Goal: Task Accomplishment & Management: Manage account settings

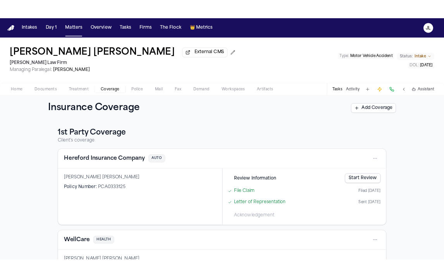
scroll to position [158, 0]
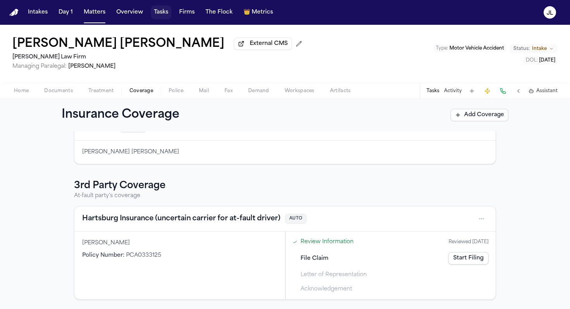
click at [157, 14] on button "Tasks" at bounding box center [161, 12] width 21 height 14
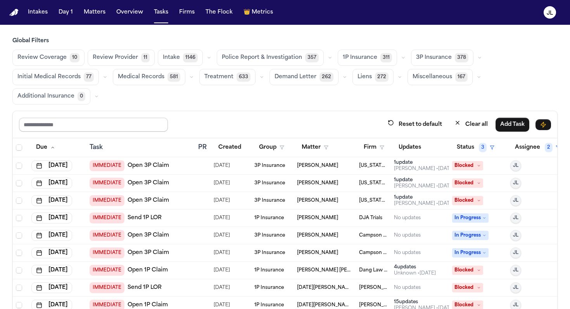
click at [105, 122] on input "text" at bounding box center [93, 125] width 149 height 14
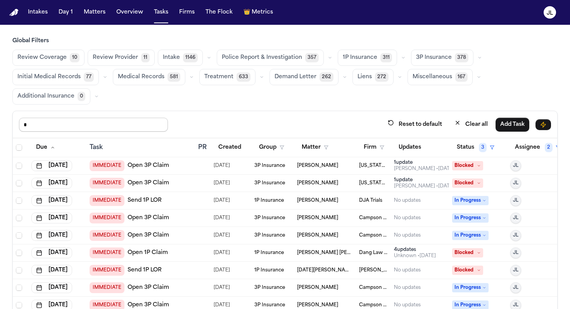
type input "******"
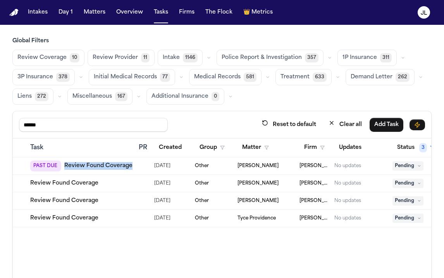
scroll to position [0, 133]
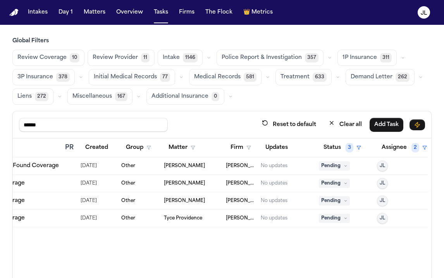
click at [344, 188] on td "Pending" at bounding box center [345, 183] width 58 height 17
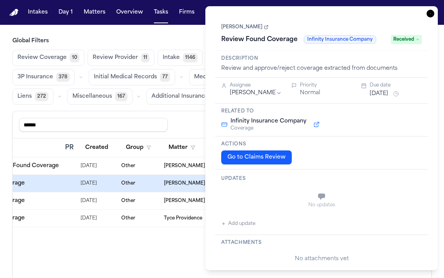
click at [343, 184] on div "Updates No updates Add update" at bounding box center [321, 201] width 213 height 65
click at [431, 11] on icon "button" at bounding box center [431, 14] width 8 height 8
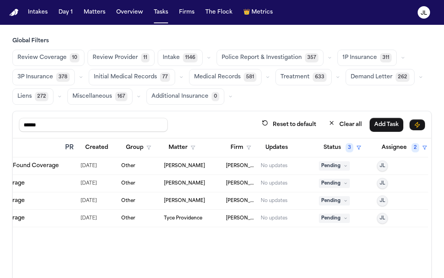
click at [328, 183] on span "Pending" at bounding box center [334, 183] width 31 height 9
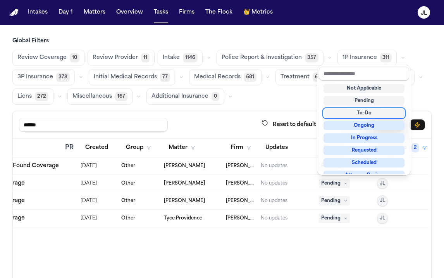
scroll to position [121, 0]
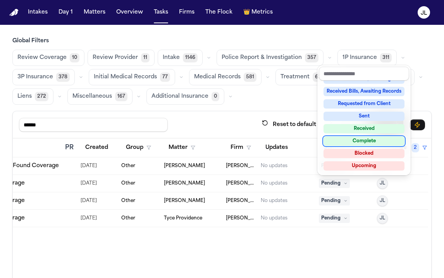
click at [362, 139] on div "Complete" at bounding box center [364, 140] width 81 height 9
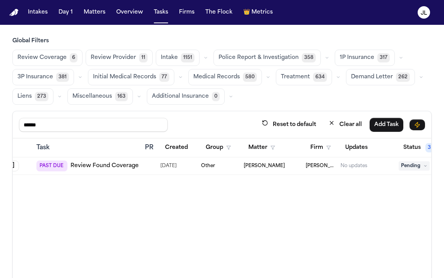
scroll to position [0, 0]
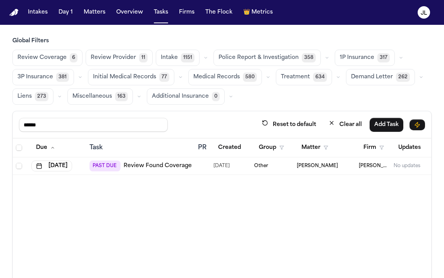
drag, startPoint x: 94, startPoint y: 129, endPoint x: 0, endPoint y: 127, distance: 94.2
click at [0, 129] on div "Global Filters Review Coverage 6 Review Provider 11 Intake 1151 Police Report &…" at bounding box center [222, 184] width 444 height 294
click at [100, 14] on button "Matters" at bounding box center [95, 12] width 28 height 14
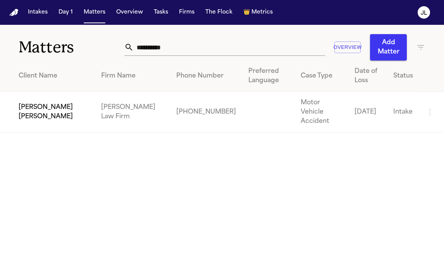
click at [25, 112] on td "Bernadette Daria" at bounding box center [47, 112] width 95 height 41
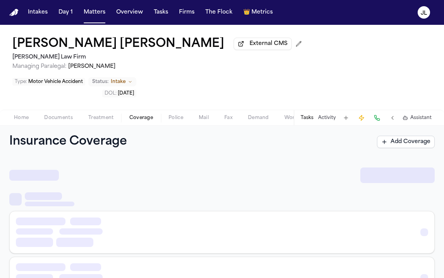
click at [143, 115] on span "Coverage" at bounding box center [141, 118] width 24 height 6
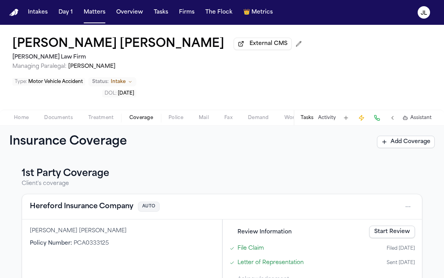
scroll to position [189, 0]
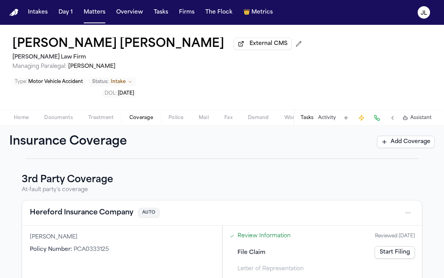
click at [106, 200] on div "Hereford Insurance Company AUTO" at bounding box center [222, 212] width 400 height 25
click at [106, 207] on button "Hereford Insurance Company" at bounding box center [81, 212] width 103 height 11
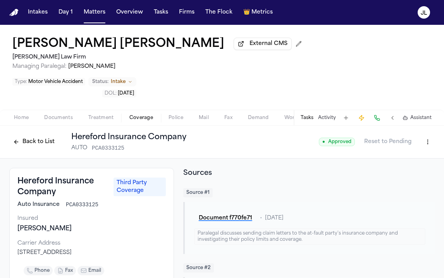
click at [41, 136] on button "Back to List" at bounding box center [33, 142] width 49 height 12
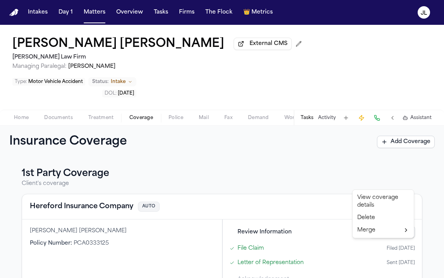
click at [412, 181] on html "Intakes Day 1 Matters Overview Tasks Firms The Flock 👑 Metrics JL Bernadette Da…" at bounding box center [222, 139] width 444 height 278
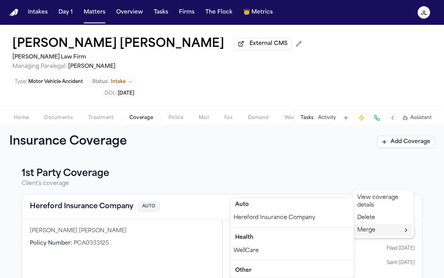
click at [320, 217] on div "Hereford Insurance Company" at bounding box center [292, 218] width 123 height 12
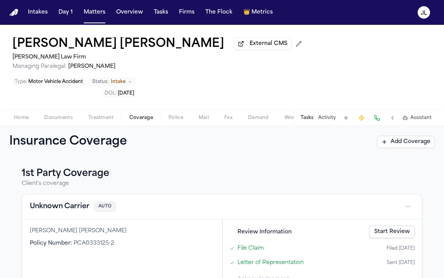
click at [79, 201] on button "Unknown Carrier" at bounding box center [60, 206] width 60 height 11
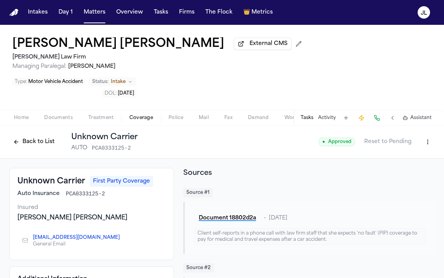
click at [428, 117] on html "Intakes Day 1 Matters Overview Tasks Firms The Flock 👑 Metrics JL Bernadette Da…" at bounding box center [222, 139] width 444 height 278
click at [412, 133] on div "Edit Coverage" at bounding box center [400, 133] width 65 height 12
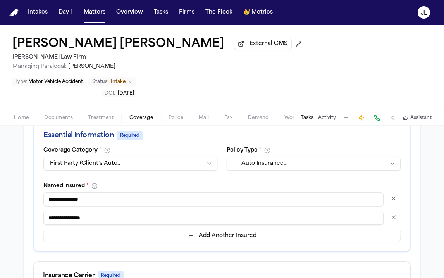
scroll to position [148, 0]
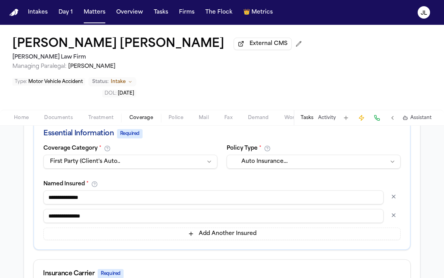
click at [392, 190] on button "button" at bounding box center [394, 196] width 14 height 12
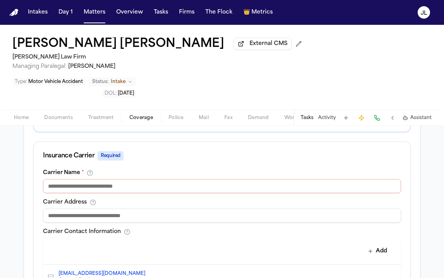
scroll to position [260, 0]
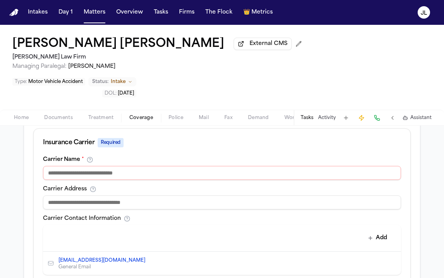
click at [137, 166] on input at bounding box center [222, 173] width 358 height 14
type input "*"
type input "**********"
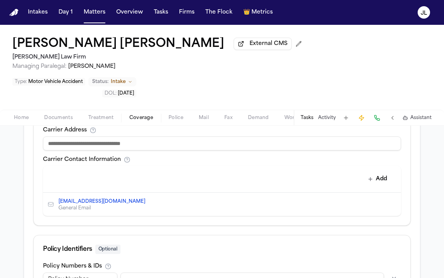
scroll to position [381, 0]
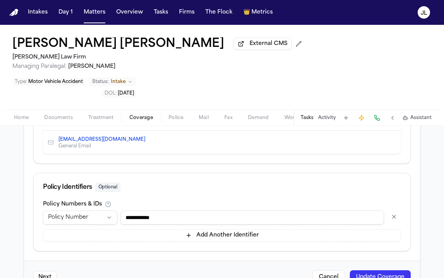
click at [377, 270] on button "Update Coverage" at bounding box center [380, 277] width 61 height 14
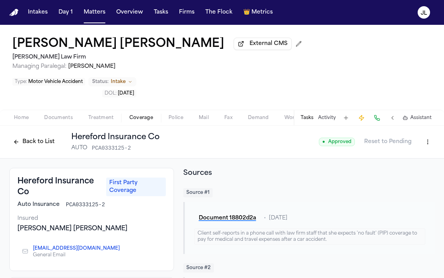
click at [45, 136] on button "Back to List" at bounding box center [33, 142] width 49 height 12
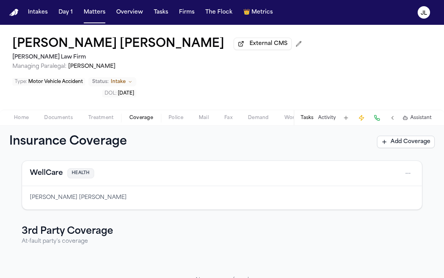
scroll to position [153, 0]
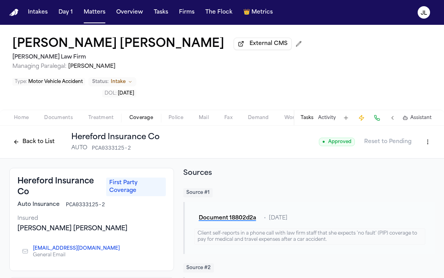
click at [29, 136] on button "Back to List" at bounding box center [33, 142] width 49 height 12
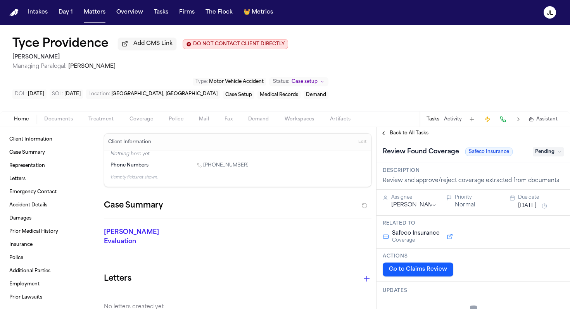
click at [434, 116] on button "Tasks" at bounding box center [432, 119] width 13 height 6
click at [385, 127] on div "Back to All Tasks" at bounding box center [472, 133] width 193 height 12
click at [384, 130] on button "Back to All Tasks" at bounding box center [404, 133] width 56 height 6
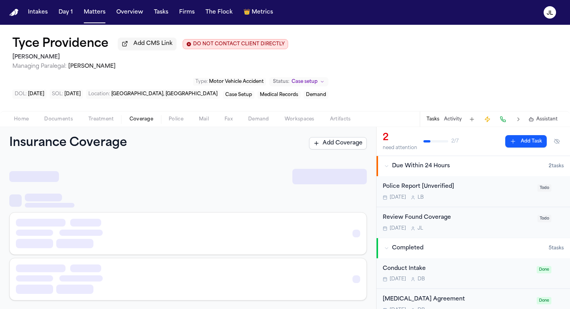
click at [149, 116] on span "Coverage" at bounding box center [141, 119] width 24 height 6
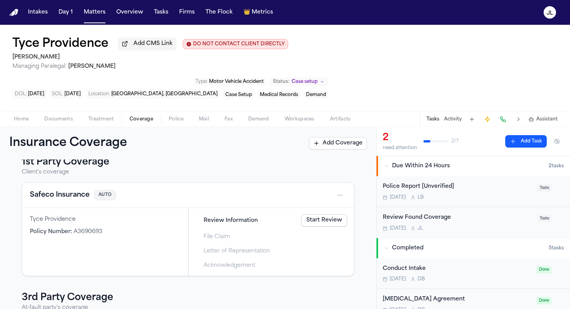
scroll to position [7, 0]
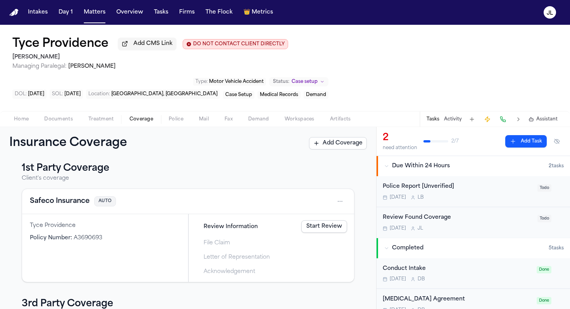
click at [330, 220] on link "Start Review" at bounding box center [324, 226] width 46 height 12
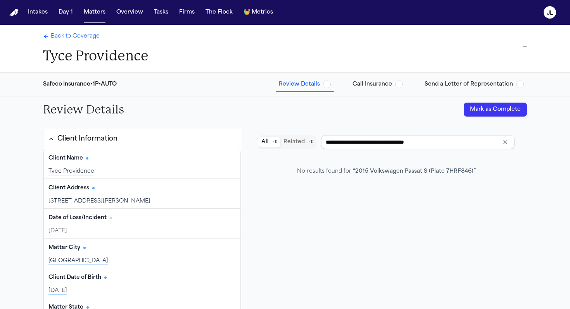
type input "**********"
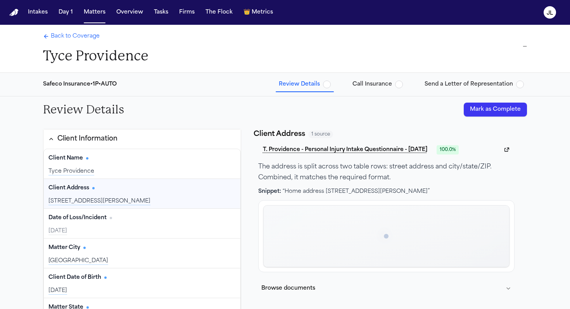
click at [516, 112] on button "Mark as Complete" at bounding box center [494, 110] width 63 height 14
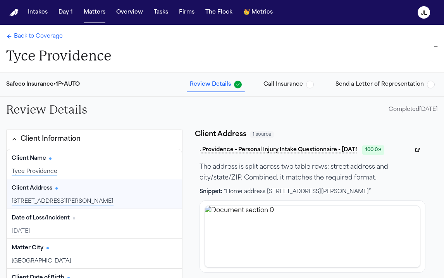
click at [47, 39] on span "Back to Coverage" at bounding box center [38, 37] width 49 height 8
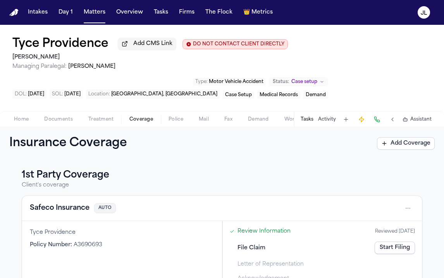
click at [80, 212] on button "Safeco Insurance" at bounding box center [60, 208] width 60 height 11
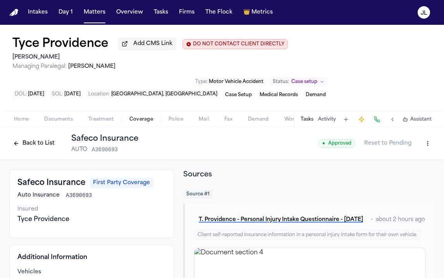
click at [27, 143] on button "Back to List" at bounding box center [33, 143] width 49 height 12
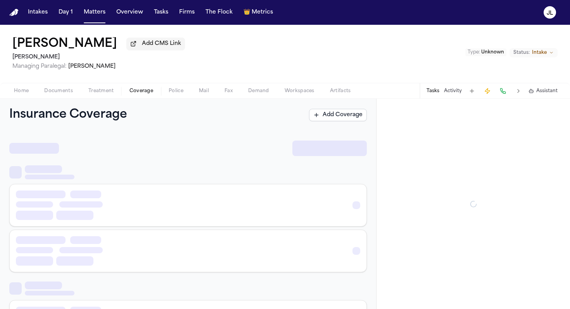
click at [140, 92] on span "Coverage" at bounding box center [141, 91] width 24 height 6
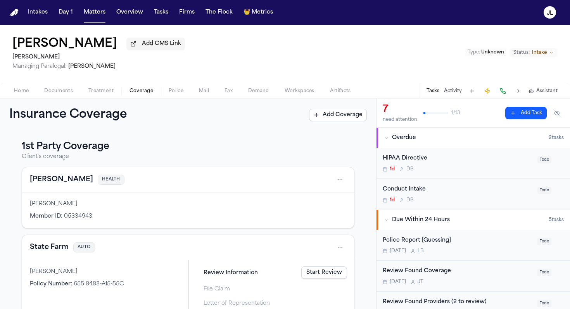
click at [43, 185] on button "Kaiser" at bounding box center [61, 179] width 63 height 11
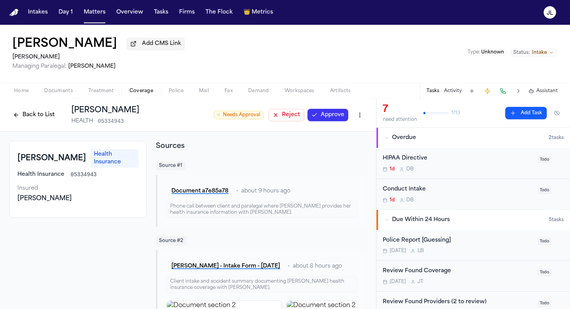
click at [330, 112] on button "Approve" at bounding box center [327, 115] width 41 height 12
click at [31, 118] on button "Back to List" at bounding box center [33, 115] width 49 height 12
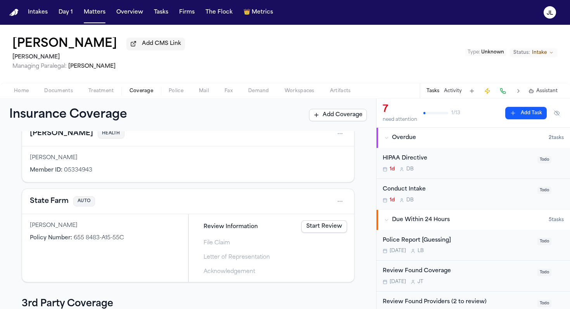
scroll to position [50, 0]
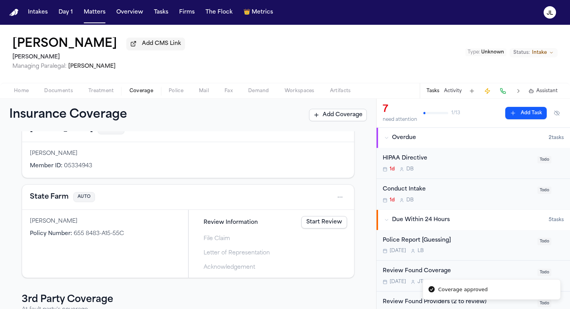
click at [50, 198] on button "State Farm" at bounding box center [49, 197] width 39 height 11
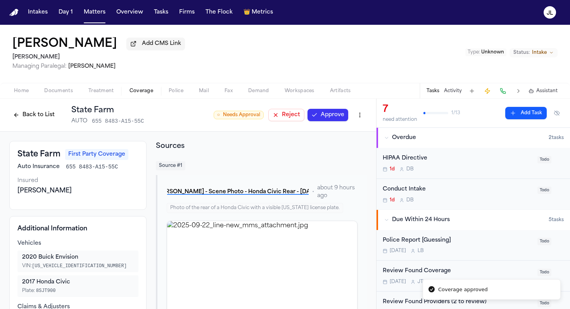
click at [322, 118] on button "Approve" at bounding box center [327, 115] width 41 height 12
click at [48, 120] on button "Back to List" at bounding box center [33, 115] width 49 height 12
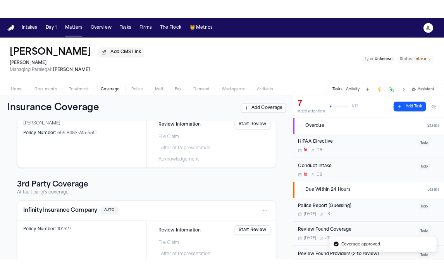
scroll to position [154, 0]
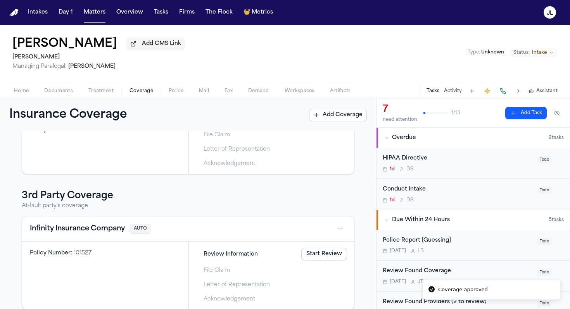
click at [88, 234] on button "Infinity Insurance Company" at bounding box center [77, 229] width 95 height 11
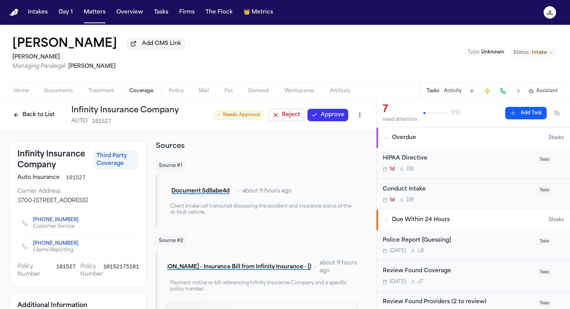
click at [334, 117] on button "Approve" at bounding box center [327, 115] width 41 height 12
click at [34, 115] on button "Back to List" at bounding box center [33, 115] width 49 height 12
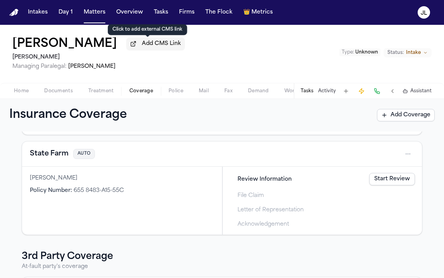
scroll to position [98, 0]
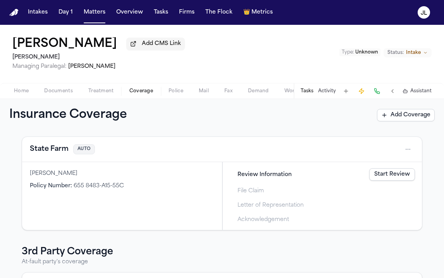
click at [59, 153] on button "State Farm" at bounding box center [49, 149] width 39 height 11
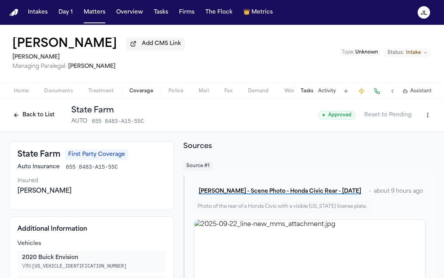
click at [22, 112] on button "Back to List" at bounding box center [33, 115] width 49 height 12
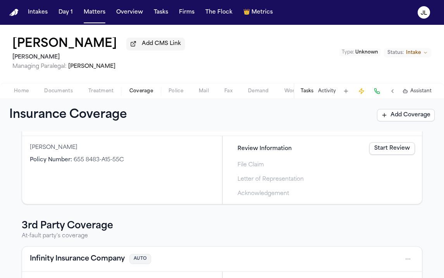
scroll to position [137, 0]
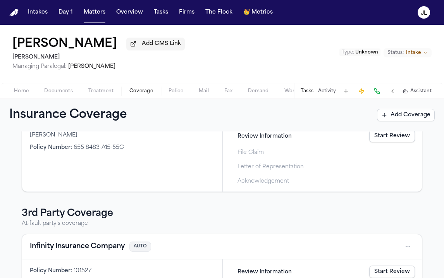
click at [54, 251] on button "Infinity Insurance Company" at bounding box center [77, 246] width 95 height 11
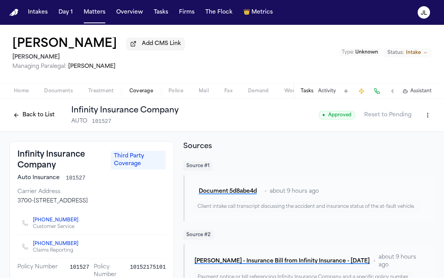
click at [40, 121] on button "Back to List" at bounding box center [33, 115] width 49 height 12
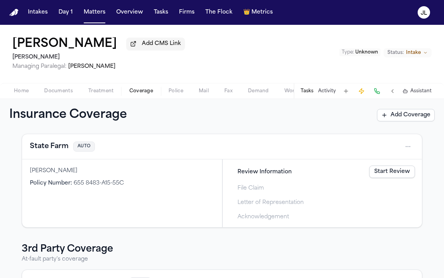
scroll to position [107, 0]
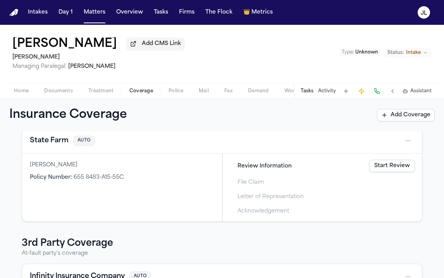
click at [65, 145] on button "State Farm" at bounding box center [49, 140] width 39 height 11
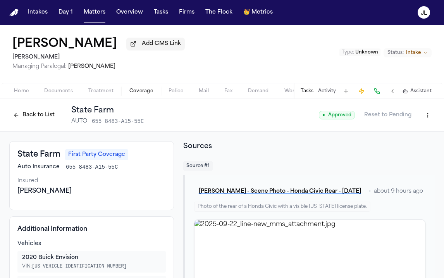
click at [27, 115] on button "Back to List" at bounding box center [33, 115] width 49 height 12
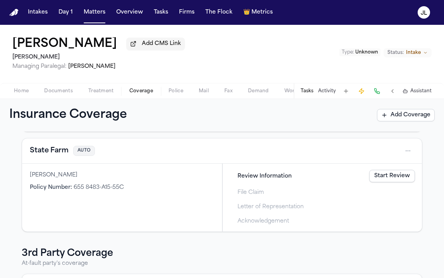
scroll to position [112, 0]
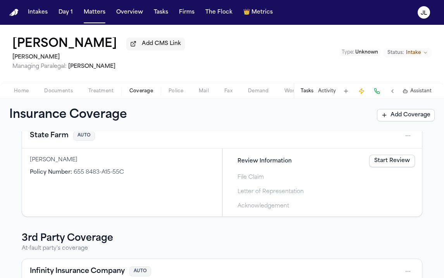
click at [388, 166] on link "Start Review" at bounding box center [392, 161] width 46 height 12
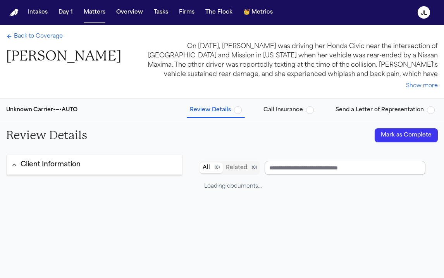
type input "**********"
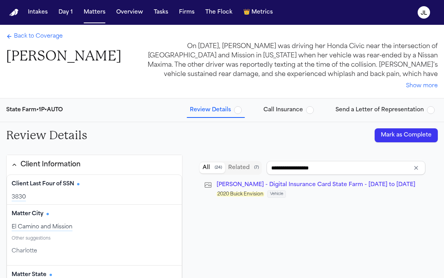
click at [412, 140] on button "Mark as Complete" at bounding box center [406, 135] width 63 height 14
click at [28, 38] on span "Back to Coverage" at bounding box center [38, 37] width 49 height 8
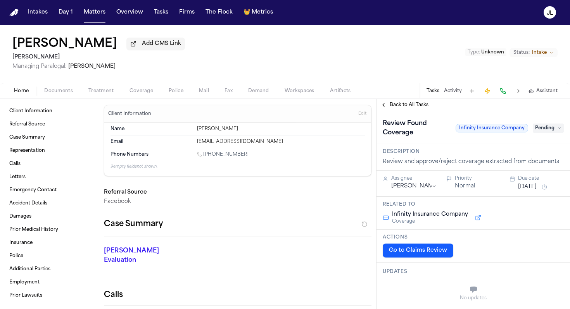
click at [132, 92] on span "Coverage" at bounding box center [141, 91] width 24 height 6
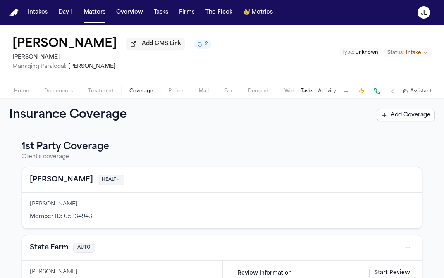
click at [43, 178] on button "[PERSON_NAME]" at bounding box center [61, 179] width 63 height 11
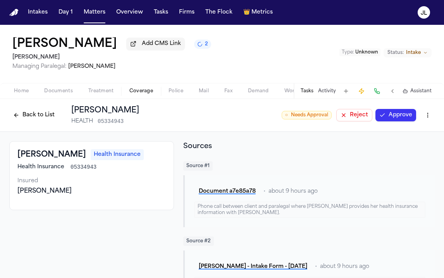
click at [410, 121] on button "Approve" at bounding box center [395, 115] width 41 height 12
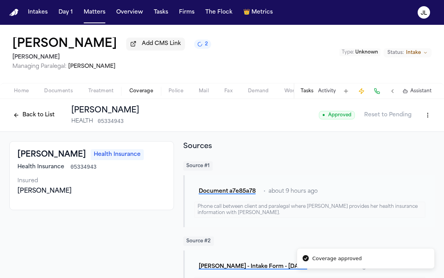
click at [43, 117] on button "Back to List" at bounding box center [33, 115] width 49 height 12
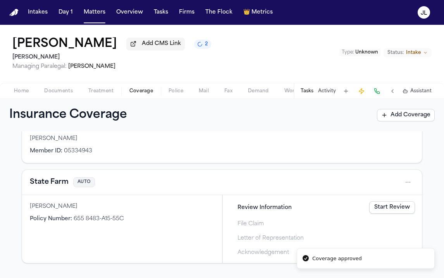
scroll to position [98, 0]
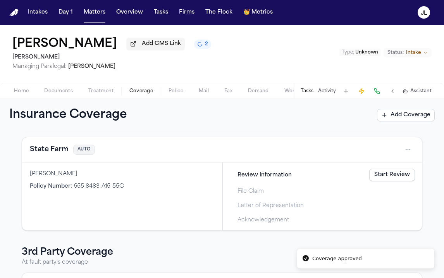
click at [61, 158] on div "State Farm AUTO" at bounding box center [222, 149] width 400 height 25
click at [57, 155] on button "State Farm" at bounding box center [49, 149] width 39 height 11
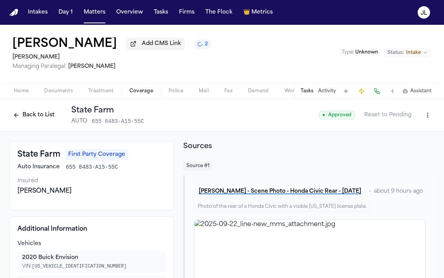
click at [29, 116] on button "Back to List" at bounding box center [33, 115] width 49 height 12
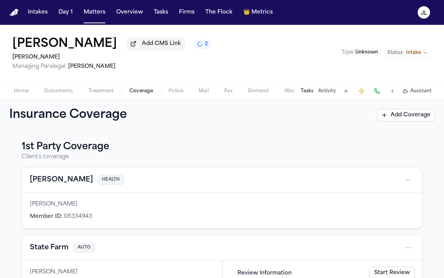
scroll to position [0, 0]
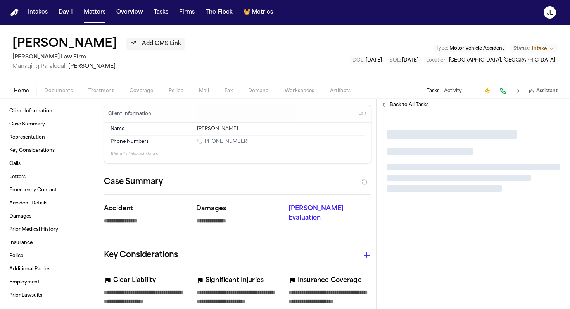
type textarea "*"
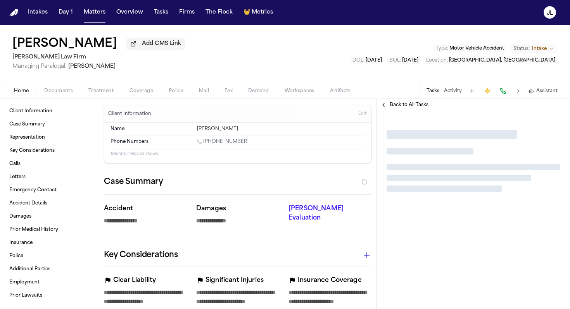
type textarea "*"
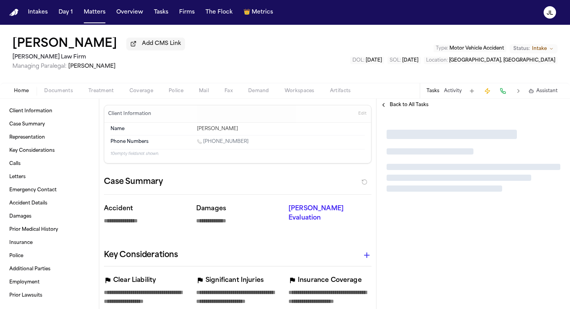
type textarea "*"
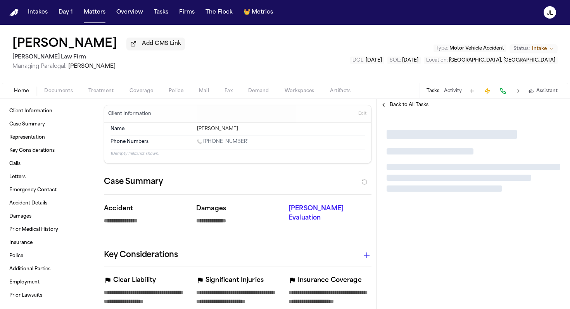
type textarea "*"
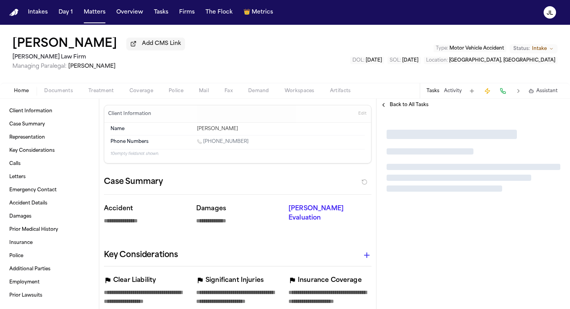
type textarea "*"
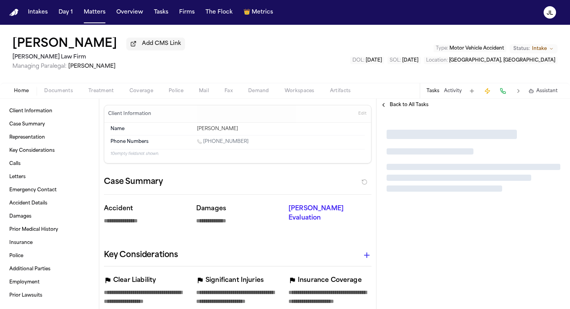
type textarea "*"
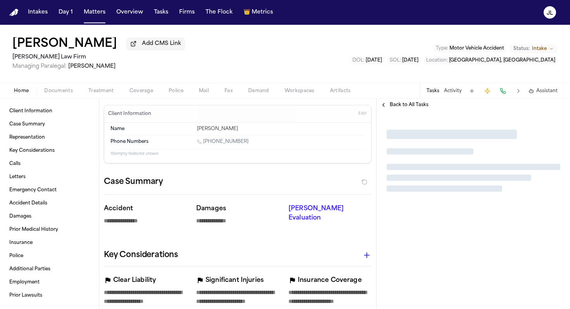
type textarea "*"
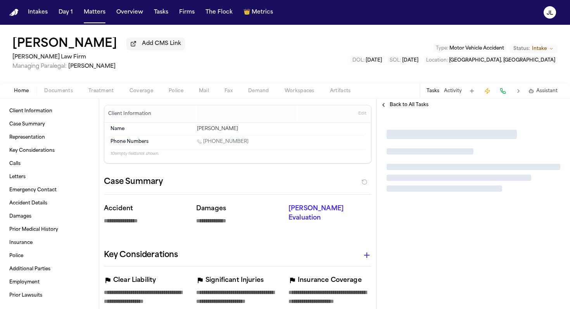
type textarea "*"
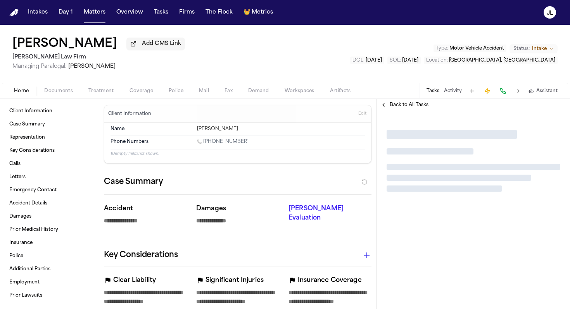
type textarea "*"
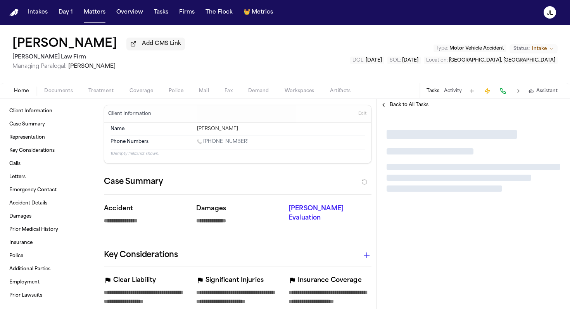
type textarea "*"
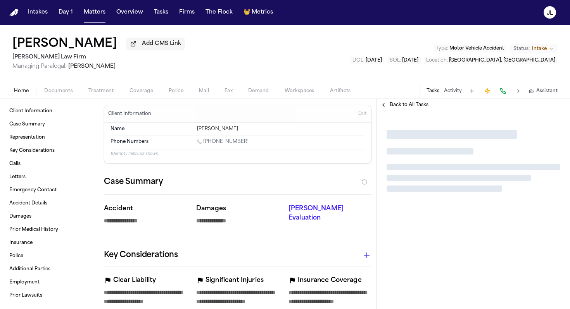
type textarea "*"
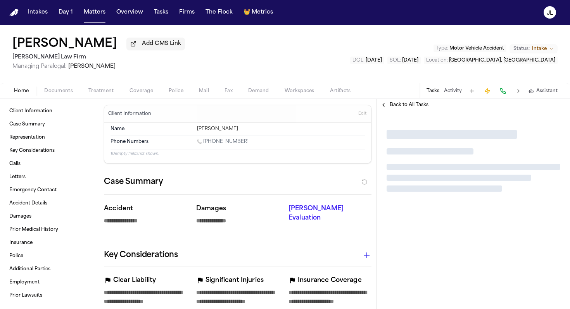
type textarea "*"
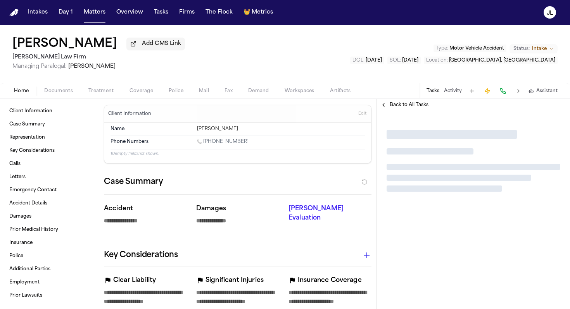
type textarea "*"
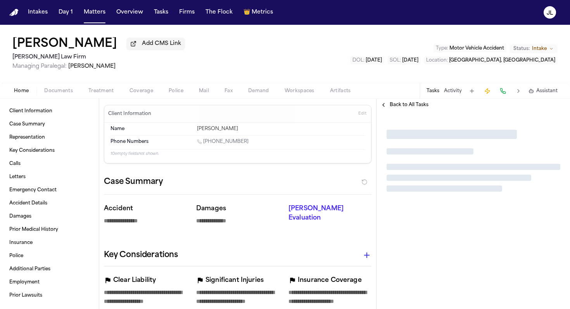
type textarea "*"
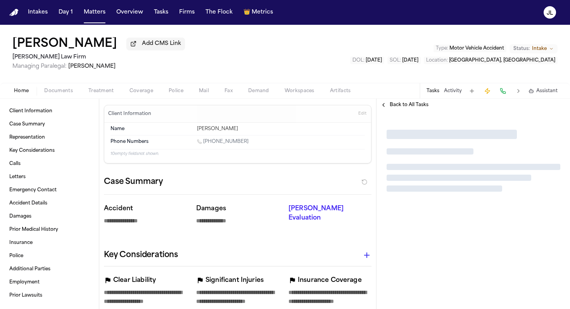
type textarea "*"
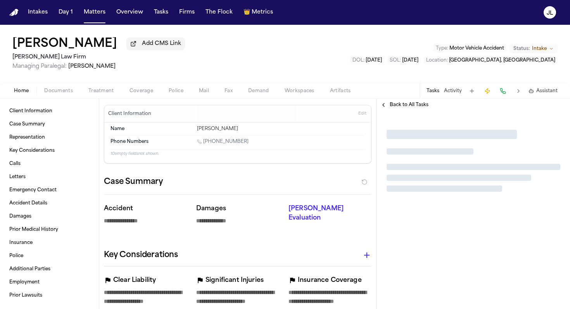
type textarea "*"
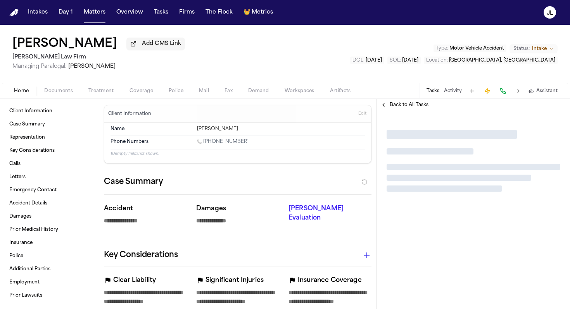
type textarea "*"
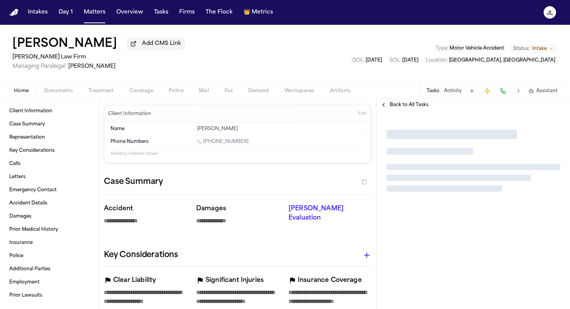
type textarea "*"
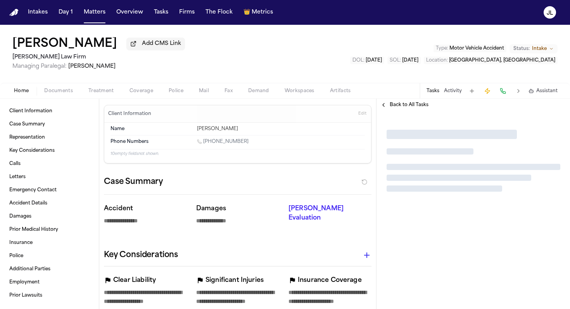
type textarea "*"
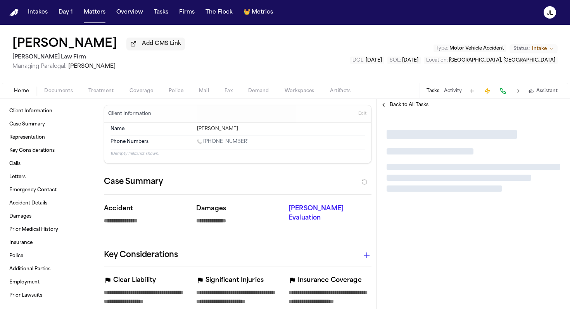
type textarea "*"
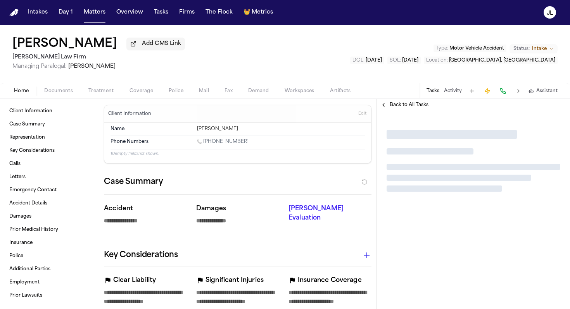
type textarea "*"
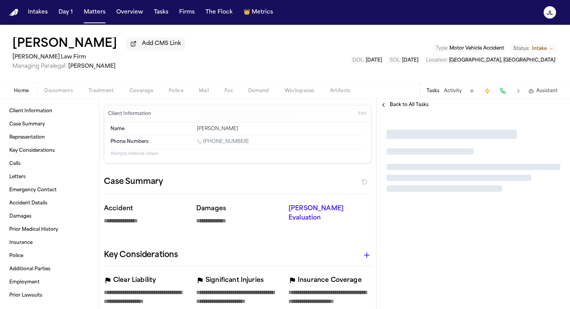
type textarea "*"
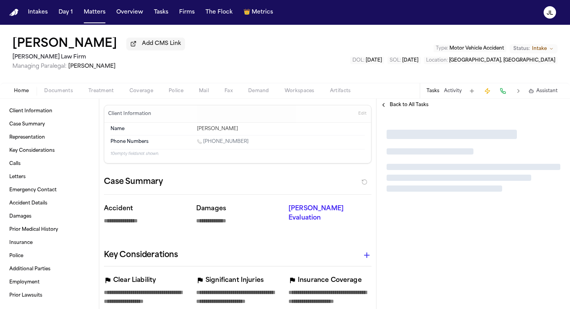
type textarea "*"
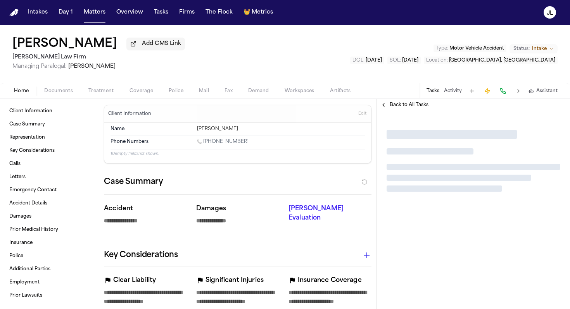
type textarea "*"
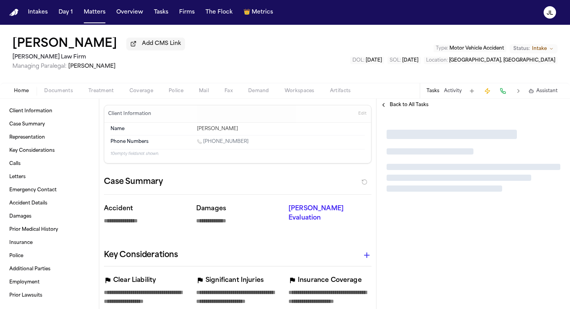
type textarea "*"
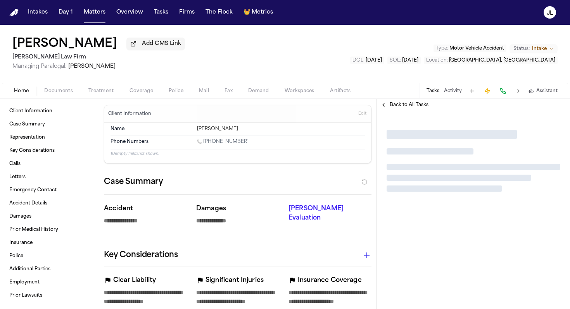
type textarea "*"
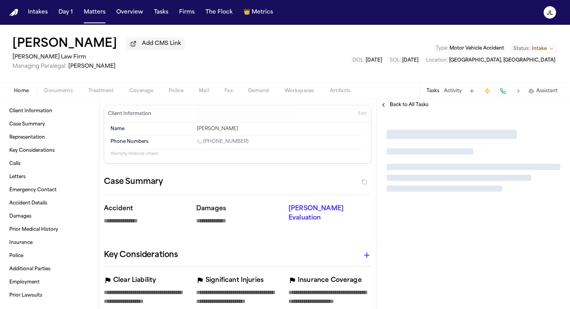
type textarea "*"
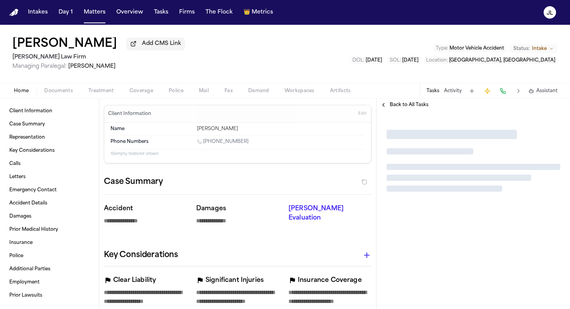
type textarea "*"
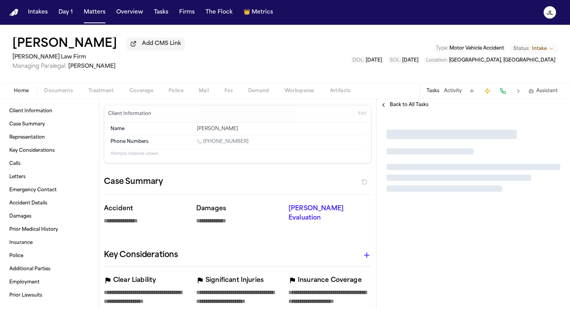
type textarea "*"
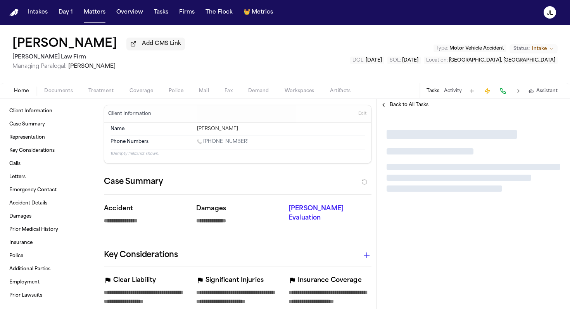
type textarea "*"
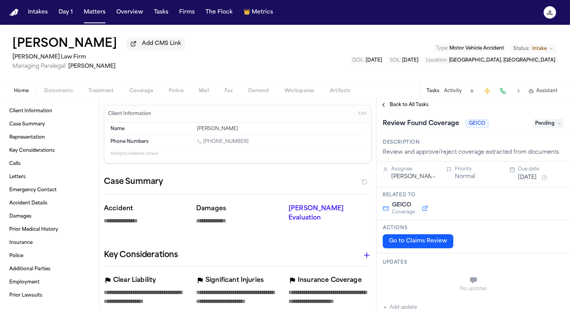
type textarea "*"
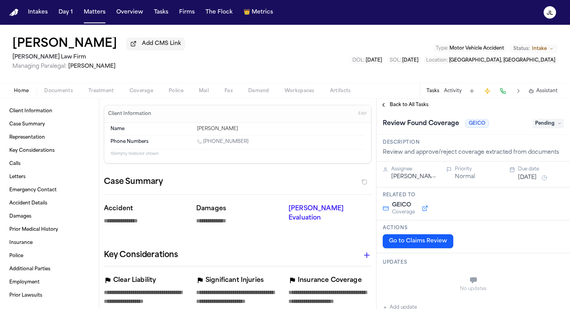
type textarea "*"
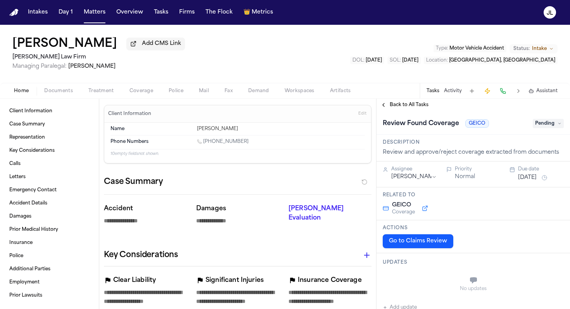
click at [141, 94] on span "Coverage" at bounding box center [141, 91] width 24 height 6
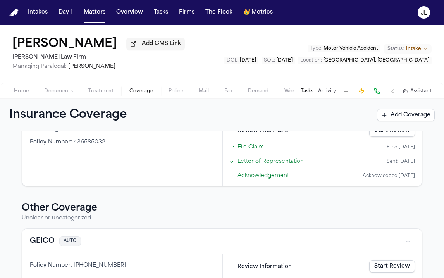
scroll to position [333, 0]
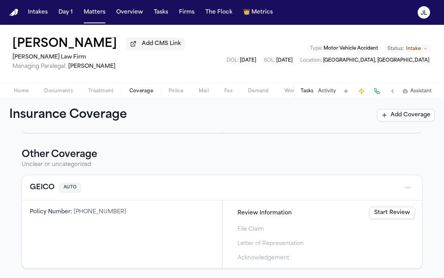
click at [35, 192] on button "GEICO" at bounding box center [42, 187] width 25 height 11
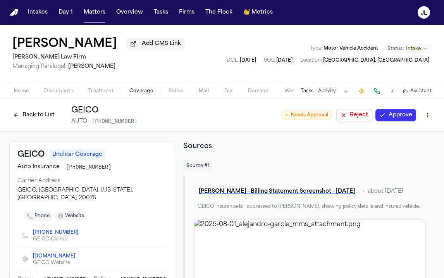
click at [401, 115] on button "Approve" at bounding box center [395, 115] width 41 height 12
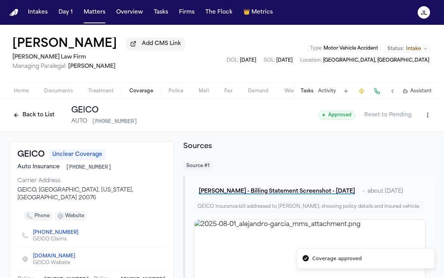
click at [46, 116] on button "Back to List" at bounding box center [33, 115] width 49 height 12
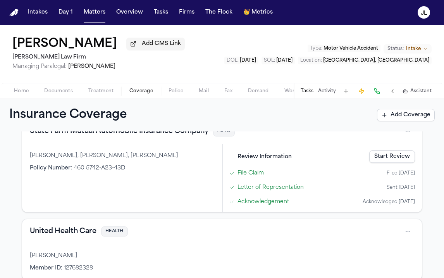
scroll to position [36, 0]
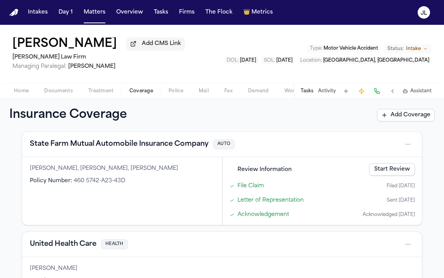
click at [122, 149] on button "State Farm Mutual Automobile Insurance Company" at bounding box center [119, 144] width 179 height 11
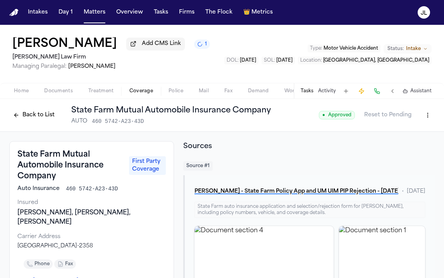
click at [44, 113] on button "Back to List" at bounding box center [33, 115] width 49 height 12
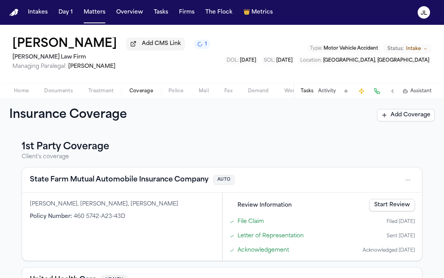
click at [409, 208] on link "Start Review" at bounding box center [392, 205] width 46 height 12
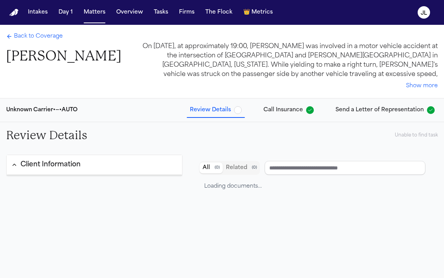
type input "**********"
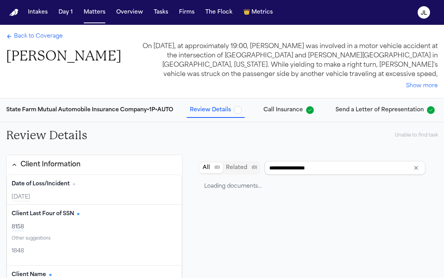
click at [24, 33] on span "Back to Coverage" at bounding box center [38, 37] width 49 height 8
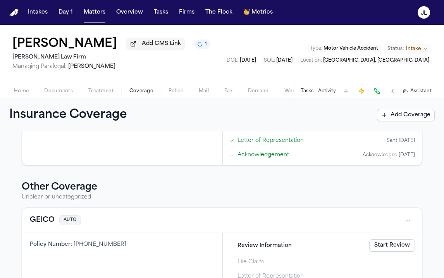
scroll to position [333, 0]
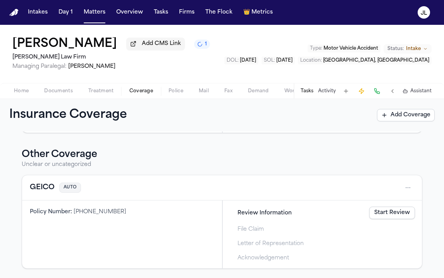
click at [42, 190] on button "GEICO" at bounding box center [42, 187] width 25 height 11
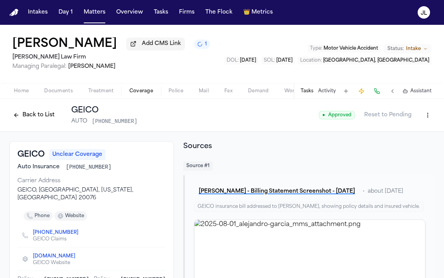
click at [46, 112] on button "Back to List" at bounding box center [33, 115] width 49 height 12
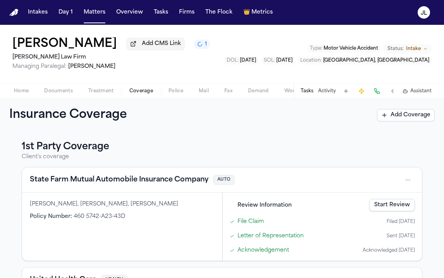
scroll to position [333, 0]
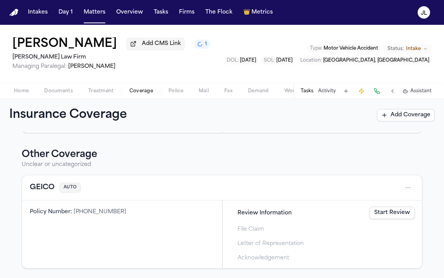
click at [401, 208] on link "Start Review" at bounding box center [392, 213] width 46 height 12
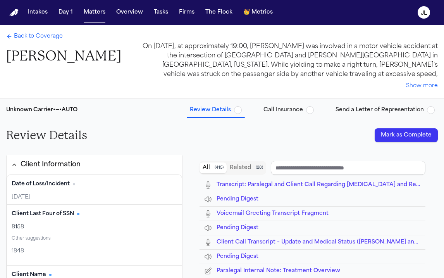
type input "**********"
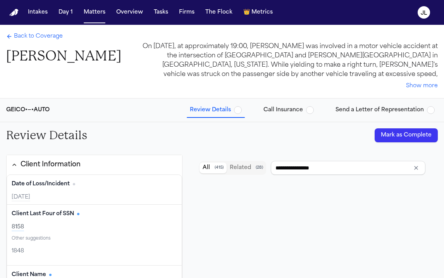
click at [420, 141] on button "Mark as Complete" at bounding box center [406, 135] width 63 height 14
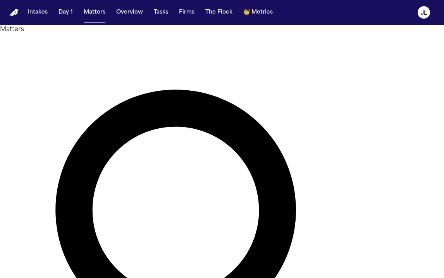
paste input "**********"
type input "**********"
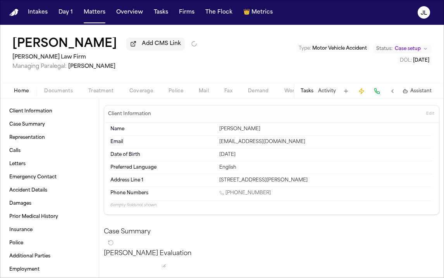
click at [142, 89] on span "Coverage" at bounding box center [141, 91] width 24 height 6
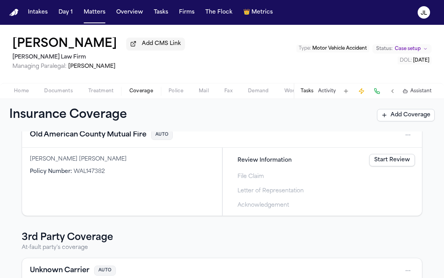
scroll to position [129, 0]
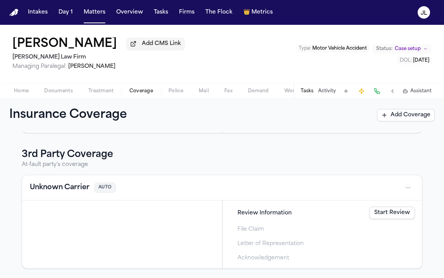
click at [59, 185] on button "Unknown Carrier" at bounding box center [60, 187] width 60 height 11
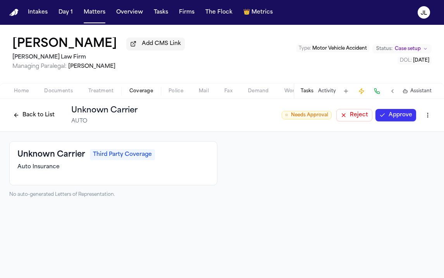
click at [427, 119] on html "Intakes Day 1 Matters Overview Tasks Firms The Flock 👑 Metrics JL Beverly Buras…" at bounding box center [222, 139] width 444 height 278
click at [410, 146] on div "Delete Coverage" at bounding box center [400, 146] width 65 height 12
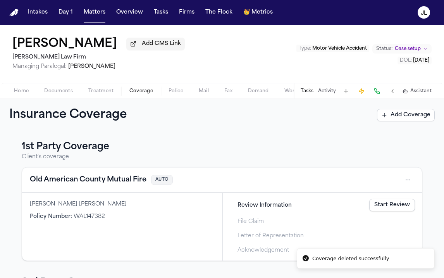
click at [66, 185] on button "Old American County Mutual Fire" at bounding box center [88, 179] width 117 height 11
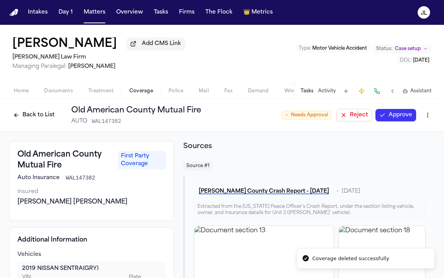
click at [408, 116] on button "Approve" at bounding box center [395, 115] width 41 height 12
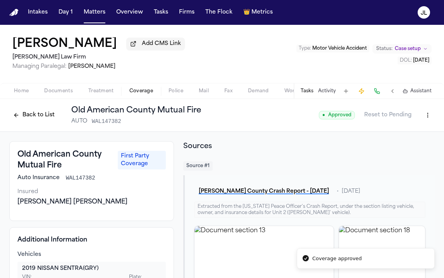
click at [34, 120] on button "Back to List" at bounding box center [33, 115] width 49 height 12
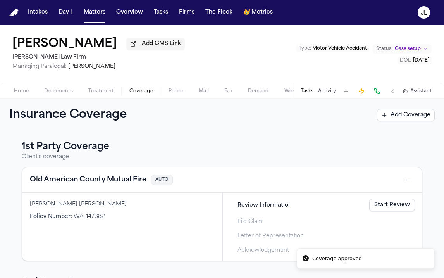
click at [24, 86] on div "Home Documents Treatment Coverage Police Mail Fax Demand Workspaces Artifacts T…" at bounding box center [222, 90] width 444 height 15
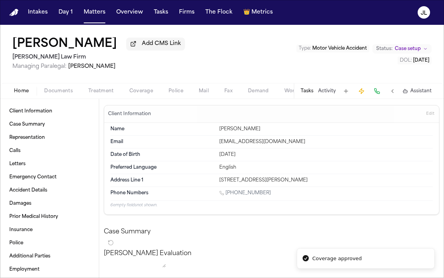
click at [34, 92] on button "Home" at bounding box center [21, 90] width 30 height 9
click at [54, 92] on span "Documents" at bounding box center [58, 91] width 29 height 6
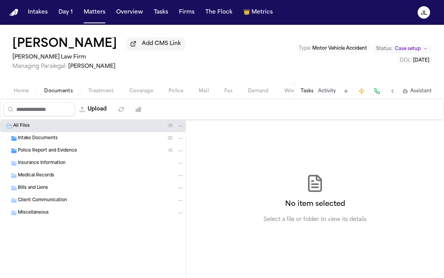
click at [53, 149] on span "Police Report and Evidence" at bounding box center [47, 151] width 59 height 7
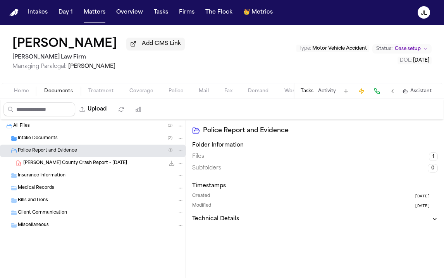
click at [65, 164] on span "B. Buras - Montgomery County Crash Report - 8.29.25" at bounding box center [75, 163] width 104 height 7
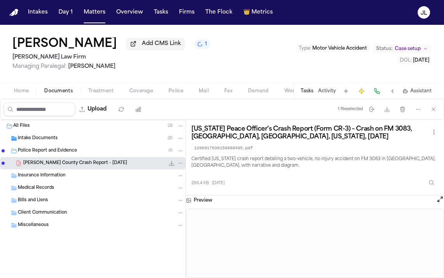
click at [437, 202] on button "Open preview" at bounding box center [440, 199] width 8 height 8
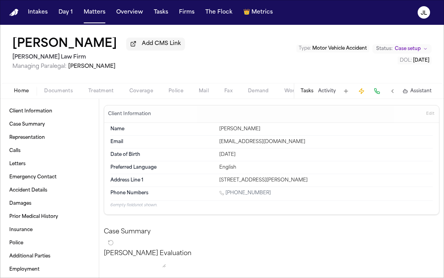
scroll to position [4, 0]
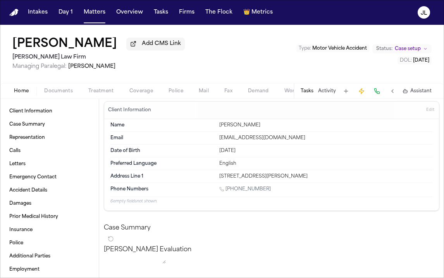
click at [53, 87] on div "Home Documents Treatment Coverage Police Mail Fax Demand Workspaces Artifacts T…" at bounding box center [222, 90] width 444 height 15
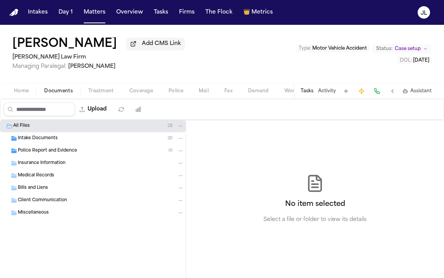
click at [53, 91] on span "Documents" at bounding box center [58, 91] width 29 height 6
click at [57, 152] on span "Police Report and Evidence" at bounding box center [47, 151] width 59 height 7
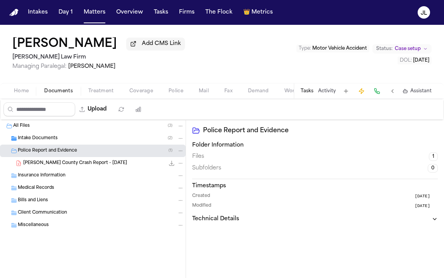
click at [59, 166] on span "B. Buras - Montgomery County Crash Report - 8.29.25" at bounding box center [75, 163] width 104 height 7
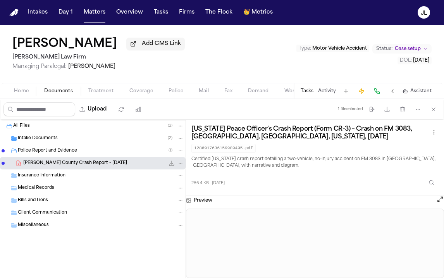
click at [440, 203] on button "Open preview" at bounding box center [440, 199] width 8 height 8
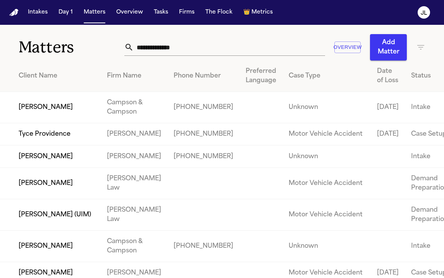
click at [171, 46] on input "text" at bounding box center [229, 47] width 191 height 17
paste input "**********"
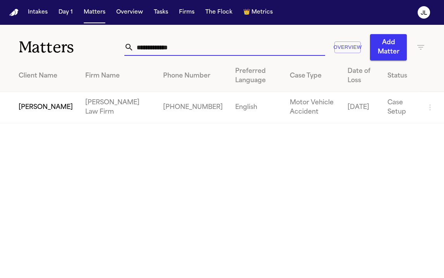
type input "**********"
click at [23, 112] on td "[PERSON_NAME]" at bounding box center [39, 107] width 79 height 31
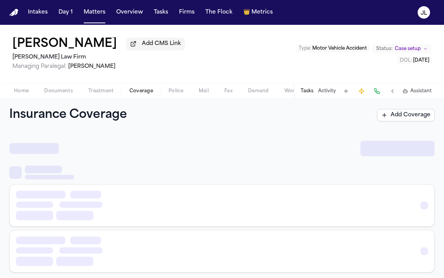
click at [136, 89] on span "Coverage" at bounding box center [141, 91] width 24 height 6
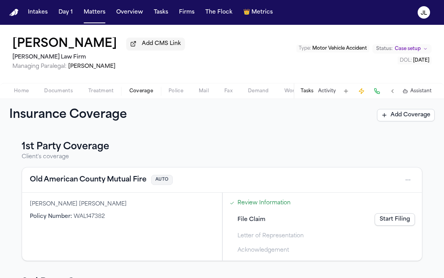
click at [141, 183] on button "Old American County Mutual Fire" at bounding box center [88, 179] width 117 height 11
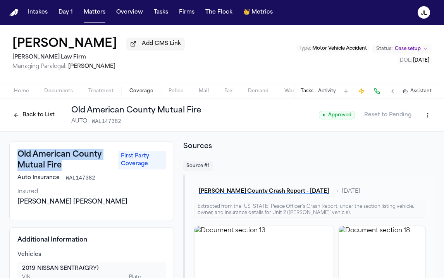
drag, startPoint x: 66, startPoint y: 167, endPoint x: 15, endPoint y: 158, distance: 51.6
click at [15, 158] on div "Old American County Mutual Fire First Party Coverage Auto Insurance WAL147382 I…" at bounding box center [91, 181] width 165 height 80
copy h3 "Old American County Mutual Fire"
click at [374, 90] on button at bounding box center [377, 91] width 11 height 11
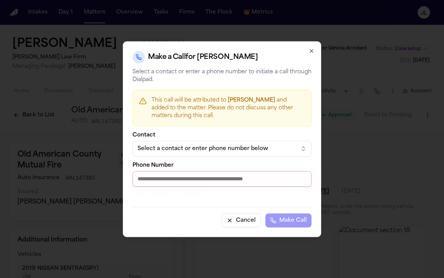
click at [209, 179] on input "Phone Number" at bounding box center [222, 178] width 179 height 15
paste input "**********"
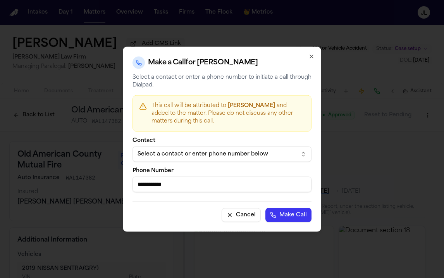
type input "**********"
click at [314, 58] on icon "button" at bounding box center [311, 56] width 6 height 6
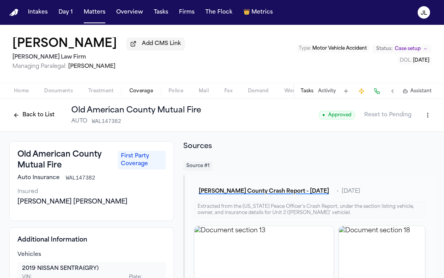
click at [432, 120] on html "Intakes Day 1 Matters Overview Tasks Firms The Flock 👑 Metrics JL Beverly Buras…" at bounding box center [222, 139] width 444 height 278
click at [406, 132] on div "Edit Coverage" at bounding box center [400, 133] width 65 height 12
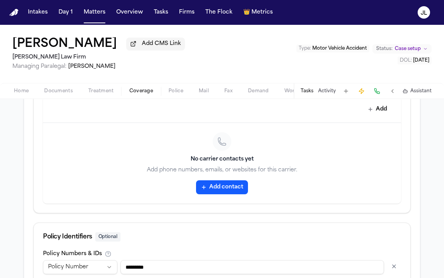
scroll to position [363, 0]
click at [225, 190] on button "Add contact" at bounding box center [222, 187] width 52 height 14
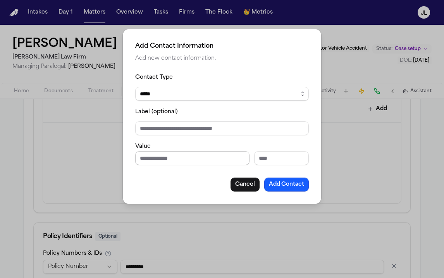
click at [207, 153] on input "Phone number" at bounding box center [192, 158] width 114 height 14
paste input "**********"
type input "**********"
click at [277, 181] on button "Add Contact" at bounding box center [286, 184] width 45 height 14
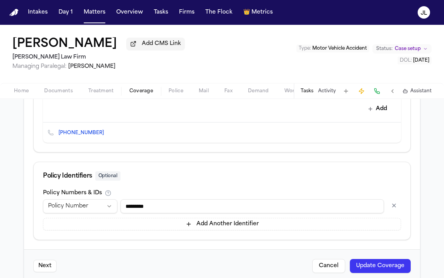
click at [369, 263] on button "Update Coverage" at bounding box center [380, 266] width 61 height 14
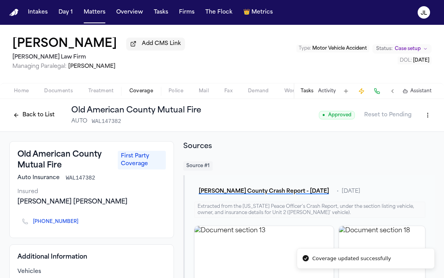
click at [37, 119] on button "Back to List" at bounding box center [33, 115] width 49 height 12
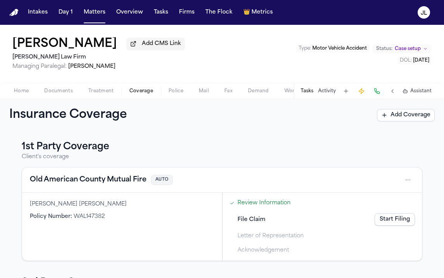
click at [403, 224] on link "Start Filing" at bounding box center [395, 219] width 40 height 12
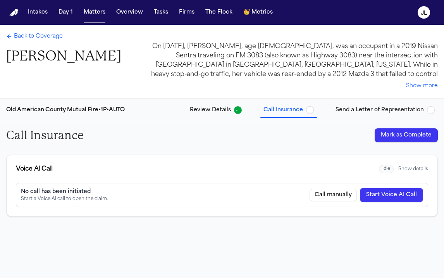
click at [408, 196] on button "Start Voice AI Call" at bounding box center [391, 195] width 63 height 14
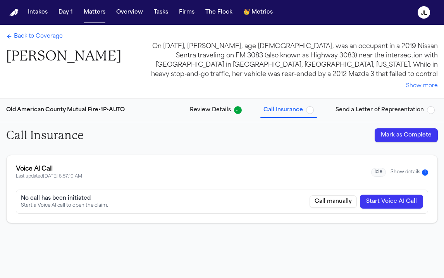
click at [414, 174] on button "Show details 1" at bounding box center [410, 172] width 38 height 7
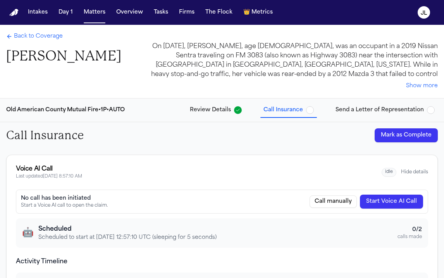
click at [418, 174] on button "Hide details" at bounding box center [414, 172] width 27 height 6
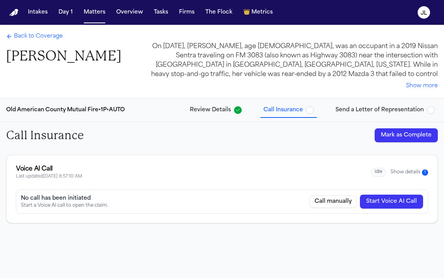
click at [418, 174] on button "Show details 1" at bounding box center [410, 172] width 38 height 7
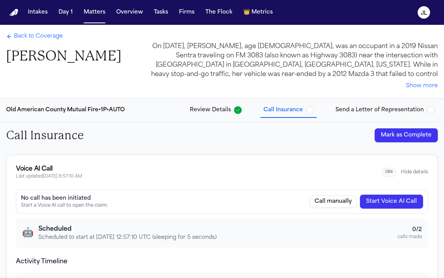
click at [412, 170] on button "Hide details" at bounding box center [414, 172] width 27 height 6
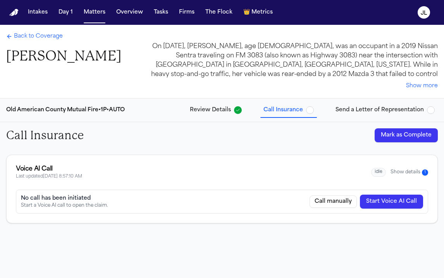
click at [412, 170] on button "Show details 1" at bounding box center [410, 172] width 38 height 7
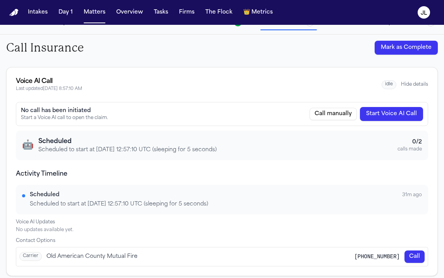
scroll to position [91, 0]
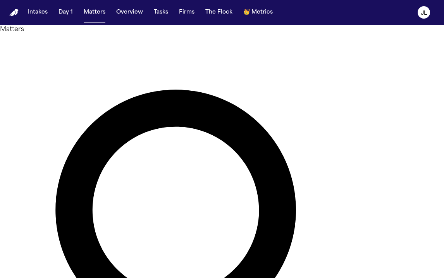
paste input "**********"
type input "**********"
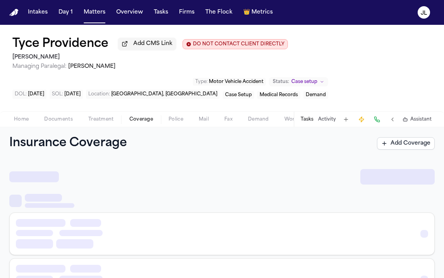
click at [146, 122] on span "Coverage" at bounding box center [141, 119] width 24 height 6
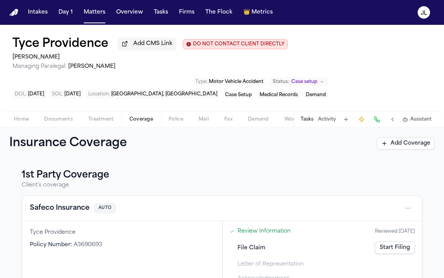
click at [58, 210] on button "Safeco Insurance" at bounding box center [60, 208] width 60 height 11
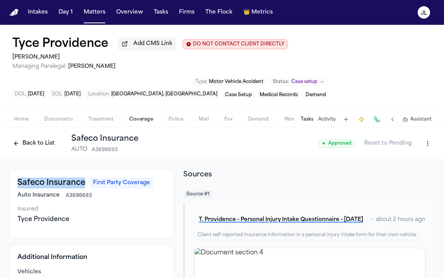
drag, startPoint x: 84, startPoint y: 189, endPoint x: 19, endPoint y: 190, distance: 65.5
click at [19, 188] on div "Safeco Insurance First Party Coverage" at bounding box center [91, 182] width 148 height 11
copy h3 "Safeco Insurance"
click at [430, 150] on html "Intakes Day 1 Matters Overview Tasks Firms The Flock 👑 Metrics JL Tyce Providen…" at bounding box center [222, 139] width 444 height 278
click at [417, 158] on div "Edit Coverage" at bounding box center [400, 162] width 65 height 12
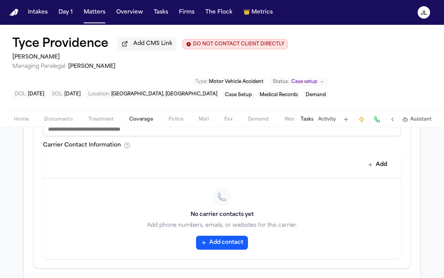
scroll to position [359, 0]
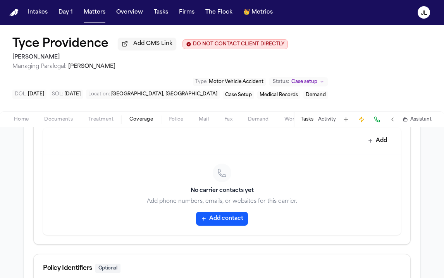
click at [227, 224] on button "Add contact" at bounding box center [222, 219] width 52 height 14
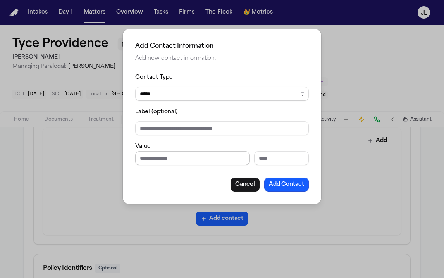
click at [193, 155] on input "Phone number" at bounding box center [192, 158] width 114 height 14
paste input "**********"
type input "**********"
click at [297, 180] on button "Add Contact" at bounding box center [286, 184] width 45 height 14
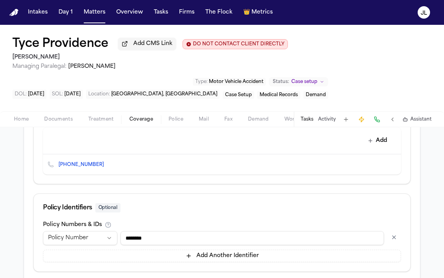
scroll to position [407, 0]
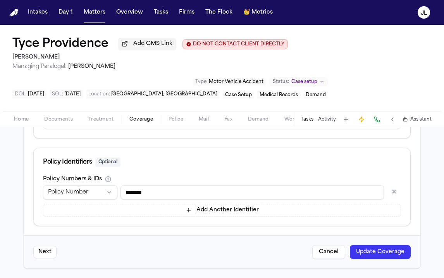
click at [382, 247] on button "Update Coverage" at bounding box center [380, 252] width 61 height 14
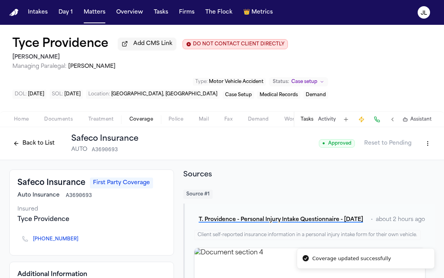
click at [23, 138] on div "Back to List Safeco Insurance AUTO A3690693" at bounding box center [73, 143] width 129 height 20
click at [23, 143] on button "Back to List" at bounding box center [33, 143] width 49 height 12
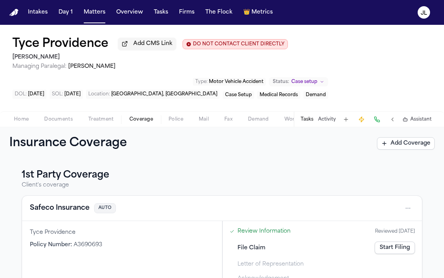
click at [404, 250] on link "Start Filing" at bounding box center [395, 247] width 40 height 12
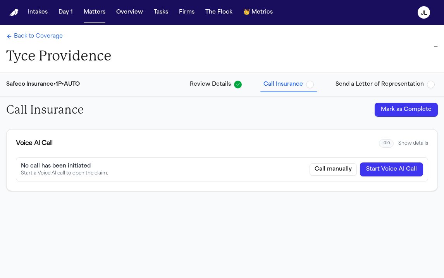
click at [406, 168] on button "Start Voice AI Call" at bounding box center [391, 169] width 63 height 14
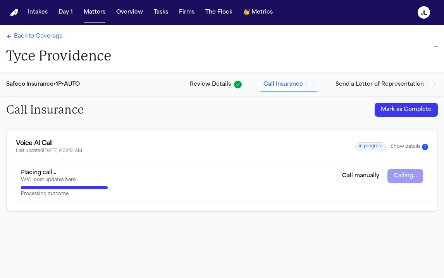
click at [404, 147] on button "Show details 1" at bounding box center [410, 146] width 38 height 7
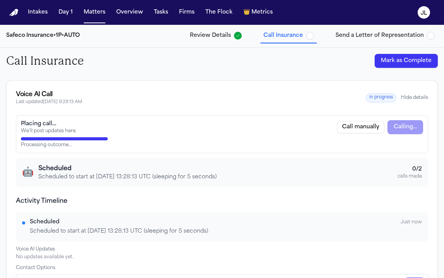
scroll to position [79, 0]
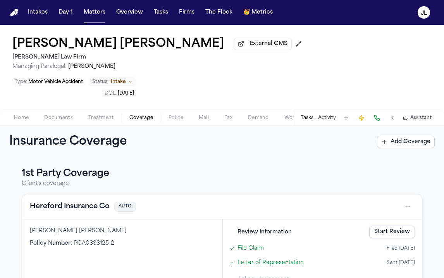
click at [90, 201] on button "Hereford Insurance Co" at bounding box center [70, 206] width 80 height 11
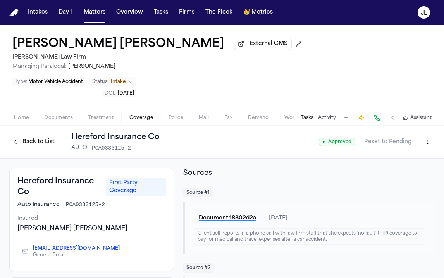
click at [39, 136] on button "Back to List" at bounding box center [33, 142] width 49 height 12
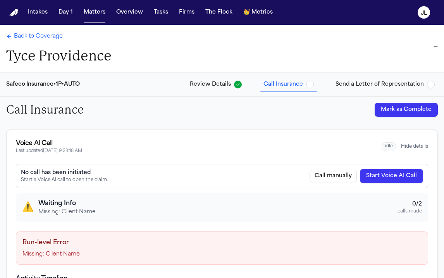
click at [37, 39] on span "Back to Coverage" at bounding box center [38, 37] width 49 height 8
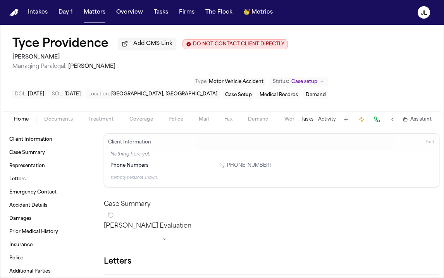
click at [26, 121] on span "Home" at bounding box center [21, 119] width 15 height 6
click at [434, 145] on span "Edit" at bounding box center [430, 141] width 8 height 5
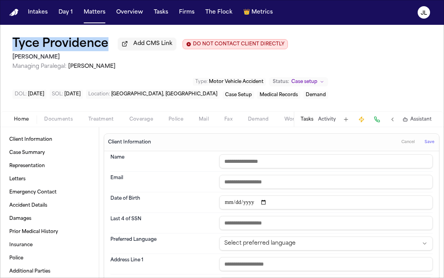
drag, startPoint x: 113, startPoint y: 50, endPoint x: 15, endPoint y: 45, distance: 98.5
click at [14, 45] on div "Tyce Providence Add CMS Link DO NOT CONTACT CLIENT DIRECTLY DO NOT CONTACT" at bounding box center [149, 44] width 275 height 14
copy h1 "Tyce Providence"
click at [225, 162] on input "text" at bounding box center [326, 161] width 214 height 14
paste input "**********"
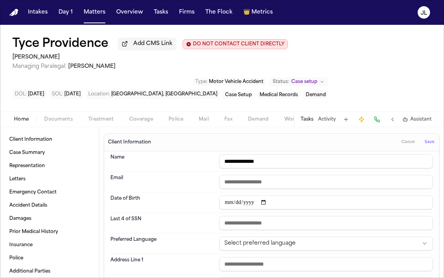
type input "**********"
click at [435, 145] on button "Save" at bounding box center [429, 142] width 14 height 12
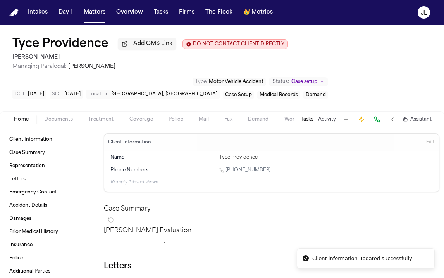
click at [318, 122] on button "Activity" at bounding box center [327, 119] width 18 height 6
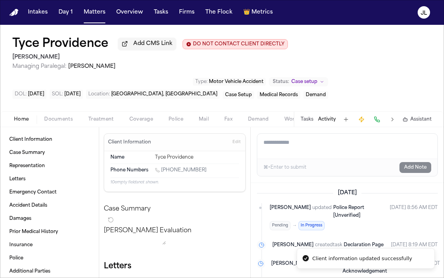
click at [306, 122] on button "Tasks" at bounding box center [307, 119] width 13 height 6
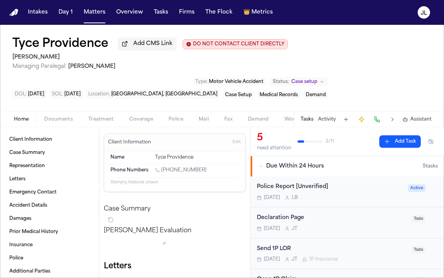
click at [322, 125] on div "Tasks Activity Assistant" at bounding box center [366, 119] width 144 height 15
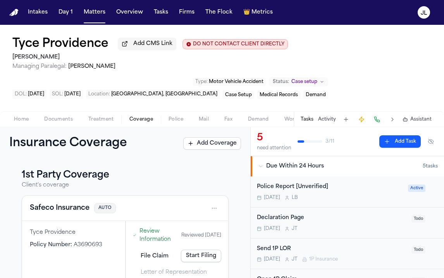
click at [150, 121] on span "Coverage" at bounding box center [141, 119] width 24 height 6
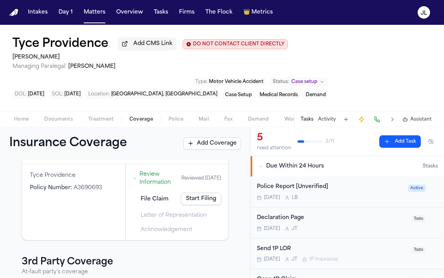
scroll to position [53, 0]
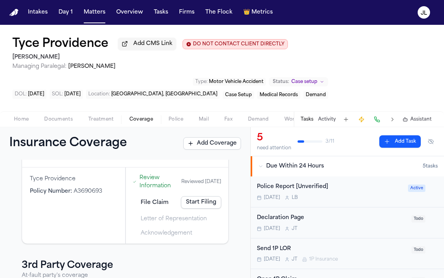
click at [211, 203] on link "Start Filing" at bounding box center [201, 202] width 40 height 12
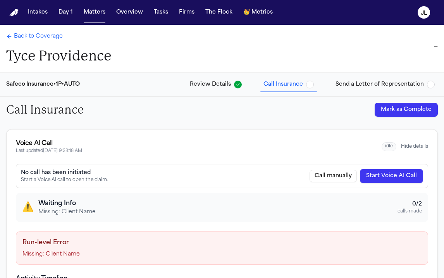
click at [410, 178] on button "Start Voice AI Call" at bounding box center [391, 176] width 63 height 14
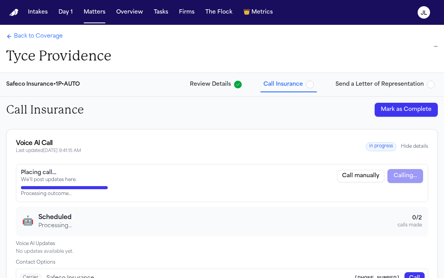
click at [421, 147] on button "Hide details" at bounding box center [414, 146] width 27 height 6
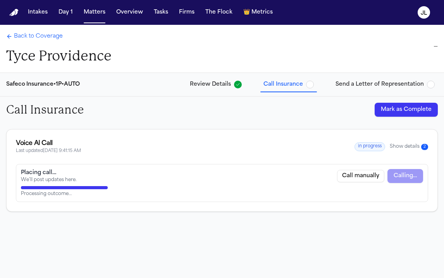
click at [421, 147] on span "2" at bounding box center [424, 147] width 7 height 6
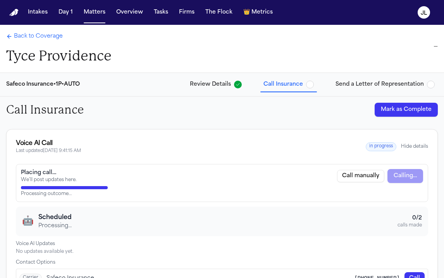
scroll to position [25, 0]
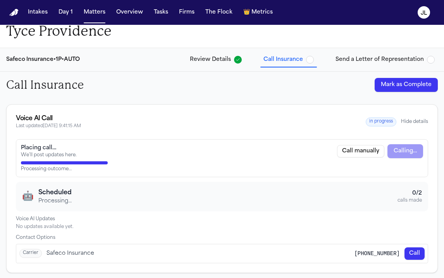
click at [424, 120] on button "Hide details" at bounding box center [414, 122] width 27 height 6
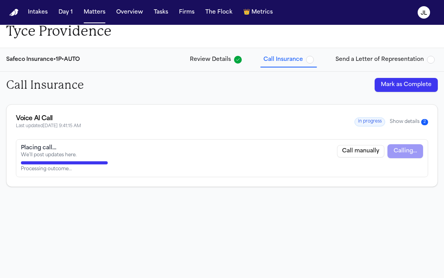
click at [421, 121] on span "2" at bounding box center [424, 122] width 7 height 6
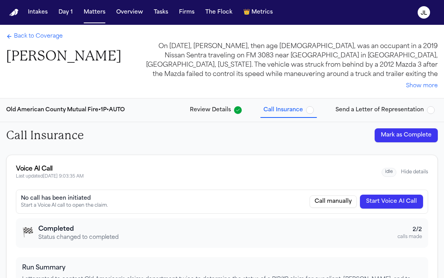
click at [410, 174] on button "Hide details" at bounding box center [414, 172] width 27 height 6
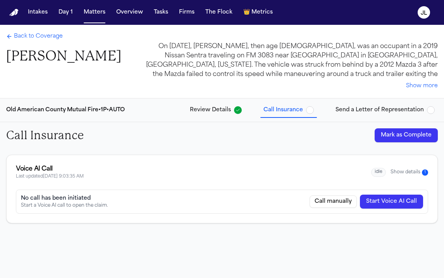
click at [410, 174] on button "Show details 1" at bounding box center [410, 172] width 38 height 7
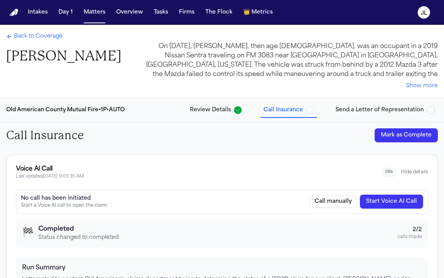
click at [394, 201] on button "Start Voice AI Call" at bounding box center [391, 202] width 63 height 14
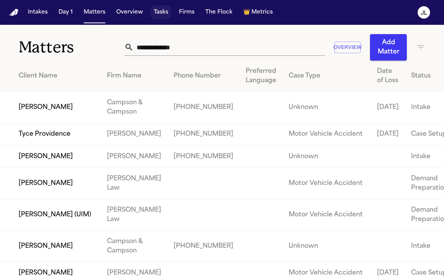
click at [156, 13] on button "Tasks" at bounding box center [161, 12] width 21 height 14
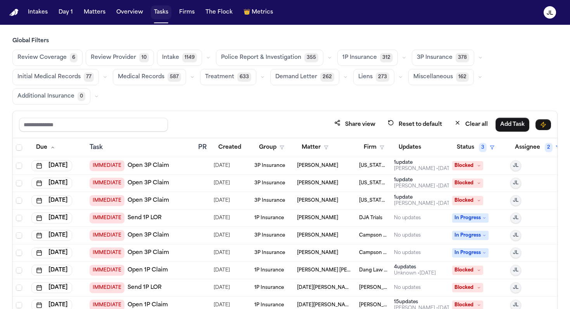
click at [155, 12] on button "Tasks" at bounding box center [161, 12] width 21 height 14
click at [119, 10] on button "Overview" at bounding box center [129, 12] width 33 height 14
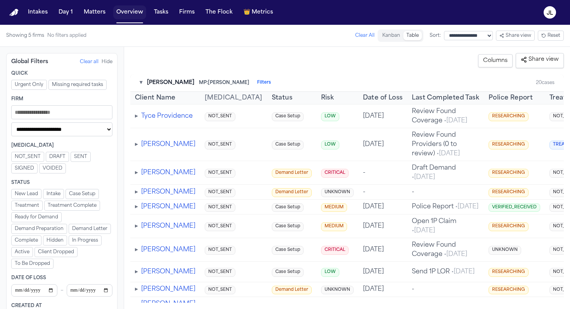
click at [114, 11] on button "Overview" at bounding box center [129, 12] width 33 height 14
click at [101, 12] on button "Matters" at bounding box center [95, 12] width 28 height 14
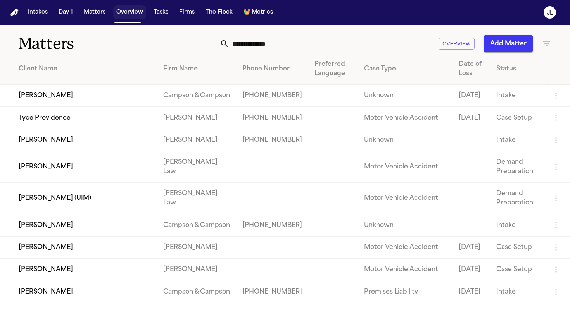
click at [141, 11] on button "Overview" at bounding box center [129, 12] width 33 height 14
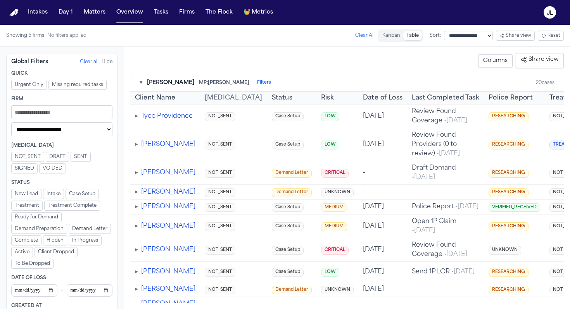
click at [91, 11] on button "Matters" at bounding box center [95, 12] width 28 height 14
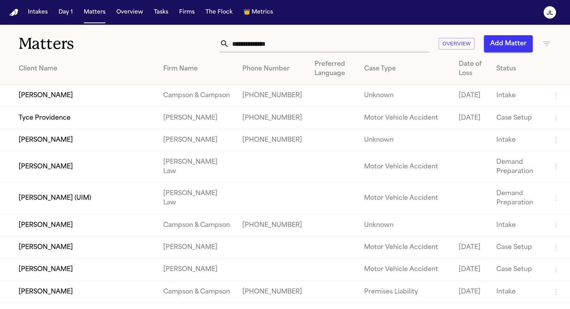
click at [241, 46] on input "text" at bounding box center [329, 43] width 200 height 17
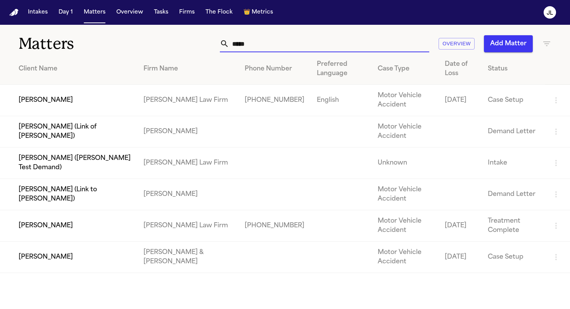
type input "*****"
click at [65, 96] on td "[PERSON_NAME]" at bounding box center [68, 100] width 137 height 31
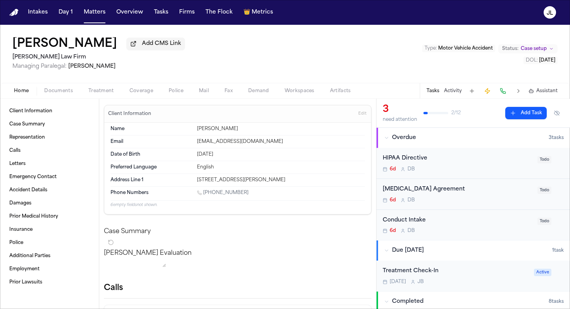
click at [149, 90] on span "Coverage" at bounding box center [141, 91] width 24 height 6
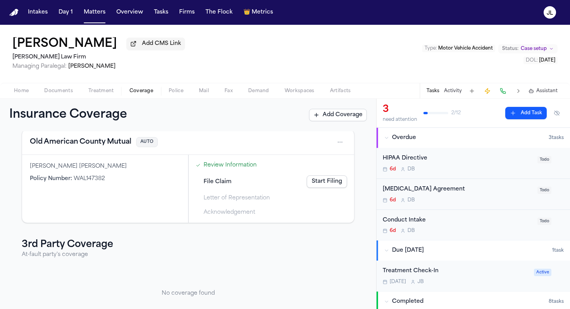
scroll to position [15, 0]
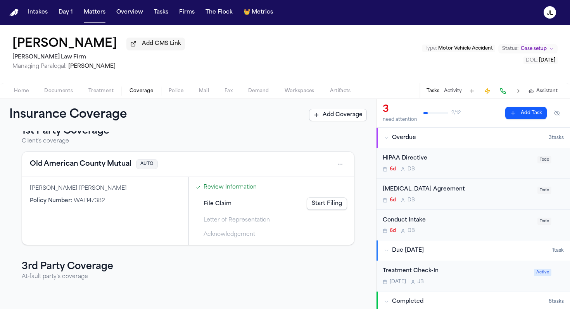
click at [336, 115] on button "Add Coverage" at bounding box center [338, 115] width 58 height 12
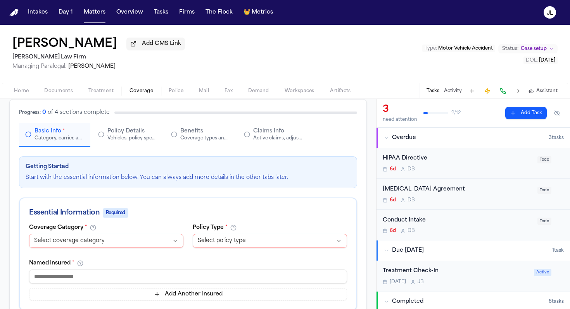
click at [63, 254] on div "**********" at bounding box center [188, 267] width 336 height 85
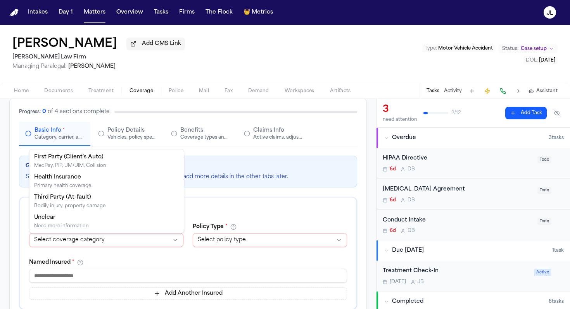
click at [63, 244] on html "**********" at bounding box center [285, 154] width 570 height 309
select select "**********"
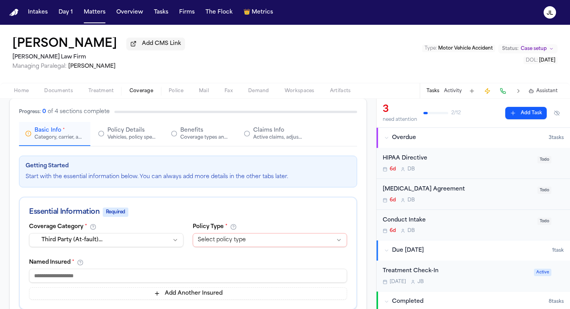
click at [252, 241] on html "Intakes Day 1 Matters Overview Tasks Firms The Flock 👑 Metrics [PERSON_NAME] Ad…" at bounding box center [285, 154] width 570 height 309
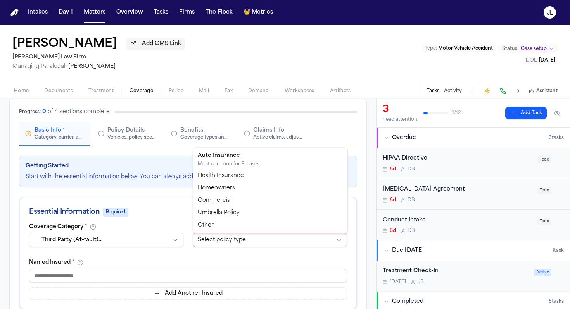
select select "****"
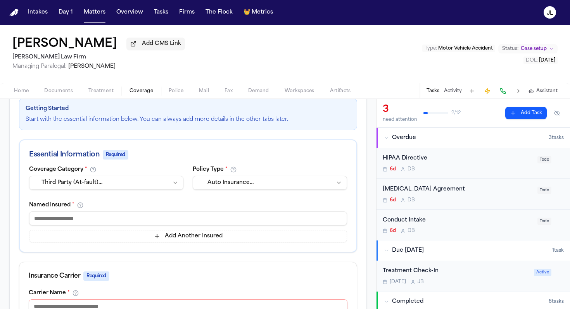
scroll to position [108, 0]
click at [126, 223] on input at bounding box center [188, 218] width 318 height 14
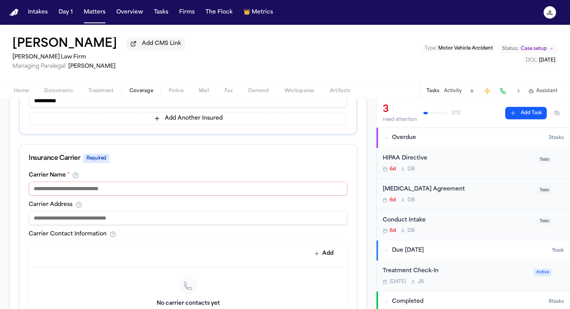
scroll to position [229, 0]
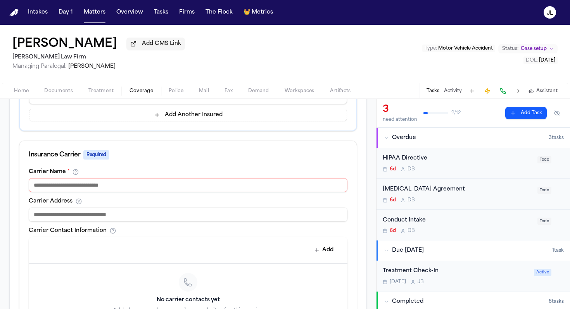
type input "**********"
click at [138, 181] on input at bounding box center [188, 185] width 319 height 14
type input "*****"
click at [181, 218] on input at bounding box center [188, 215] width 319 height 14
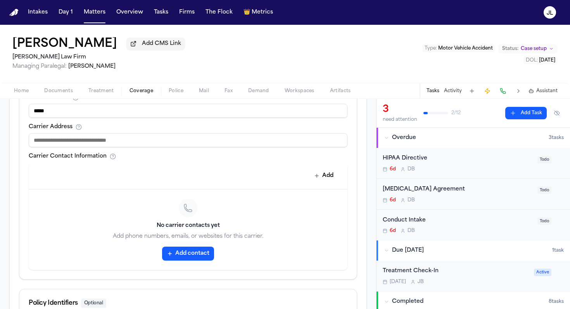
scroll to position [305, 0]
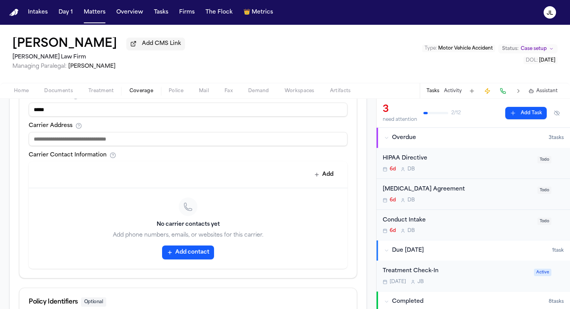
click at [186, 255] on button "Add contact" at bounding box center [188, 253] width 52 height 14
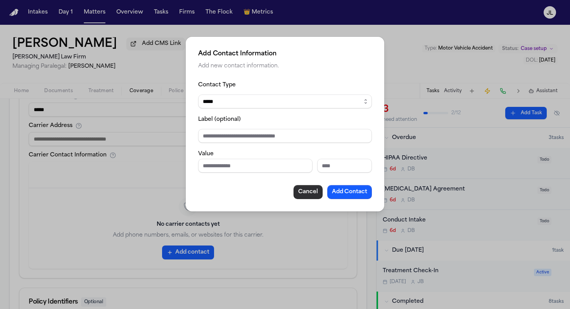
click at [295, 193] on button "Cancel" at bounding box center [307, 192] width 29 height 14
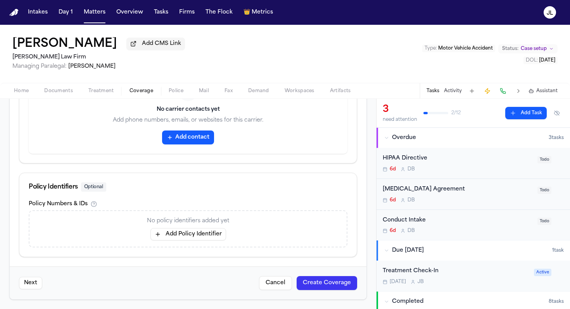
click at [214, 238] on button "Add Policy Identifier" at bounding box center [188, 234] width 76 height 12
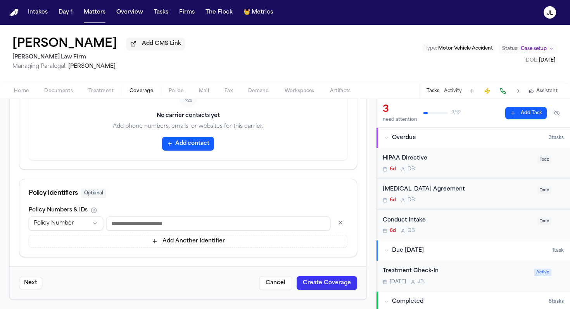
scroll to position [415, 0]
type input "**********"
click at [315, 277] on button "Create Coverage" at bounding box center [326, 283] width 60 height 14
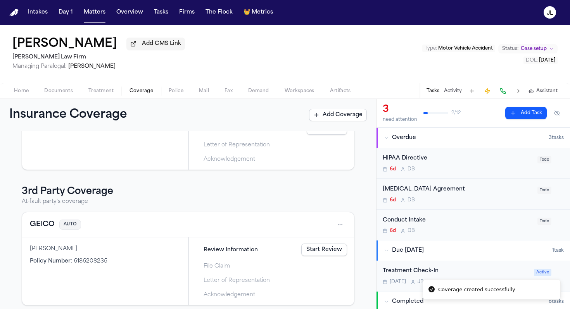
scroll to position [98, 0]
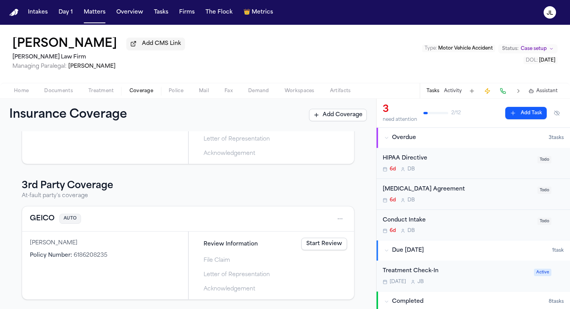
click at [41, 219] on button "GEICO" at bounding box center [42, 219] width 25 height 11
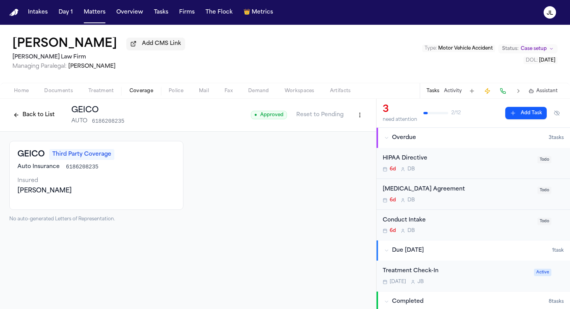
click at [28, 120] on button "Back to List" at bounding box center [33, 115] width 49 height 12
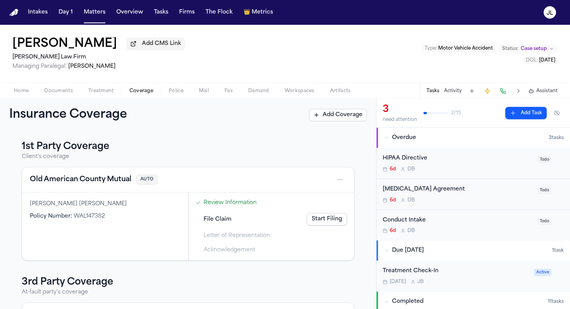
click at [26, 98] on div "Home Documents Treatment Coverage Police Mail Fax Demand Workspaces Artifacts T…" at bounding box center [285, 90] width 570 height 15
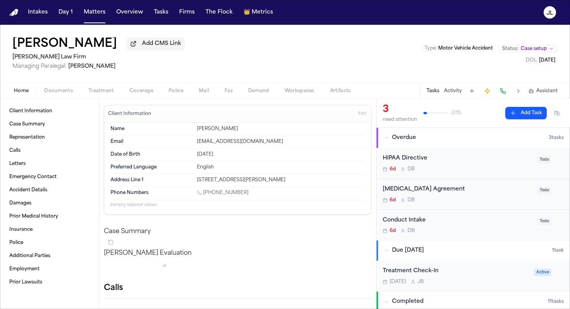
click at [25, 94] on span "Home" at bounding box center [21, 91] width 15 height 6
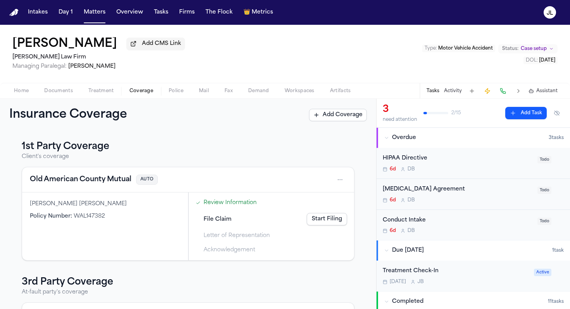
click at [141, 91] on span "Coverage" at bounding box center [141, 91] width 24 height 6
click at [54, 183] on button "Old American County Mutual" at bounding box center [81, 179] width 102 height 11
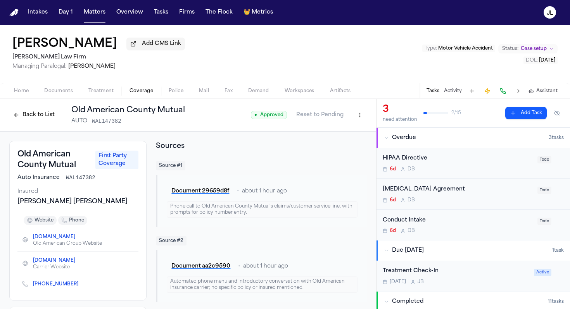
click at [29, 121] on button "Back to List" at bounding box center [33, 115] width 49 height 12
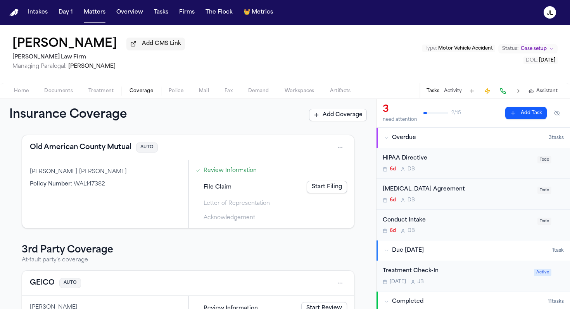
scroll to position [98, 0]
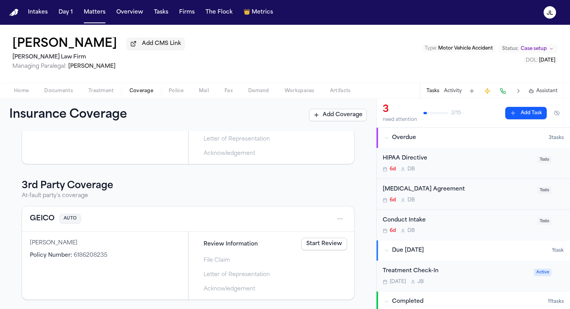
click at [41, 217] on button "GEICO" at bounding box center [42, 219] width 25 height 11
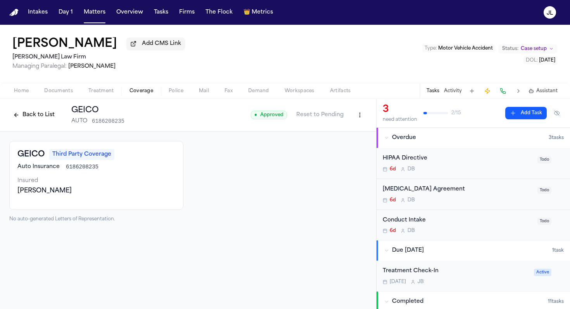
click at [444, 93] on button at bounding box center [502, 91] width 11 height 11
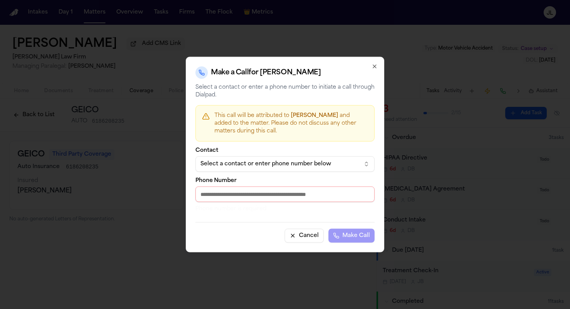
click at [276, 174] on div "Contact Select a contact or enter phone number below Phone Number Phone number …" at bounding box center [284, 180] width 179 height 65
click at [276, 168] on div "Select a contact or enter phone number below" at bounding box center [278, 164] width 157 height 8
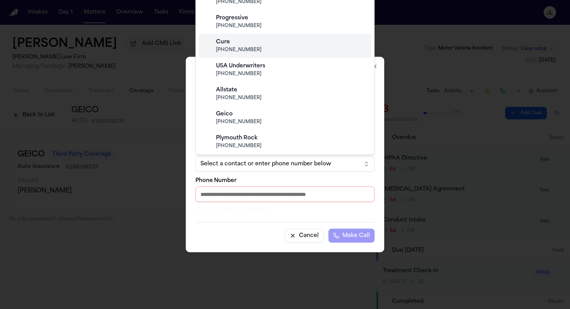
scroll to position [186, 0]
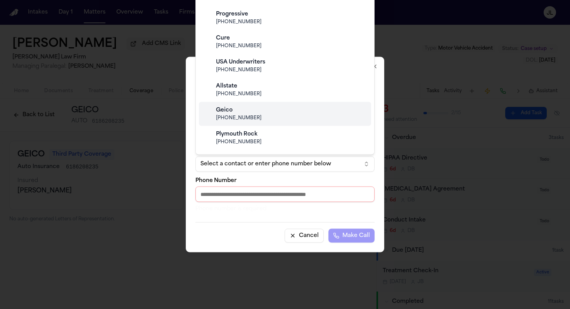
click at [240, 120] on span "(800) 841-3000" at bounding box center [291, 118] width 150 height 6
type input "**********"
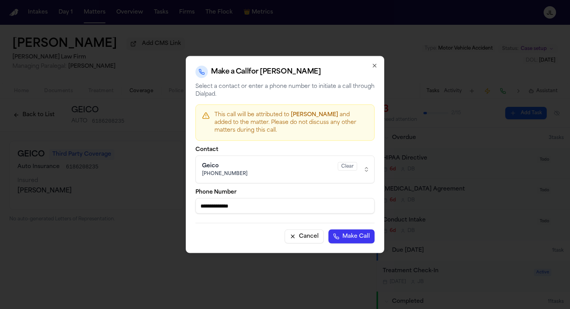
click at [349, 245] on div "**********" at bounding box center [285, 154] width 198 height 197
click at [349, 236] on button "Make Call" at bounding box center [351, 237] width 46 height 14
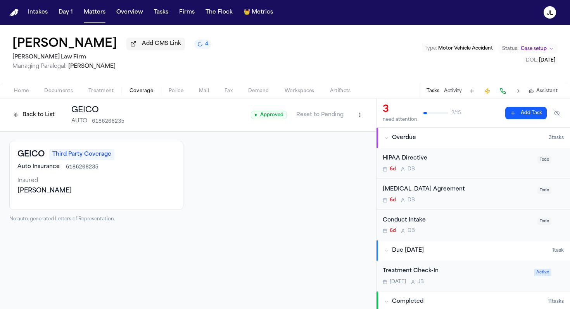
click at [31, 117] on button "Back to List" at bounding box center [33, 115] width 49 height 12
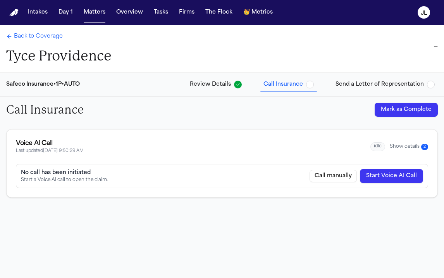
click at [400, 143] on button "Show details 2" at bounding box center [409, 146] width 38 height 7
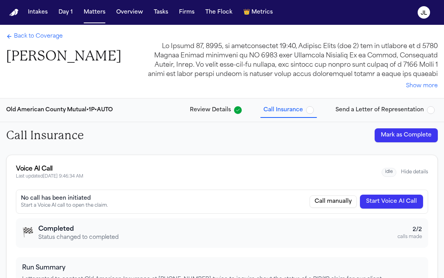
click at [43, 37] on span "Back to Coverage" at bounding box center [38, 37] width 49 height 8
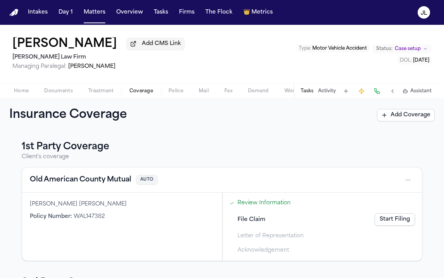
click at [115, 180] on button "Old American County Mutual" at bounding box center [81, 179] width 102 height 11
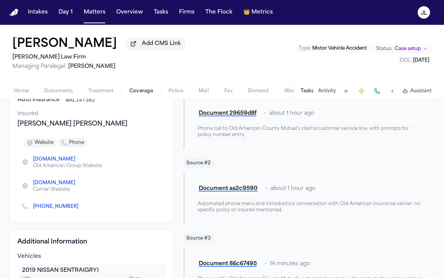
scroll to position [79, 0]
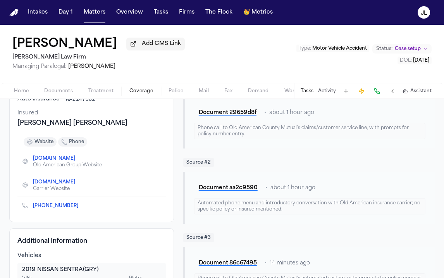
click at [81, 208] on icon "Copy to clipboard" at bounding box center [82, 206] width 3 height 3
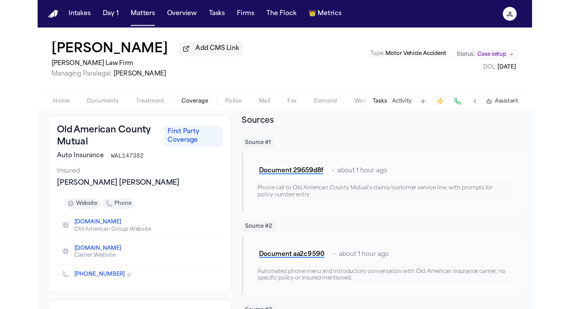
scroll to position [0, 0]
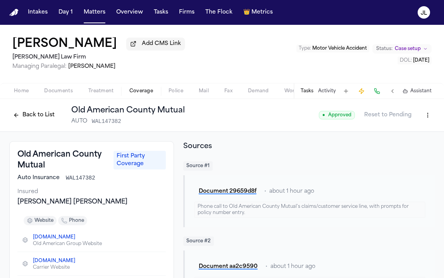
click at [433, 117] on html "Intakes Day 1 Matters Overview Tasks Firms The Flock 👑 Metrics [PERSON_NAME] Ad…" at bounding box center [222, 139] width 444 height 278
click at [379, 92] on html "Intakes Day 1 Matters Overview Tasks Firms The Flock 👑 Metrics [PERSON_NAME] Ad…" at bounding box center [222, 139] width 444 height 278
click at [379, 92] on button at bounding box center [377, 91] width 11 height 11
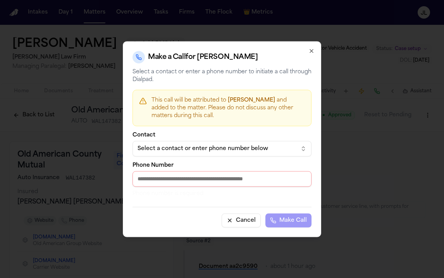
click at [214, 172] on input "Phone Number" at bounding box center [222, 178] width 179 height 15
paste input "**********"
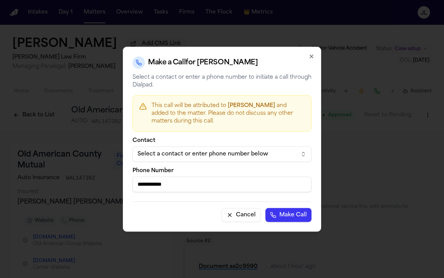
type input "**********"
click at [289, 216] on button "Make Call" at bounding box center [288, 215] width 46 height 14
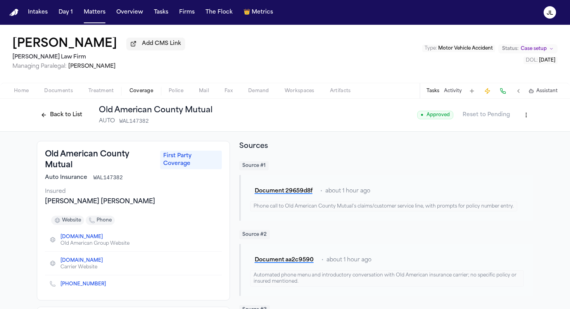
click at [444, 90] on button at bounding box center [502, 91] width 11 height 11
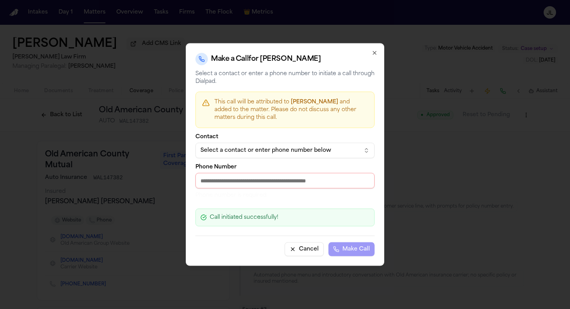
click at [210, 182] on input "Phone Number" at bounding box center [284, 180] width 179 height 15
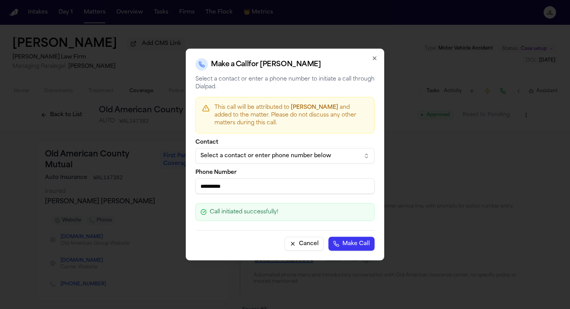
type input "**********"
click at [350, 240] on button "Make Call" at bounding box center [351, 244] width 46 height 14
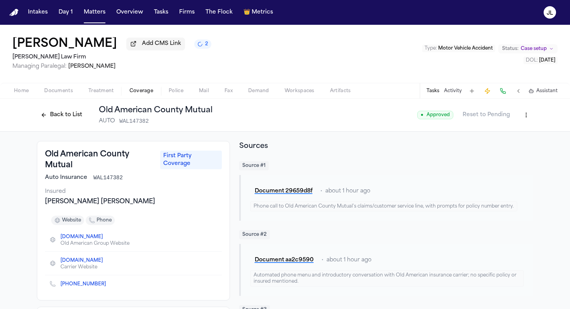
click at [444, 117] on html "Intakes Day 1 Matters Overview Tasks Firms The Flock 👑 Metrics [PERSON_NAME] Ad…" at bounding box center [285, 154] width 570 height 309
click at [444, 133] on div "Edit Coverage" at bounding box center [499, 133] width 65 height 12
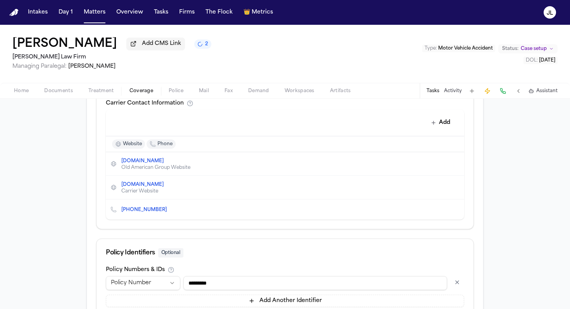
scroll to position [350, 0]
click at [439, 211] on button "Edit contact" at bounding box center [442, 208] width 11 height 11
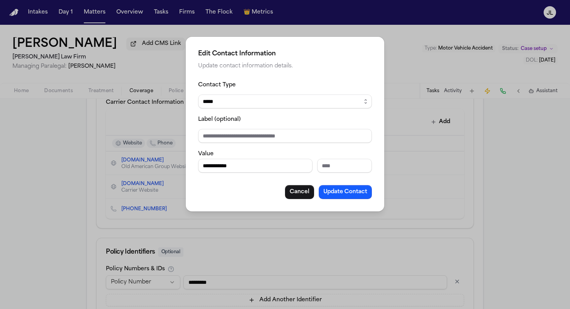
drag, startPoint x: 253, startPoint y: 165, endPoint x: 194, endPoint y: 169, distance: 59.4
click at [194, 169] on div "**********" at bounding box center [285, 124] width 198 height 175
click at [308, 196] on button "Cancel" at bounding box center [299, 192] width 29 height 14
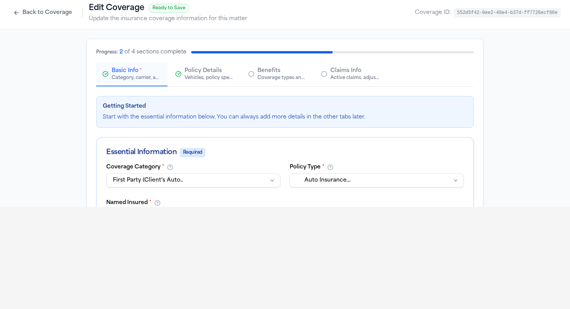
scroll to position [98, 0]
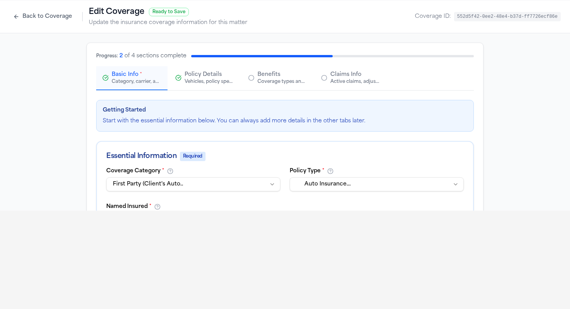
click at [222, 81] on div "Vehicles, policy specifics, and additional details" at bounding box center [209, 82] width 50 height 6
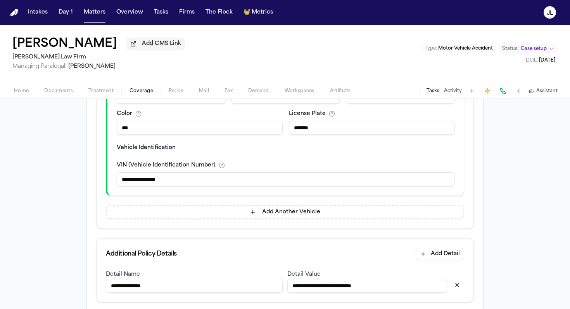
scroll to position [250, 0]
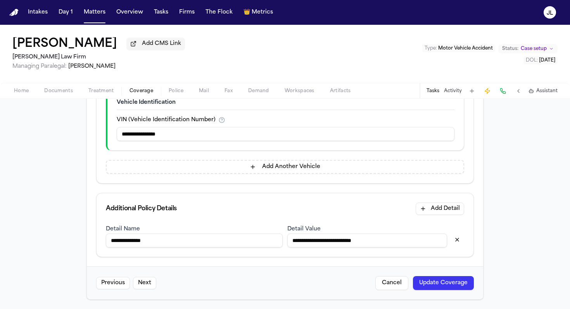
click at [444, 277] on button "Update Coverage" at bounding box center [443, 283] width 61 height 14
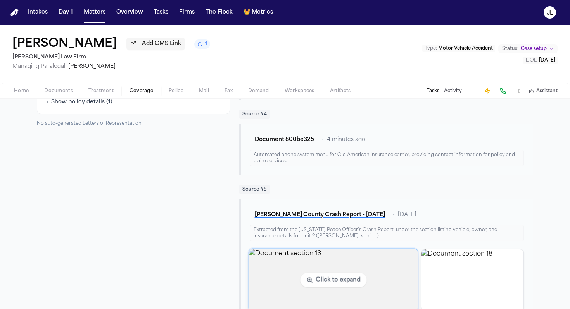
scroll to position [308, 0]
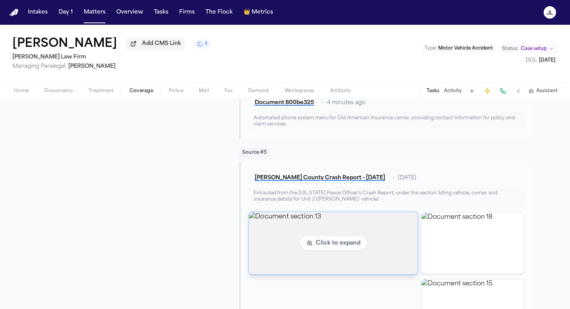
click at [303, 267] on img "View document section 13" at bounding box center [332, 243] width 169 height 62
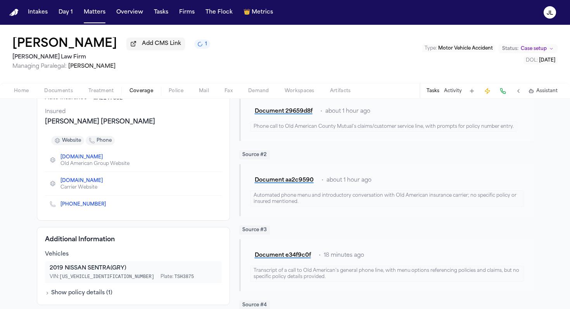
scroll to position [0, 0]
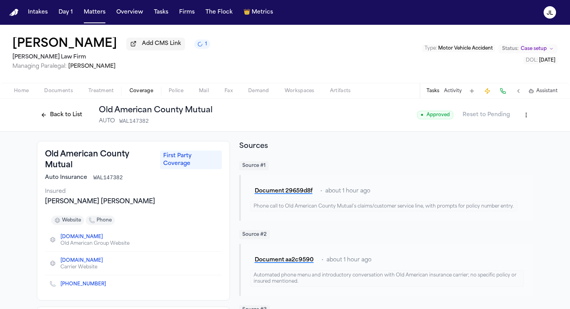
click at [49, 119] on button "Back to List" at bounding box center [61, 115] width 49 height 12
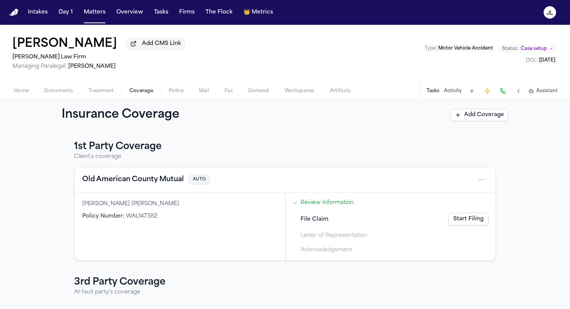
click at [145, 185] on button "Old American County Mutual" at bounding box center [133, 179] width 102 height 11
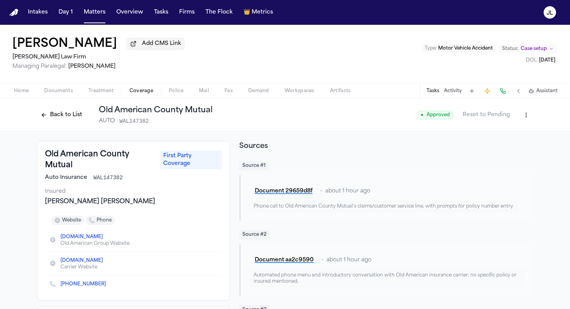
click at [22, 86] on div "Home Documents Treatment Coverage Police Mail Fax Demand Workspaces Artifacts T…" at bounding box center [285, 90] width 570 height 15
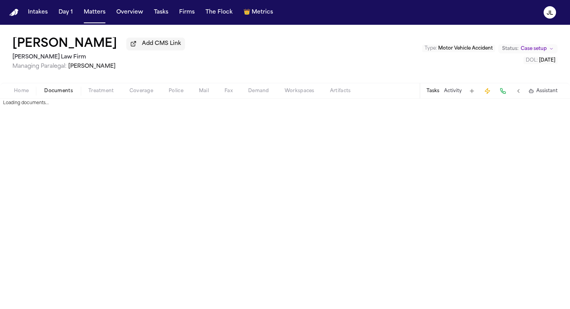
click at [57, 93] on span "Documents" at bounding box center [58, 91] width 29 height 6
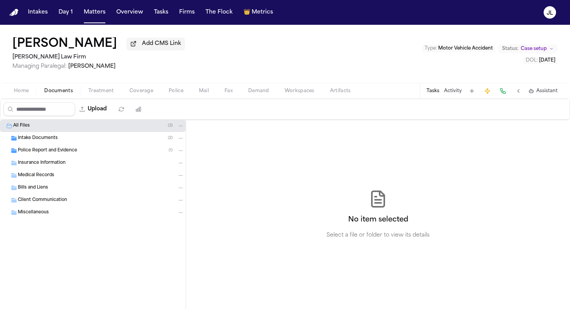
click at [59, 154] on span "Police Report and Evidence" at bounding box center [47, 151] width 59 height 7
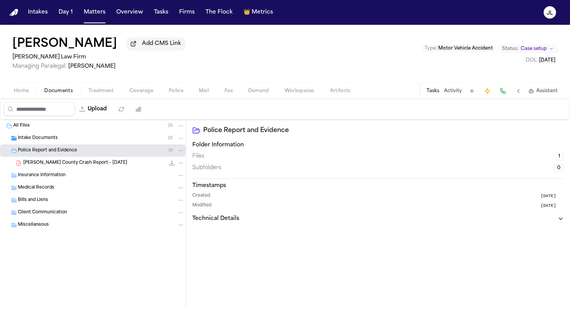
click at [62, 165] on span "[PERSON_NAME] County Crash Report - [DATE]" at bounding box center [75, 163] width 104 height 7
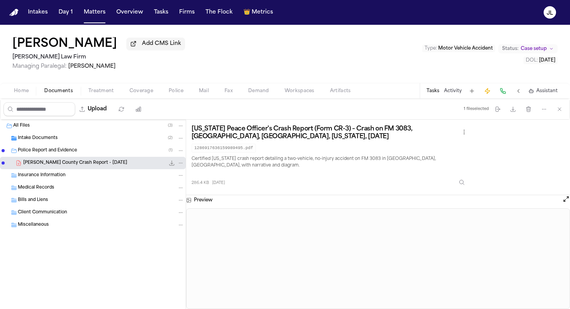
click at [444, 196] on div "Preview" at bounding box center [378, 200] width 384 height 10
click at [444, 200] on button at bounding box center [566, 200] width 8 height 10
click at [444, 197] on button "Open preview" at bounding box center [566, 199] width 8 height 8
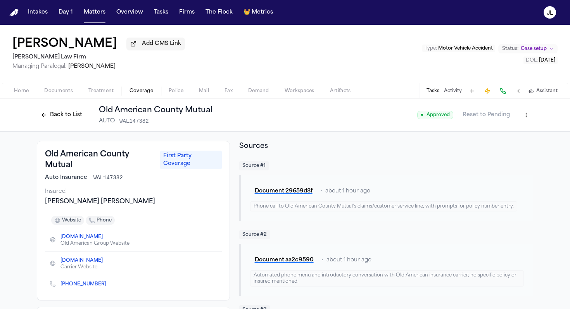
click at [51, 89] on span "Documents" at bounding box center [58, 91] width 29 height 6
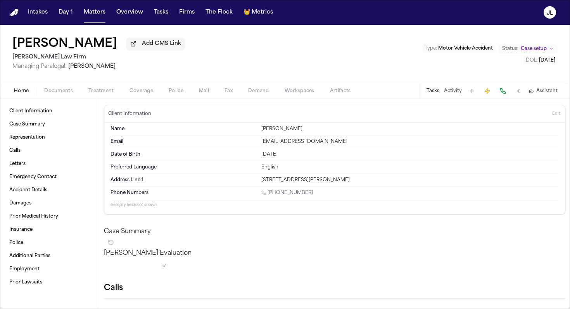
click at [20, 90] on span "Home" at bounding box center [21, 91] width 15 height 6
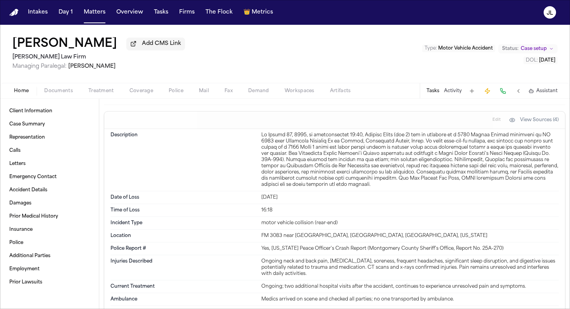
scroll to position [653, 0]
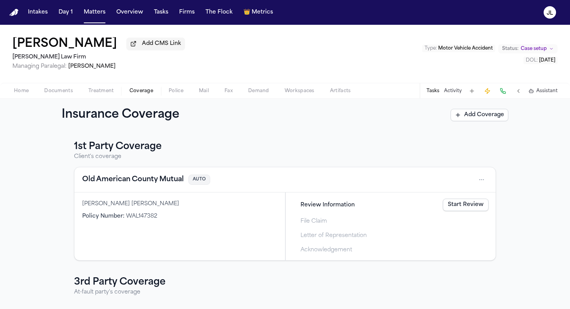
click at [146, 93] on span "Coverage" at bounding box center [141, 91] width 24 height 6
click at [127, 182] on button "Old American County Mutual" at bounding box center [133, 179] width 102 height 11
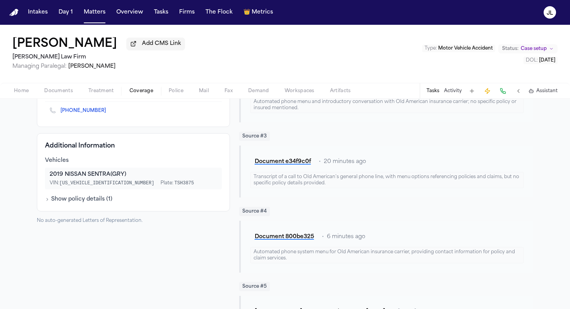
scroll to position [175, 0]
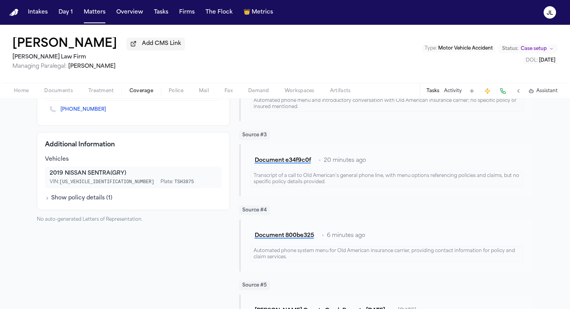
click at [60, 94] on span "Documents" at bounding box center [58, 91] width 29 height 6
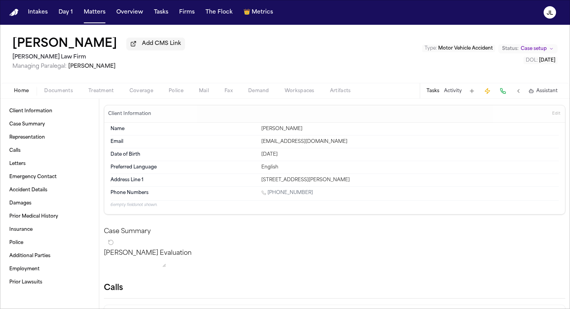
click at [19, 94] on span "Home" at bounding box center [21, 91] width 15 height 6
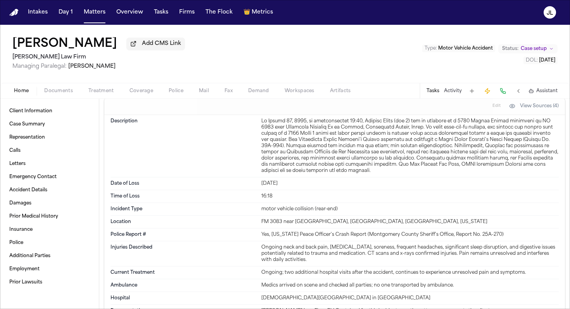
scroll to position [668, 0]
drag, startPoint x: 296, startPoint y: 232, endPoint x: 367, endPoint y: 232, distance: 70.5
click at [367, 225] on div "FM 3083 near Jefferson Chemical Rd, Conroe, Montgomery County, Texas" at bounding box center [409, 222] width 297 height 6
copy div "efferson Chemical Rd, Conroe"
click at [362, 215] on div "Incident Type motor vehicle collision (rear-end)" at bounding box center [334, 209] width 448 height 13
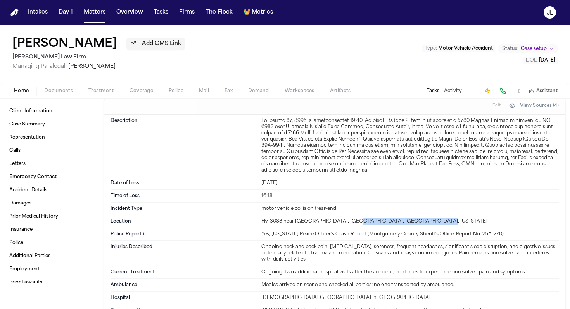
drag, startPoint x: 349, startPoint y: 232, endPoint x: 432, endPoint y: 232, distance: 83.3
click at [432, 225] on div "FM 3083 near Jefferson Chemical Rd, Conroe, Montgomery County, Texas" at bounding box center [409, 222] width 297 height 6
copy div "Conroe, Montgomery County, Texas"
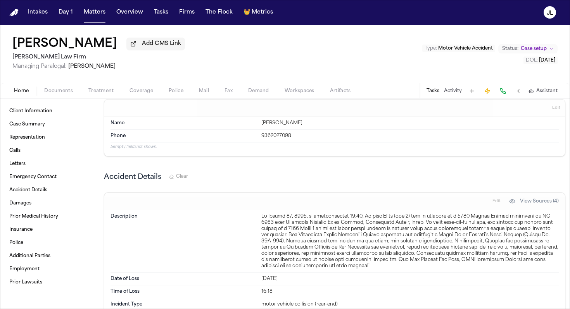
scroll to position [574, 0]
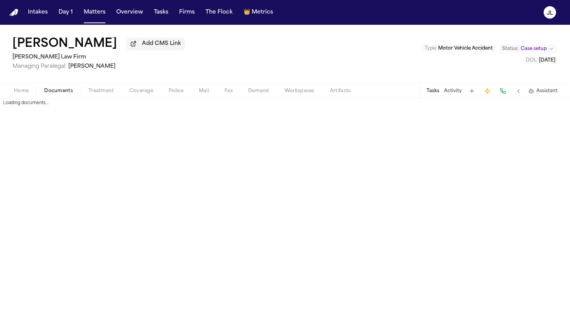
click at [52, 94] on span "Documents" at bounding box center [58, 91] width 29 height 6
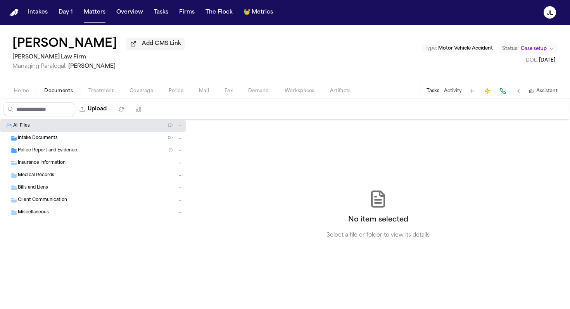
click at [42, 154] on span "Police Report and Evidence" at bounding box center [47, 151] width 59 height 7
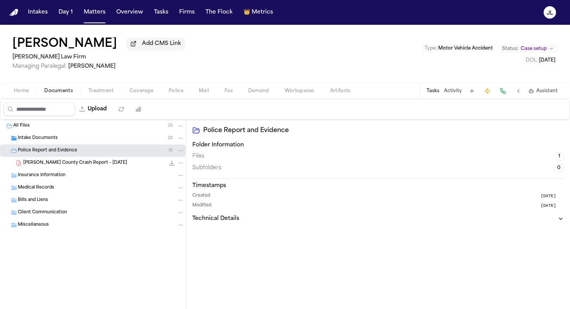
click at [48, 164] on span "[PERSON_NAME] County Crash Report - [DATE]" at bounding box center [75, 163] width 104 height 7
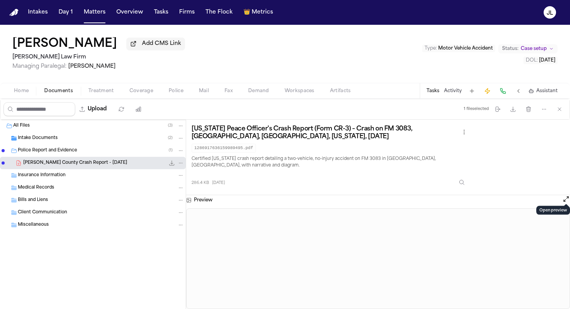
click at [444, 197] on button "Open preview" at bounding box center [566, 199] width 8 height 8
click at [95, 9] on button "Matters" at bounding box center [95, 12] width 28 height 14
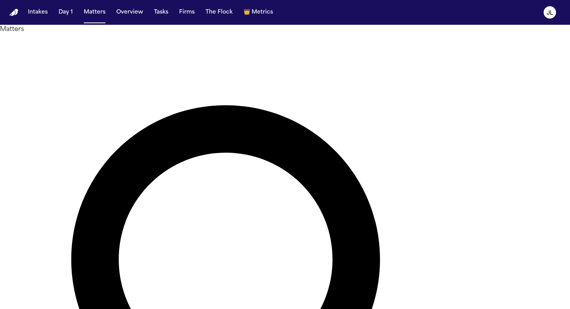
type input "******"
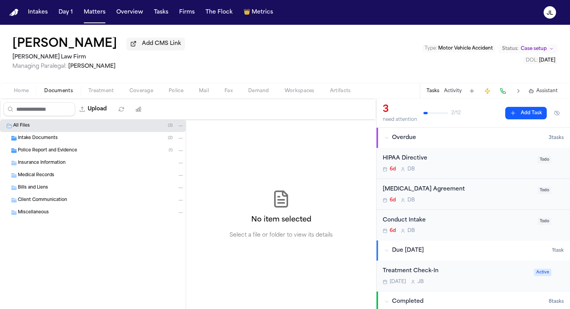
click at [64, 167] on span "Insurance Information" at bounding box center [42, 163] width 48 height 7
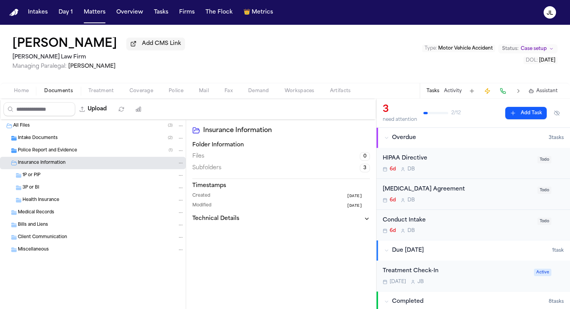
click at [62, 151] on span "Police Report and Evidence" at bounding box center [47, 151] width 59 height 7
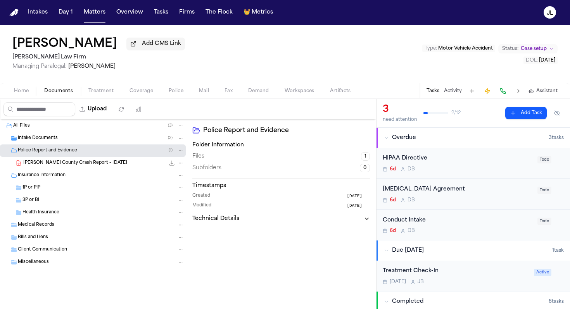
click at [59, 165] on span "B. Buras - Montgomery County Crash Report - 8.29.25" at bounding box center [75, 163] width 104 height 7
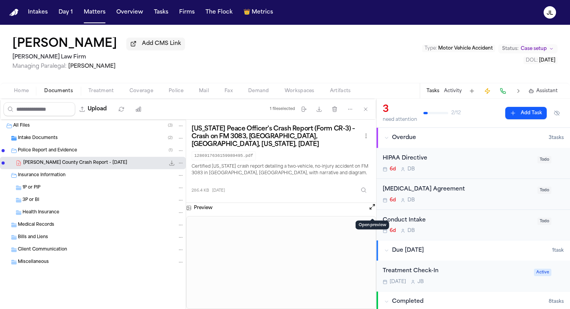
click at [369, 211] on button "Open preview" at bounding box center [372, 207] width 8 height 8
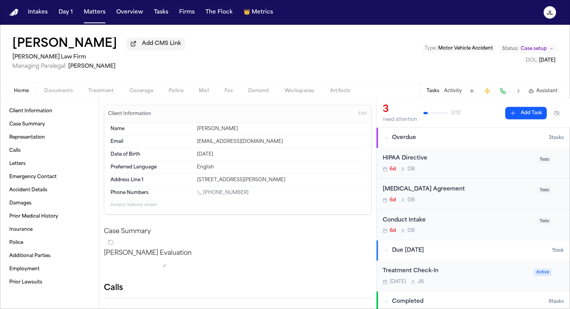
click at [22, 91] on span "Home" at bounding box center [21, 91] width 15 height 6
click at [129, 89] on span "Coverage" at bounding box center [141, 91] width 24 height 6
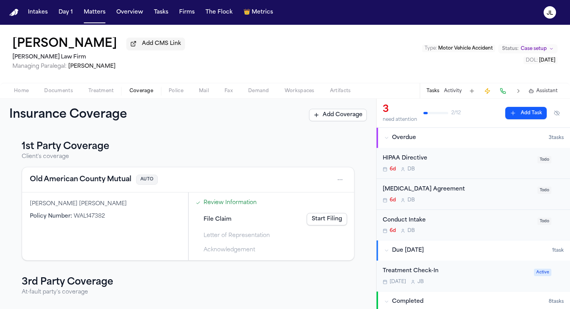
click at [27, 94] on span "Home" at bounding box center [21, 91] width 15 height 6
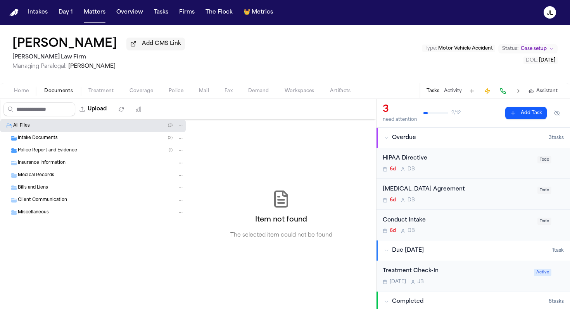
click at [69, 94] on span "Documents" at bounding box center [58, 91] width 29 height 6
click at [53, 154] on span "Police Report and Evidence" at bounding box center [47, 151] width 59 height 7
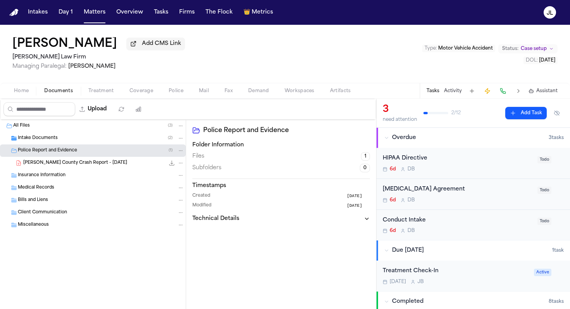
click at [71, 163] on span "B. Buras - Montgomery County Crash Report - 8.29.25" at bounding box center [75, 163] width 104 height 7
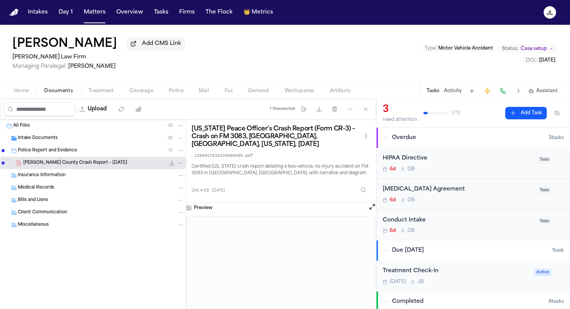
click at [370, 211] on button "Open preview" at bounding box center [372, 207] width 8 height 8
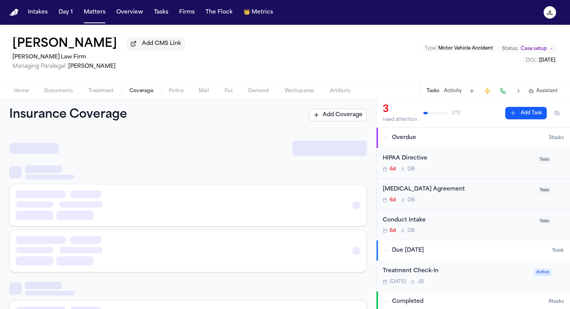
click at [146, 94] on span "Coverage" at bounding box center [141, 91] width 24 height 6
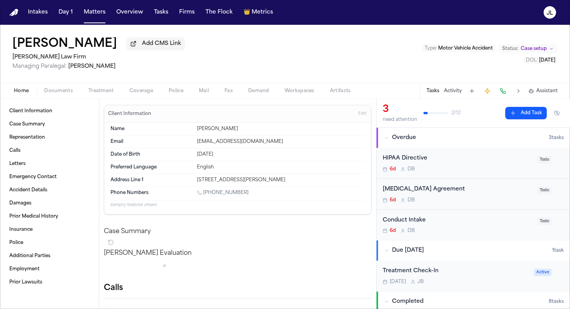
click at [23, 91] on span "Home" at bounding box center [21, 91] width 15 height 6
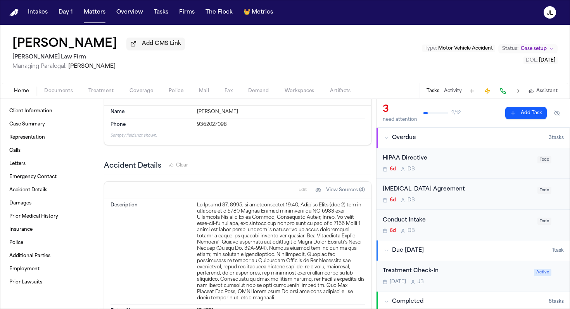
scroll to position [554, 0]
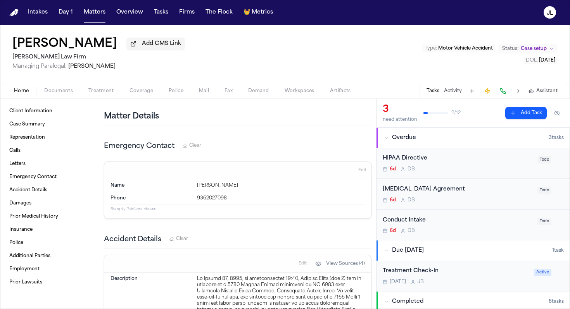
click at [52, 93] on span "Documents" at bounding box center [58, 91] width 29 height 6
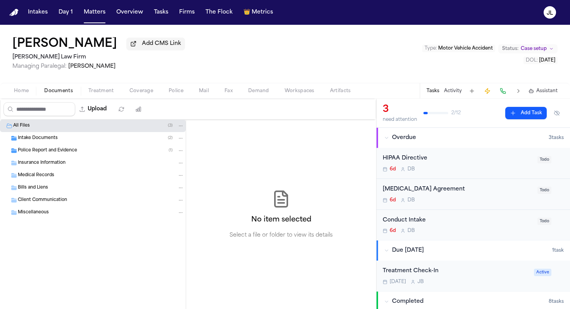
click at [16, 94] on span "Home" at bounding box center [21, 91] width 15 height 6
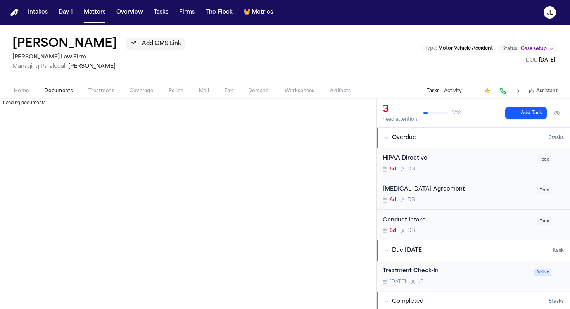
click at [59, 94] on span "Documents" at bounding box center [58, 91] width 29 height 6
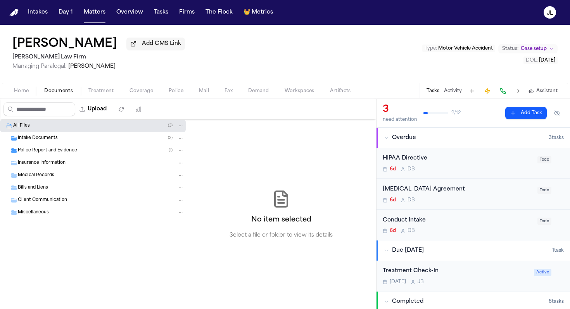
click at [40, 154] on span "Police Report and Evidence" at bounding box center [47, 151] width 59 height 7
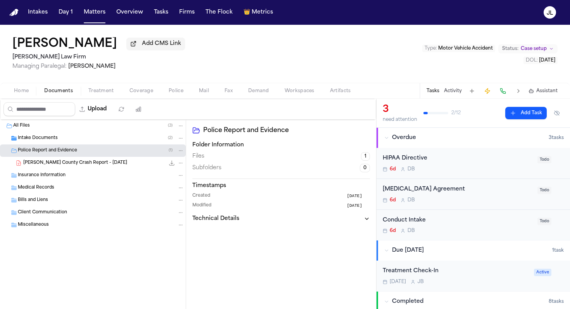
click at [50, 167] on div "B. Buras - Montgomery County Crash Report - 8.29.25 286.4 KB • PDF" at bounding box center [103, 163] width 161 height 8
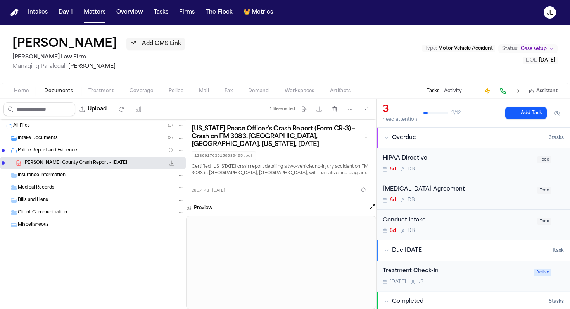
click at [372, 211] on button "Open preview" at bounding box center [372, 207] width 8 height 8
click at [26, 91] on span "Home" at bounding box center [21, 91] width 15 height 6
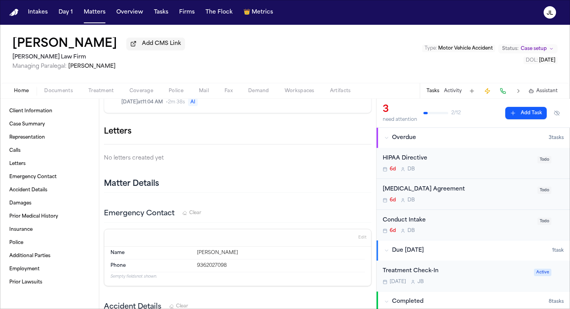
scroll to position [484, 0]
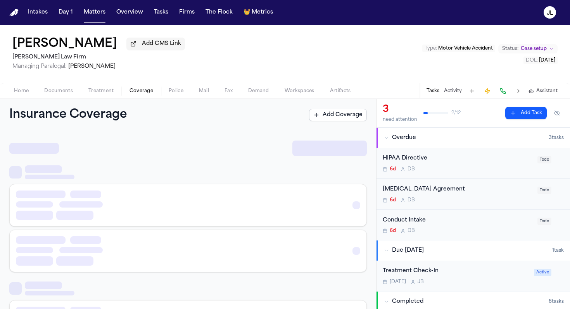
click at [139, 88] on button "Coverage" at bounding box center [141, 90] width 39 height 9
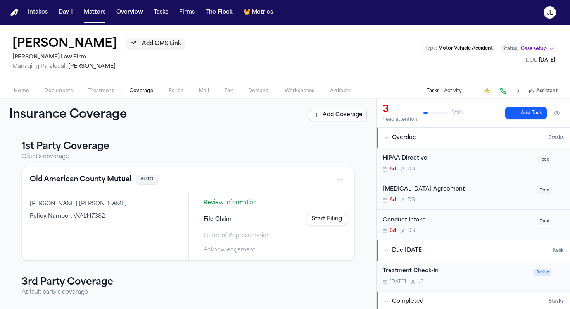
click at [106, 185] on button "Old American County Mutual" at bounding box center [81, 179] width 102 height 11
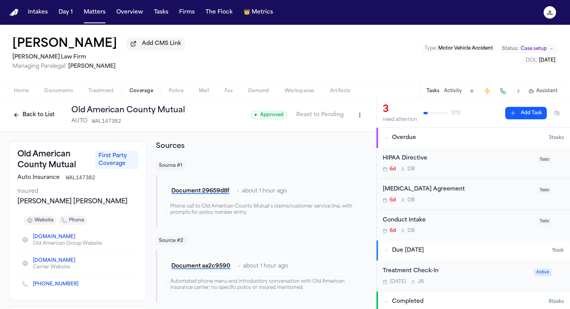
click at [22, 116] on button "Back to List" at bounding box center [33, 115] width 49 height 12
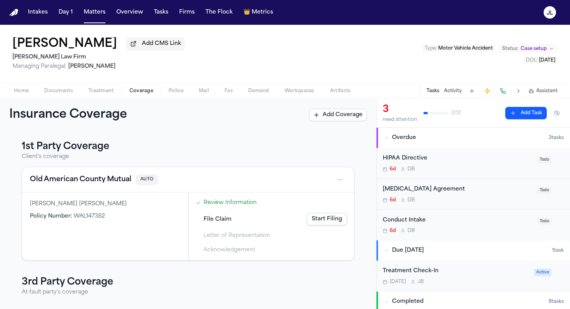
click at [149, 152] on h3 "1st Party Coverage" at bounding box center [188, 147] width 332 height 12
click at [138, 151] on h3 "1st Party Coverage" at bounding box center [188, 147] width 332 height 12
click at [46, 90] on span "Documents" at bounding box center [58, 91] width 29 height 6
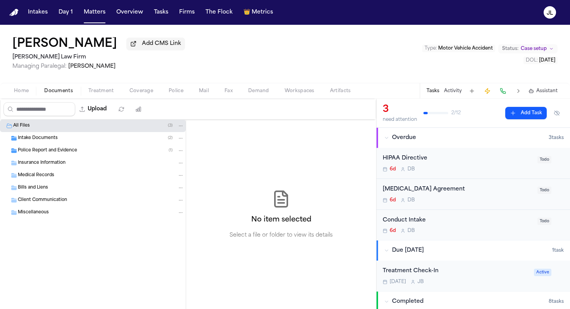
click at [30, 154] on span "Police Report and Evidence" at bounding box center [47, 151] width 59 height 7
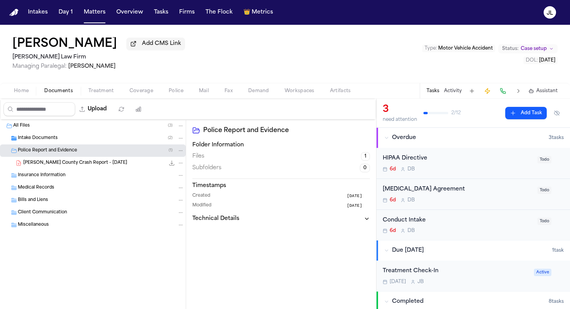
click at [49, 169] on div "B. Buras - Montgomery County Crash Report - 8.29.25 286.4 KB • PDF" at bounding box center [93, 163] width 186 height 12
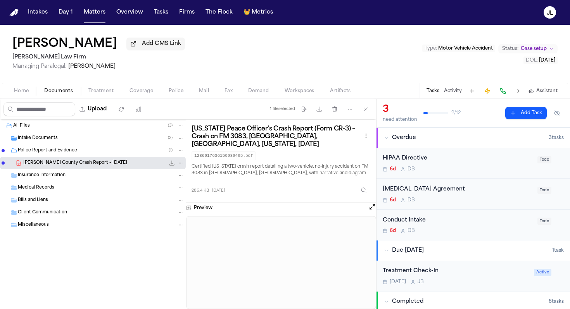
click at [373, 211] on button "Open preview" at bounding box center [372, 207] width 8 height 8
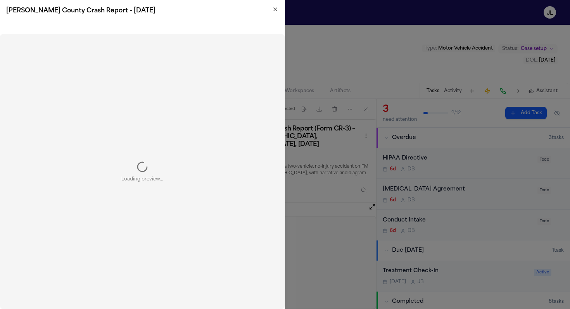
click at [373, 212] on div at bounding box center [285, 154] width 570 height 309
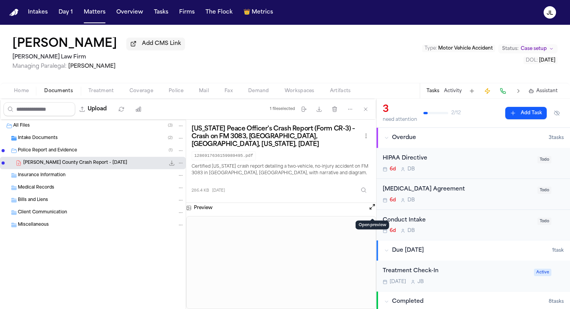
click at [97, 167] on span "B. Buras - Montgomery County Crash Report - 8.29.25" at bounding box center [75, 163] width 104 height 7
click at [128, 158] on div "B. Buras - Montgomery County Crash Report - 8.29.25 286.4 KB • PDF" at bounding box center [93, 163] width 186 height 12
click at [371, 206] on button at bounding box center [372, 208] width 8 height 10
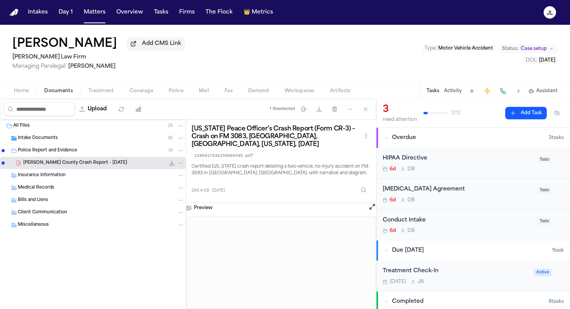
click at [371, 208] on button "Open preview" at bounding box center [372, 207] width 8 height 8
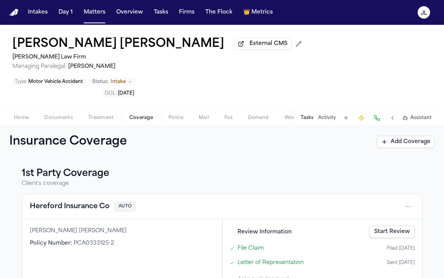
click at [62, 201] on button "Hereford Insurance Co" at bounding box center [70, 206] width 80 height 11
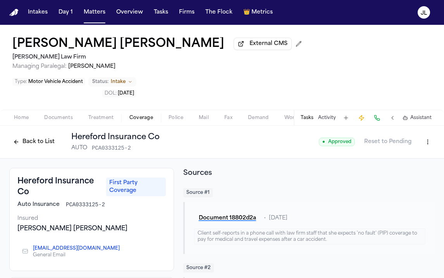
click at [42, 136] on button "Back to List" at bounding box center [33, 142] width 49 height 12
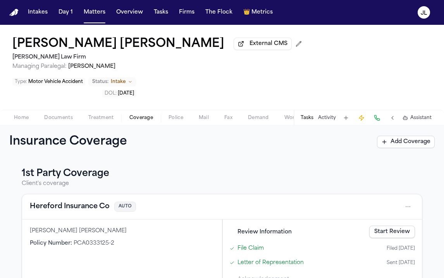
click at [59, 115] on span "Documents" at bounding box center [58, 118] width 29 height 6
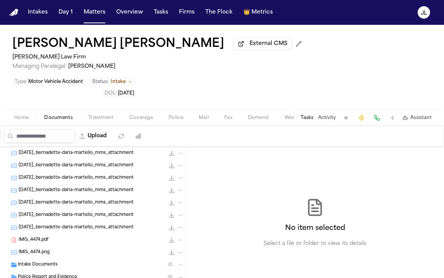
scroll to position [289, 0]
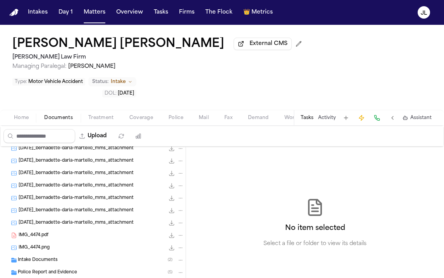
click at [55, 269] on span "Police Report and Evidence" at bounding box center [47, 272] width 59 height 7
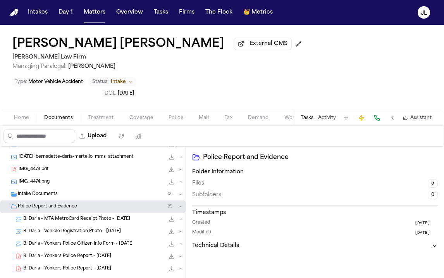
scroll to position [358, 0]
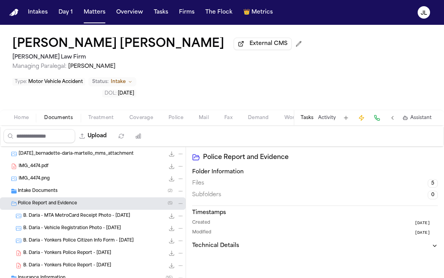
click at [59, 250] on span "B. Daria - Yonkers Police Report - 8.7.25" at bounding box center [67, 253] width 88 height 7
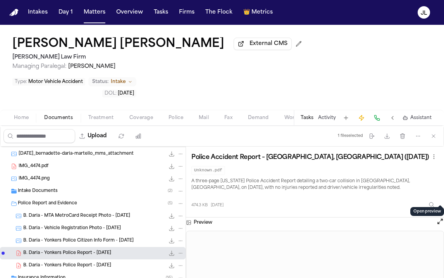
click at [441, 217] on button "Open preview" at bounding box center [440, 221] width 8 height 8
click at [132, 110] on div "Home Documents Treatment Coverage Police Mail Fax Demand Workspaces Artifacts T…" at bounding box center [222, 117] width 444 height 15
click at [441, 217] on button "Open preview" at bounding box center [440, 221] width 8 height 8
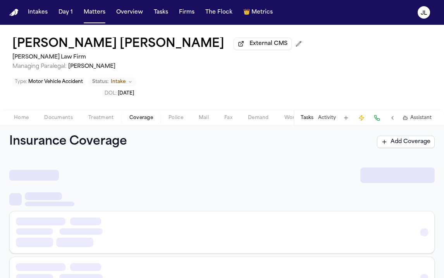
click at [156, 113] on button "Coverage" at bounding box center [141, 117] width 39 height 9
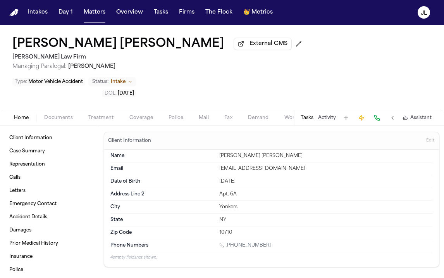
click at [22, 115] on span "Home" at bounding box center [21, 118] width 15 height 6
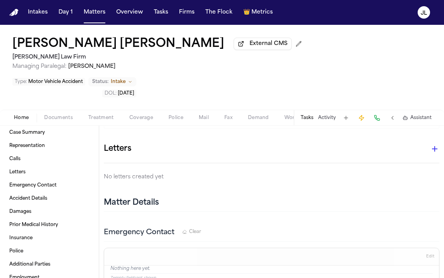
scroll to position [343, 0]
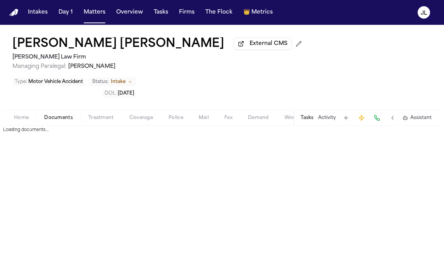
click at [70, 115] on span "Documents" at bounding box center [58, 118] width 29 height 6
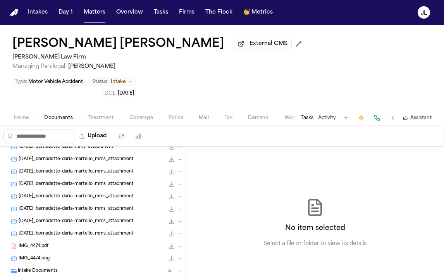
scroll to position [345, 0]
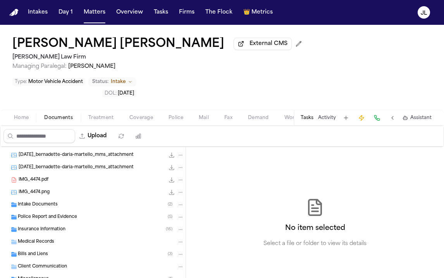
click at [62, 214] on span "Police Report and Evidence" at bounding box center [47, 217] width 59 height 7
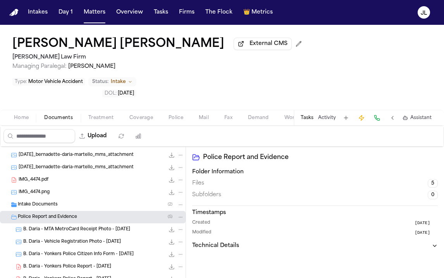
click at [70, 276] on span "B. Daria - Yonkers Police Report - 8.7.25" at bounding box center [67, 279] width 88 height 7
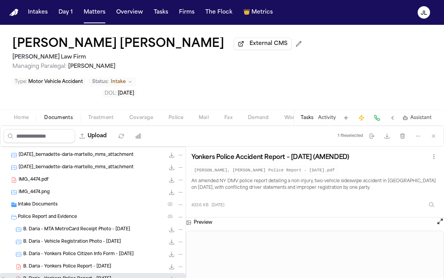
click at [439, 217] on button "Open preview" at bounding box center [440, 221] width 8 height 8
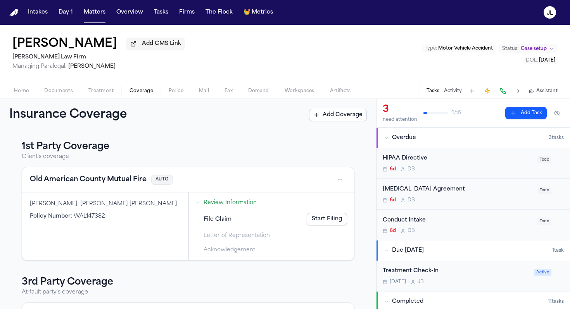
click at [107, 179] on button "Old American County Mutual Fire" at bounding box center [88, 179] width 117 height 11
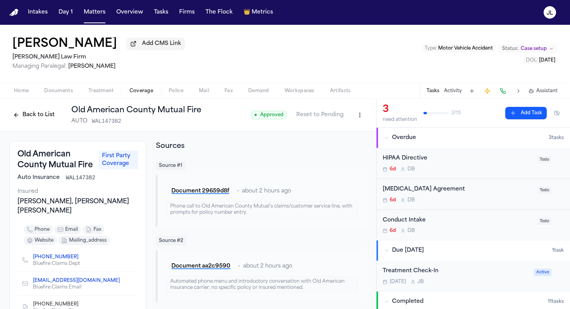
click at [48, 118] on button "Back to List" at bounding box center [33, 115] width 49 height 12
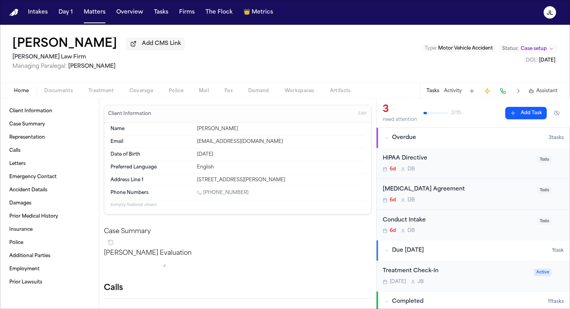
click at [22, 90] on span "Home" at bounding box center [21, 91] width 15 height 6
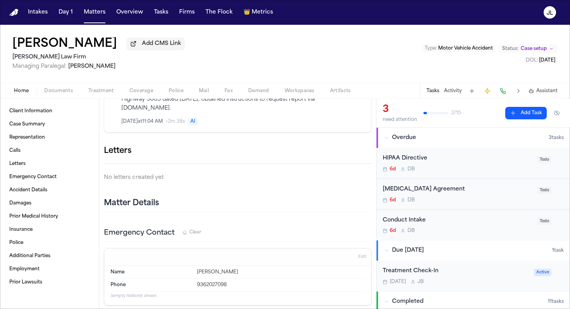
scroll to position [543, 0]
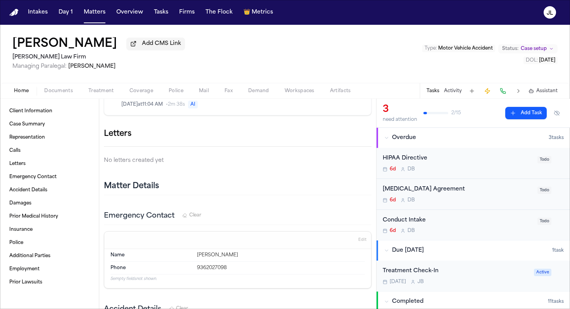
click at [371, 134] on icon "button" at bounding box center [371, 134] width 0 height 0
click at [47, 309] on h2 "Ruy 1P LOR" at bounding box center [32, 315] width 30 height 9
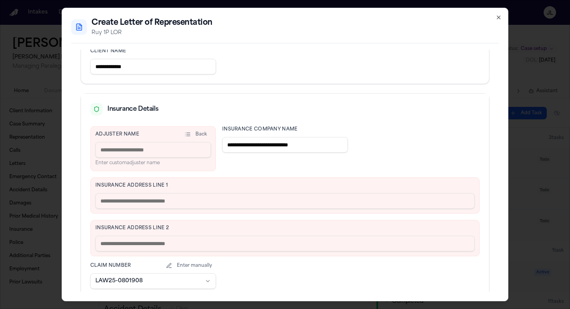
scroll to position [153, 0]
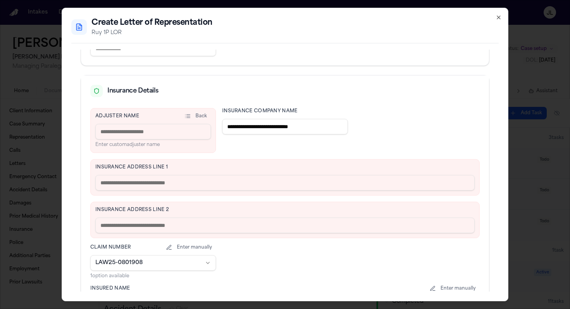
click at [169, 132] on input at bounding box center [152, 131] width 115 height 15
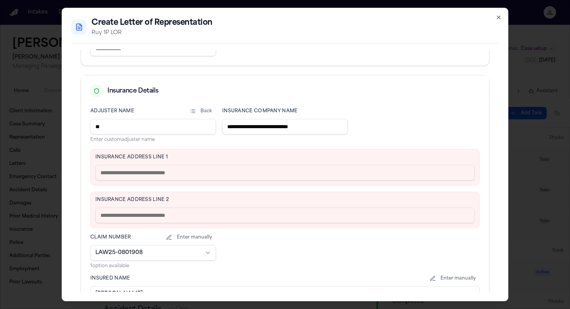
type input "**********"
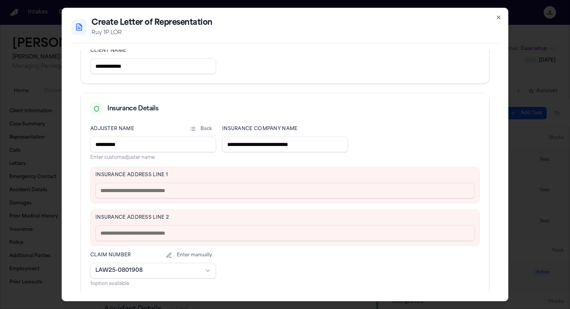
scroll to position [0, 0]
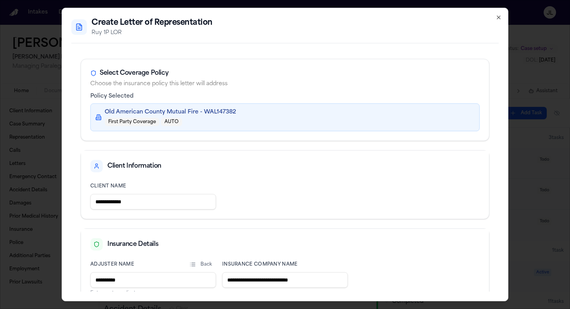
click at [501, 19] on icon "button" at bounding box center [498, 17] width 6 height 6
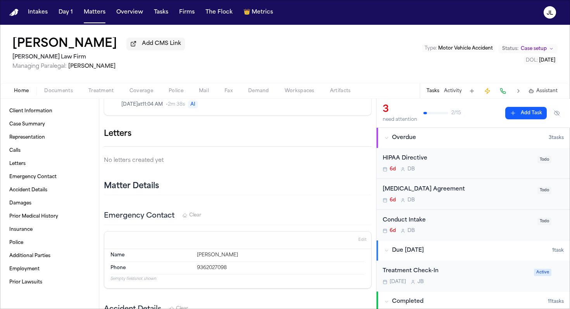
click at [148, 90] on span "Coverage" at bounding box center [141, 91] width 24 height 6
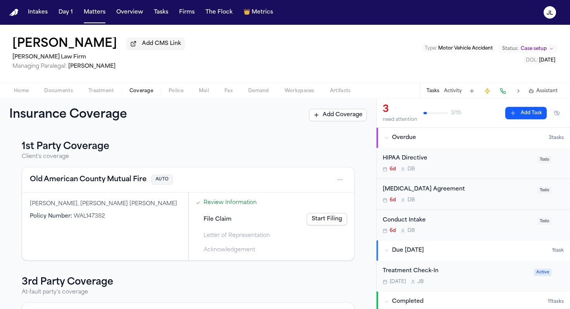
click at [86, 176] on button "Old American County Mutual Fire" at bounding box center [88, 179] width 117 height 11
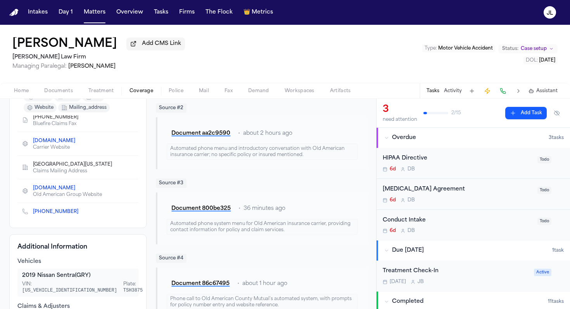
scroll to position [136, 0]
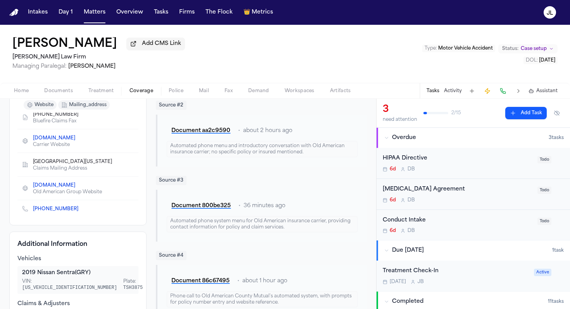
click at [116, 162] on icon "Copy to clipboard" at bounding box center [115, 163] width 3 height 3
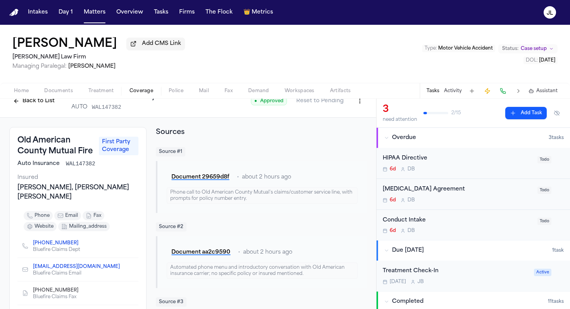
scroll to position [14, 0]
click at [362, 108] on html "Intakes Day 1 Matters Overview Tasks Firms The Flock 👑 Metrics [PERSON_NAME] Ad…" at bounding box center [285, 154] width 570 height 309
click at [348, 121] on div "Edit Coverage" at bounding box center [332, 120] width 65 height 12
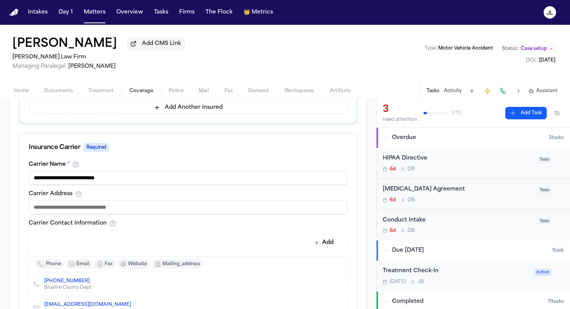
scroll to position [255, 0]
click at [33, 211] on input at bounding box center [188, 207] width 319 height 14
paste input "**********"
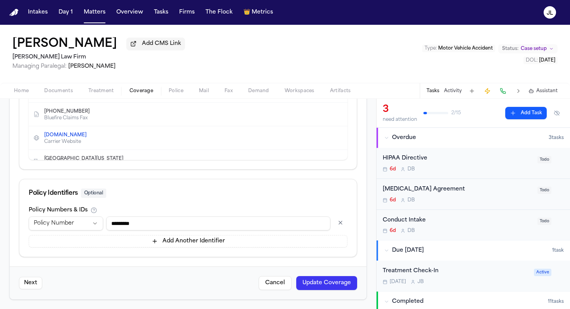
type input "**********"
click at [330, 282] on button "Update Coverage" at bounding box center [326, 283] width 61 height 14
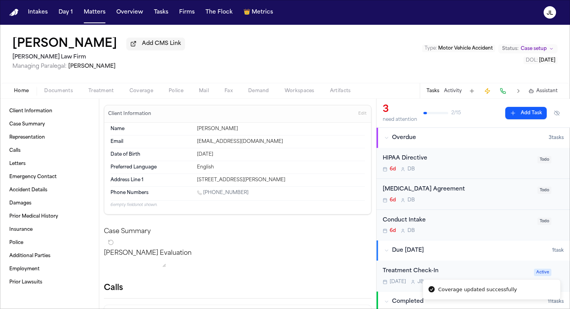
click at [22, 92] on span "Home" at bounding box center [21, 91] width 15 height 6
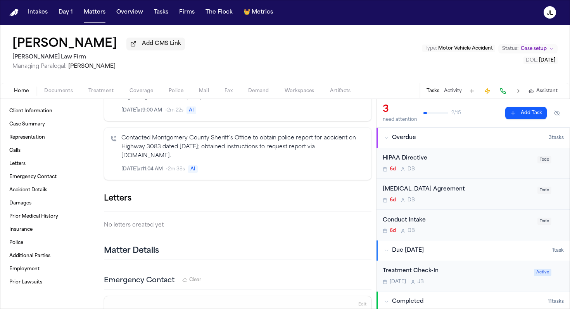
scroll to position [477, 0]
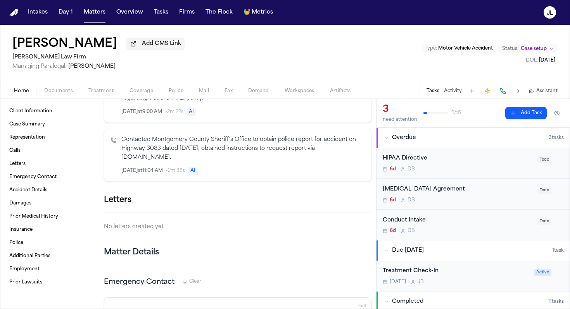
click at [371, 200] on icon "button" at bounding box center [371, 200] width 0 height 0
click at [263, 309] on div "Ruy 1P LOR" at bounding box center [285, 315] width 570 height 12
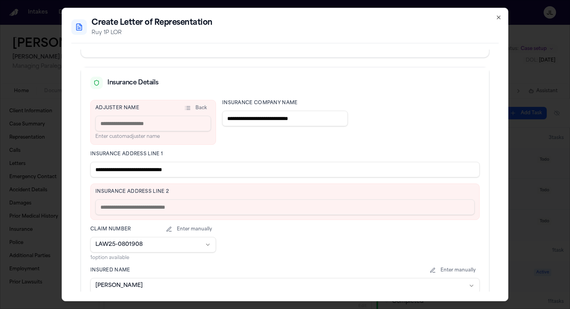
scroll to position [174, 0]
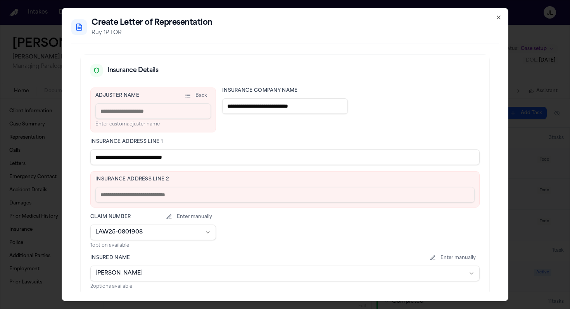
drag, startPoint x: 205, startPoint y: 158, endPoint x: 136, endPoint y: 158, distance: 69.4
click at [136, 158] on input "**********" at bounding box center [284, 157] width 389 height 15
type input "**********"
click at [127, 189] on input "text" at bounding box center [284, 194] width 379 height 15
paste input "**********"
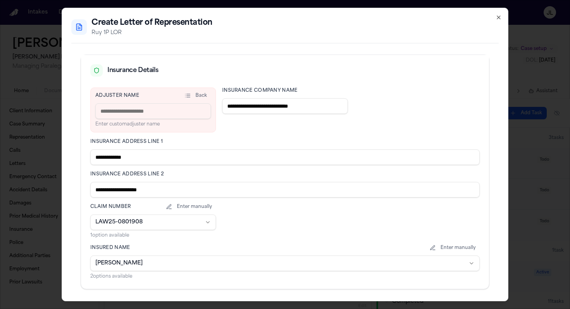
click at [99, 189] on input "**********" at bounding box center [284, 189] width 389 height 15
click at [98, 190] on input "**********" at bounding box center [284, 189] width 389 height 15
type input "**********"
click at [122, 111] on input at bounding box center [152, 110] width 115 height 15
type input "**********"
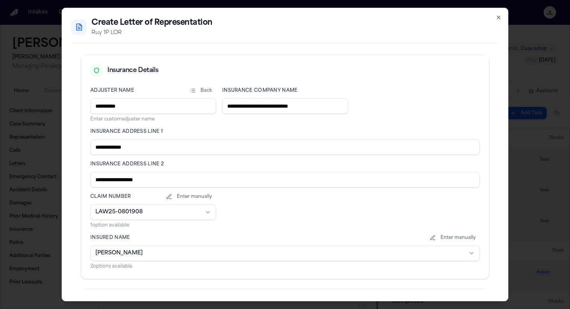
scroll to position [282, 0]
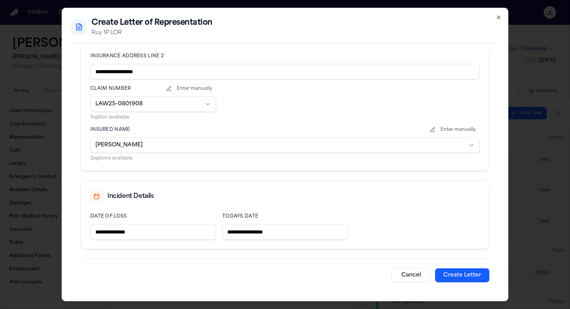
click at [450, 275] on button "Create Letter" at bounding box center [462, 276] width 54 height 14
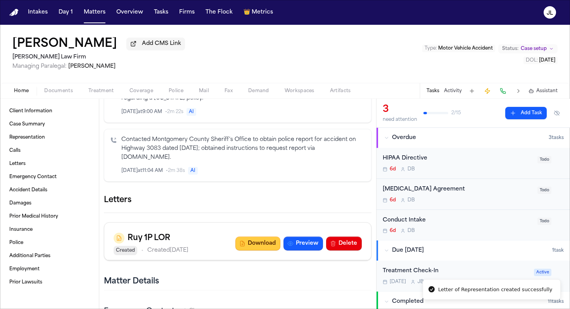
click at [246, 251] on button "Download" at bounding box center [257, 244] width 45 height 14
click at [139, 92] on span "Coverage" at bounding box center [141, 91] width 24 height 6
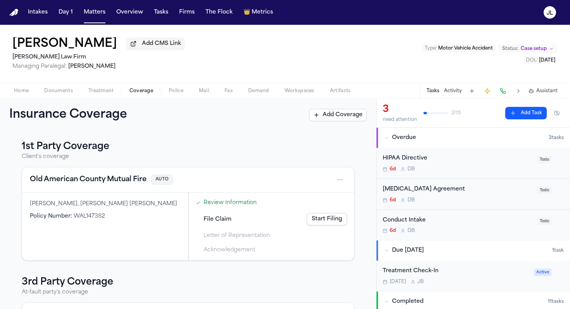
click at [70, 181] on button "Old American County Mutual Fire" at bounding box center [88, 179] width 117 height 11
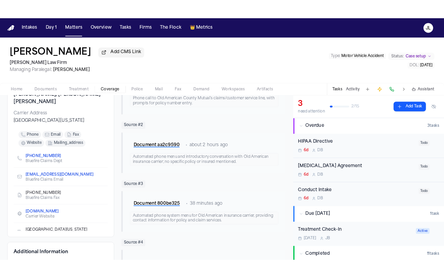
scroll to position [105, 0]
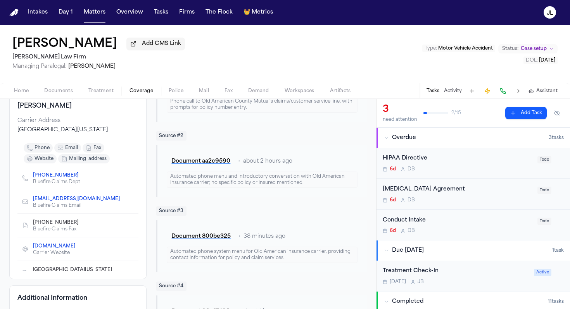
click at [80, 173] on icon "Copy to clipboard" at bounding box center [82, 175] width 5 height 5
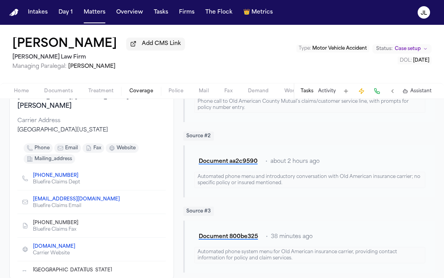
click at [81, 221] on icon "Copy to clipboard" at bounding box center [82, 222] width 3 height 3
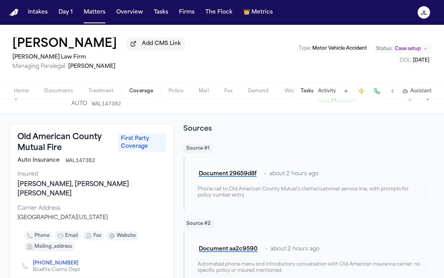
scroll to position [19, 0]
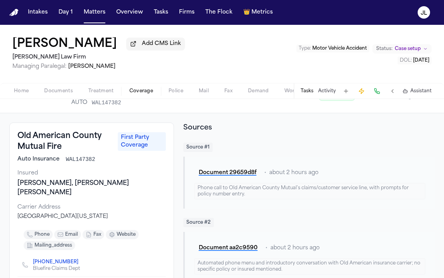
click at [53, 93] on span "Documents" at bounding box center [58, 91] width 29 height 6
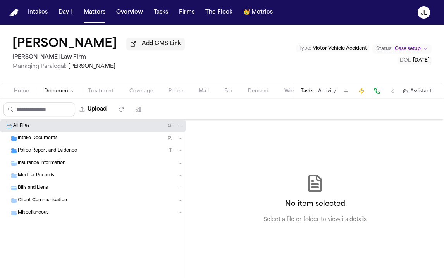
click at [59, 167] on span "Insurance Information" at bounding box center [42, 163] width 48 height 7
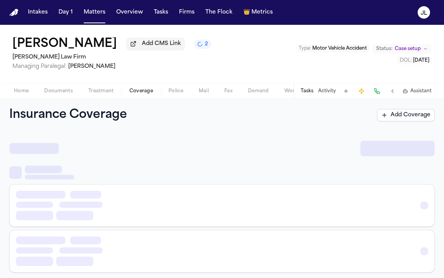
click at [152, 91] on button "Coverage" at bounding box center [141, 90] width 39 height 9
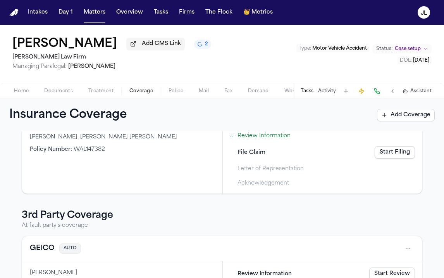
scroll to position [129, 0]
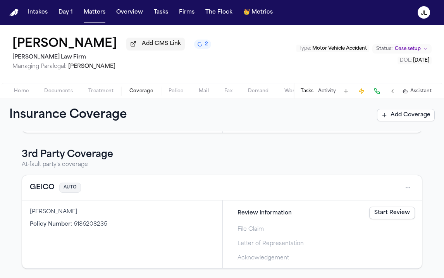
click at [53, 191] on button "GEICO" at bounding box center [42, 187] width 25 height 11
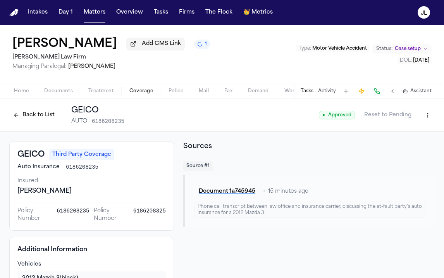
click at [425, 115] on html "Intakes Day 1 Matters Overview Tasks Firms The Flock 👑 Metrics [PERSON_NAME] Ad…" at bounding box center [222, 139] width 444 height 278
click at [403, 134] on div "Edit Coverage" at bounding box center [400, 133] width 65 height 12
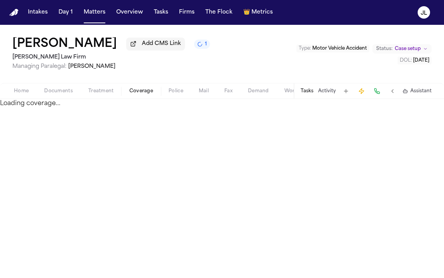
select select "**********"
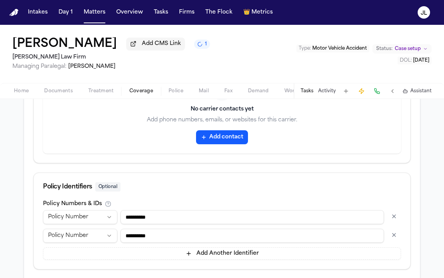
scroll to position [418, 0]
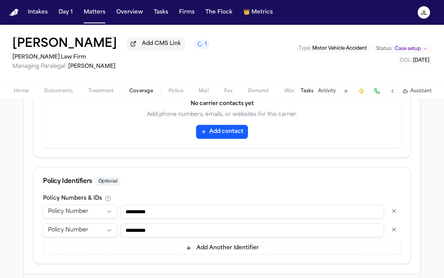
click at [395, 212] on button "button" at bounding box center [394, 211] width 14 height 12
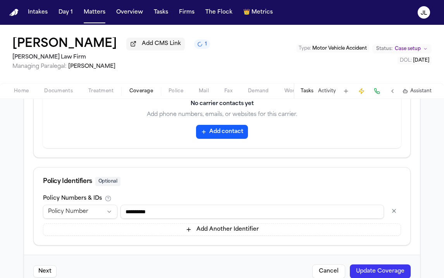
click at [389, 269] on button "Update Coverage" at bounding box center [380, 271] width 61 height 14
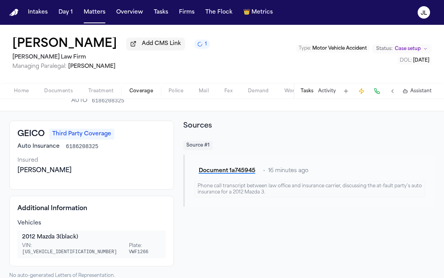
scroll to position [27, 0]
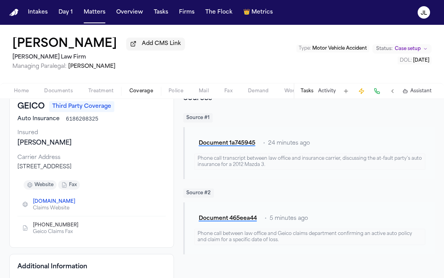
scroll to position [43, 0]
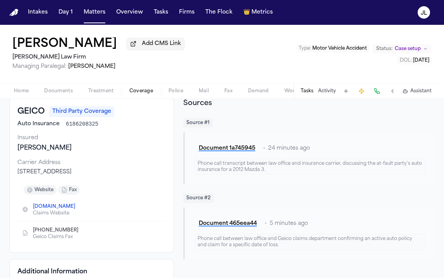
click at [379, 93] on button at bounding box center [377, 91] width 11 height 11
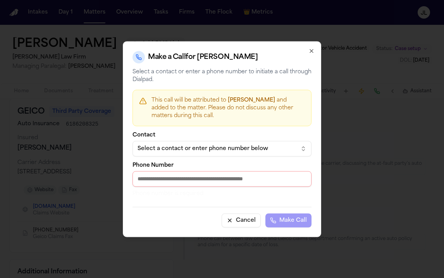
click at [218, 151] on div "Select a contact or enter phone number below" at bounding box center [216, 149] width 157 height 8
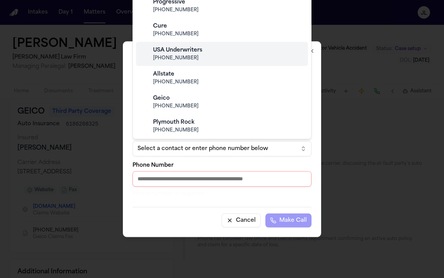
scroll to position [189, 0]
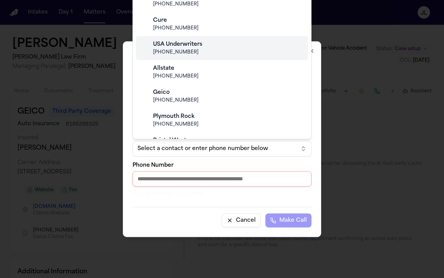
click at [203, 102] on span "[PHONE_NUMBER]" at bounding box center [228, 100] width 150 height 6
type input "**********"
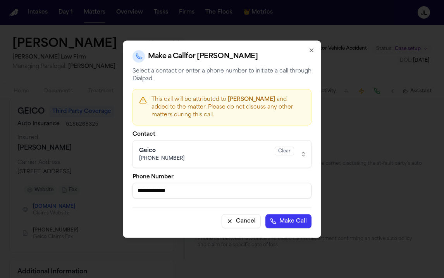
drag, startPoint x: 181, startPoint y: 194, endPoint x: 116, endPoint y: 195, distance: 64.3
click at [116, 194] on body "Intakes Day 1 Matters Overview Tasks Firms The Flock 👑 Metrics [PERSON_NAME] Ad…" at bounding box center [222, 139] width 444 height 278
click at [315, 50] on div "**********" at bounding box center [222, 138] width 198 height 197
click at [316, 48] on div "**********" at bounding box center [222, 138] width 198 height 197
click at [315, 48] on div "**********" at bounding box center [222, 138] width 198 height 197
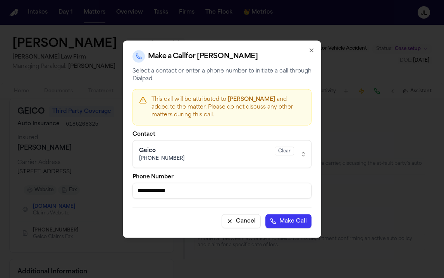
click at [316, 50] on div "**********" at bounding box center [222, 138] width 198 height 197
click at [310, 50] on icon "button" at bounding box center [311, 50] width 6 height 6
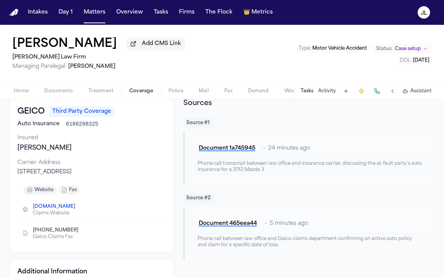
scroll to position [0, 0]
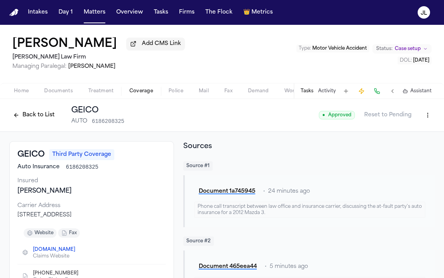
click at [434, 120] on html "Intakes Day 1 Matters Overview Tasks Firms The Flock 👑 Metrics [PERSON_NAME] Ad…" at bounding box center [222, 139] width 444 height 278
click at [407, 131] on div "Edit Coverage" at bounding box center [400, 133] width 65 height 12
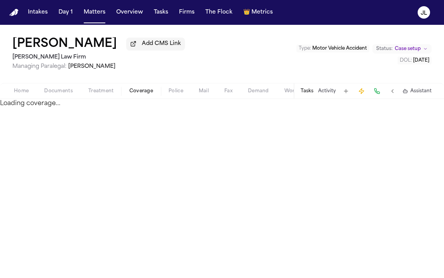
select select "**********"
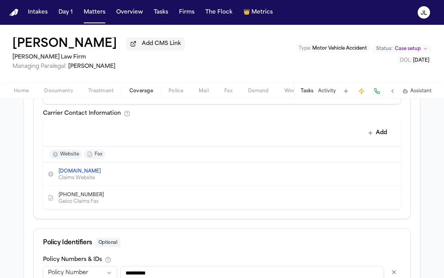
scroll to position [346, 0]
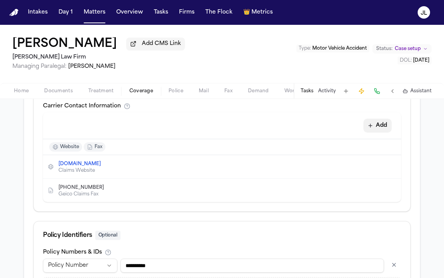
click at [379, 124] on button "Add" at bounding box center [377, 126] width 28 height 14
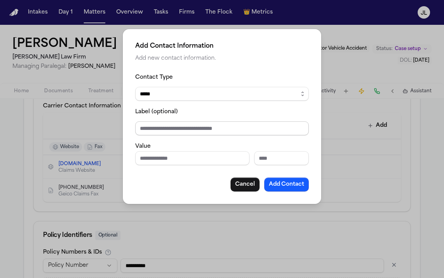
click at [213, 124] on input "Label (optional)" at bounding box center [222, 128] width 174 height 14
click at [159, 159] on input "Phone number" at bounding box center [192, 158] width 114 height 14
paste input "**********"
type input "**********"
click at [284, 192] on div "**********" at bounding box center [222, 116] width 198 height 175
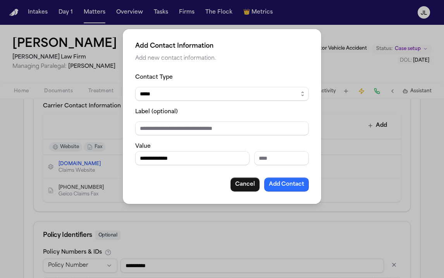
click at [284, 182] on button "Add Contact" at bounding box center [286, 184] width 45 height 14
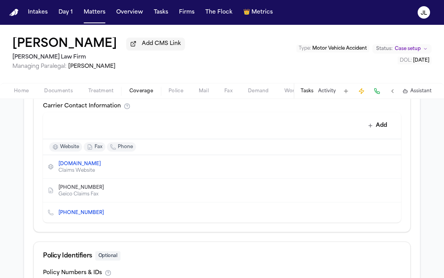
scroll to position [441, 0]
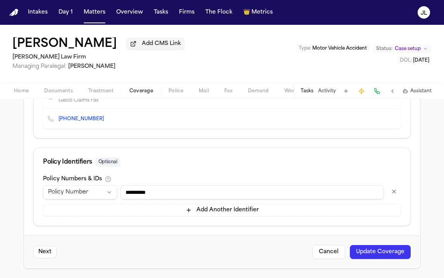
click at [379, 250] on button "Update Coverage" at bounding box center [380, 252] width 61 height 14
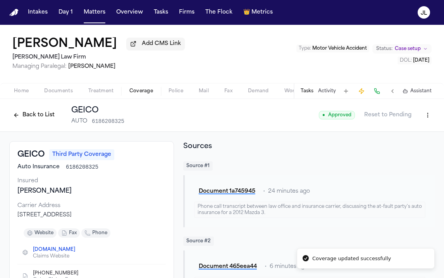
click at [34, 115] on button "Back to List" at bounding box center [33, 115] width 49 height 12
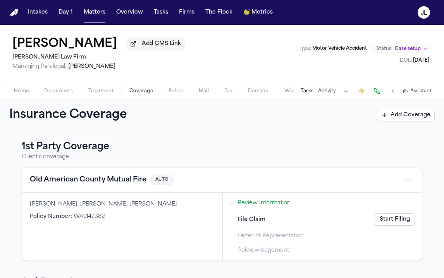
click at [53, 94] on span "Documents" at bounding box center [58, 91] width 29 height 6
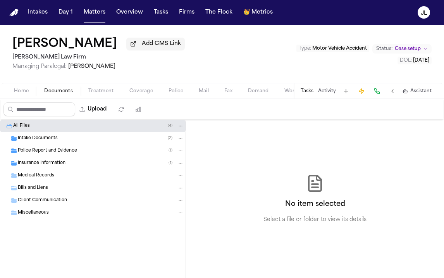
click at [17, 93] on span "Home" at bounding box center [21, 91] width 15 height 6
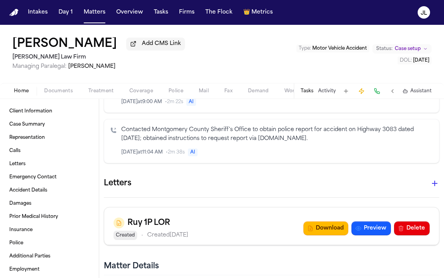
scroll to position [520, 0]
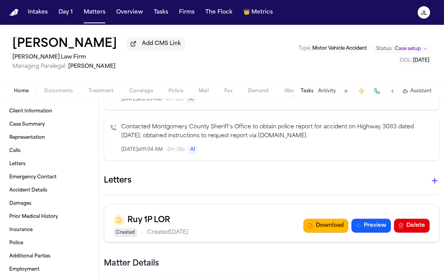
click at [434, 179] on icon "button" at bounding box center [434, 180] width 9 height 9
drag, startPoint x: 260, startPoint y: 226, endPoint x: 267, endPoint y: 166, distance: 60.5
click at [432, 181] on icon "button" at bounding box center [434, 180] width 5 height 5
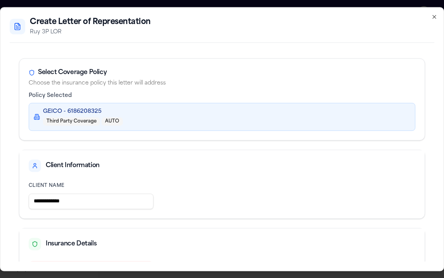
drag, startPoint x: 98, startPoint y: 201, endPoint x: 66, endPoint y: 200, distance: 32.6
click at [65, 200] on input "**********" at bounding box center [91, 200] width 125 height 15
drag, startPoint x: 58, startPoint y: 201, endPoint x: 38, endPoint y: 202, distance: 20.6
click at [38, 202] on input "**********" at bounding box center [91, 200] width 125 height 15
click at [95, 200] on input "**********" at bounding box center [91, 200] width 125 height 15
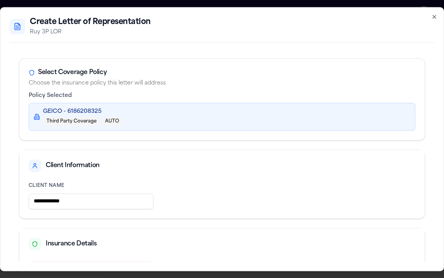
type input "**********"
click at [192, 194] on div "**********" at bounding box center [222, 196] width 387 height 26
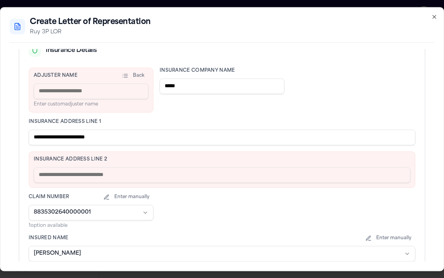
scroll to position [196, 0]
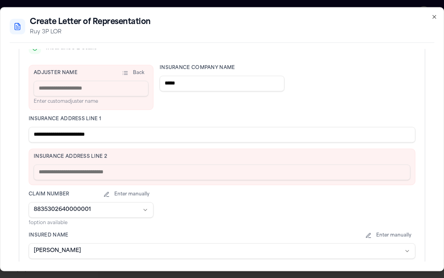
click at [116, 83] on input at bounding box center [91, 88] width 115 height 15
type input "**********"
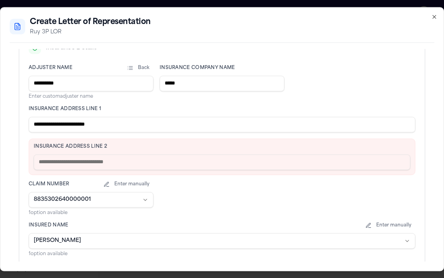
drag, startPoint x: 131, startPoint y: 124, endPoint x: 66, endPoint y: 124, distance: 65.5
click at [65, 124] on input "**********" at bounding box center [222, 124] width 387 height 15
type input "*********"
click at [53, 161] on input "text" at bounding box center [222, 161] width 377 height 15
paste input "**********"
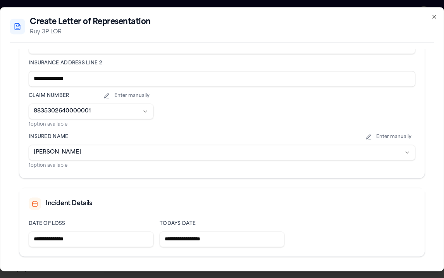
scroll to position [312, 0]
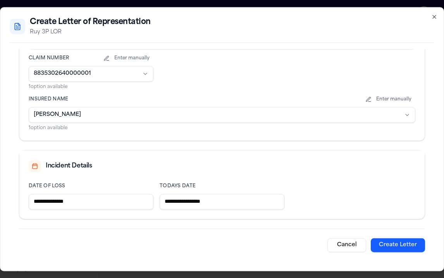
type input "**********"
click at [398, 240] on button "Create Letter" at bounding box center [398, 245] width 54 height 14
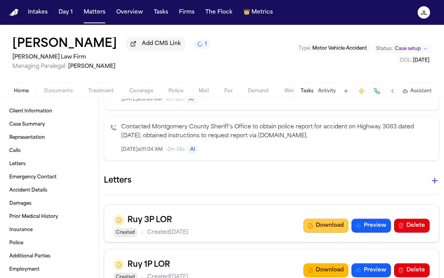
click at [328, 221] on button "Download" at bounding box center [325, 226] width 45 height 14
click at [55, 89] on span "Documents" at bounding box center [58, 91] width 29 height 6
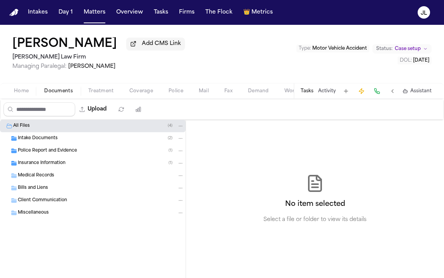
click at [24, 91] on span "Home" at bounding box center [21, 91] width 15 height 6
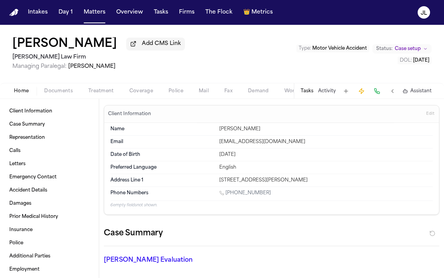
click at [142, 96] on button "Coverage" at bounding box center [141, 90] width 39 height 9
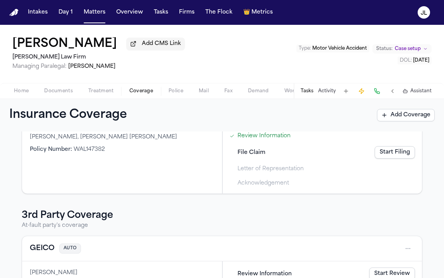
scroll to position [129, 0]
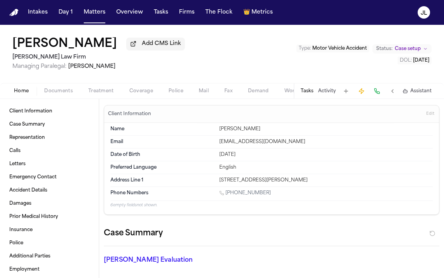
click at [8, 94] on button "Home" at bounding box center [21, 90] width 30 height 9
click at [143, 94] on span "Coverage" at bounding box center [141, 91] width 24 height 6
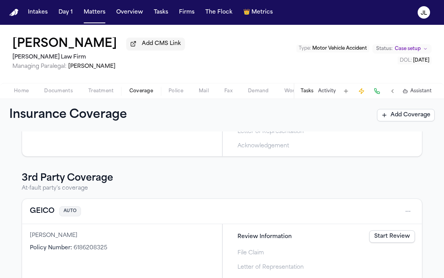
scroll to position [104, 0]
click at [36, 217] on button "GEICO" at bounding box center [42, 211] width 25 height 11
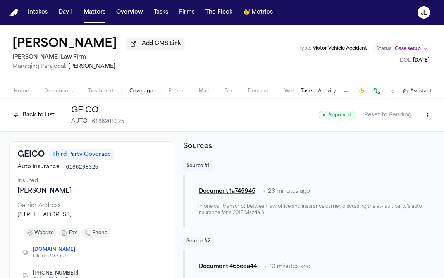
scroll to position [57, 0]
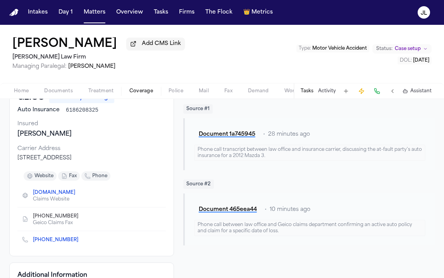
click at [70, 243] on span "[PHONE_NUMBER]" at bounding box center [59, 240] width 52 height 6
click at [80, 242] on icon "Copy to clipboard" at bounding box center [82, 240] width 5 height 5
click at [81, 219] on icon "Copy to clipboard" at bounding box center [82, 217] width 3 height 3
click at [28, 91] on span "Home" at bounding box center [21, 91] width 15 height 6
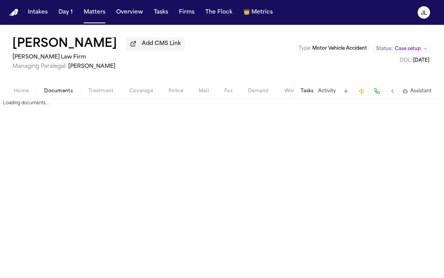
click at [55, 94] on span "Documents" at bounding box center [58, 91] width 29 height 6
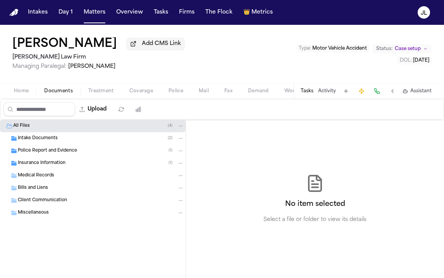
click at [52, 167] on span "Insurance Information" at bounding box center [42, 163] width 48 height 7
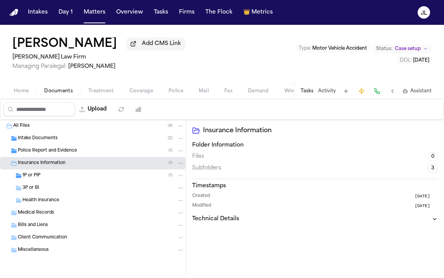
click at [50, 181] on div "1P or PIP ( 1 )" at bounding box center [93, 175] width 186 height 12
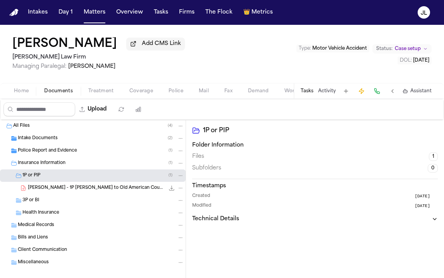
click at [48, 191] on span "[PERSON_NAME] - 1P [PERSON_NAME] to Old American County Mutual Fire - [DATE]" at bounding box center [96, 188] width 137 height 7
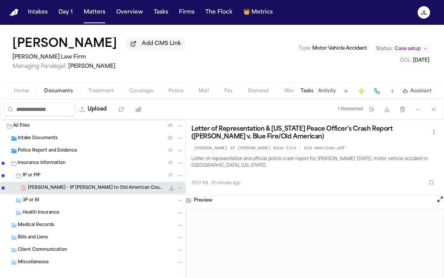
click at [77, 199] on div "3P or BI" at bounding box center [103, 200] width 162 height 7
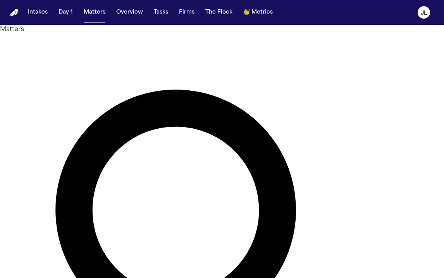
type input "**********"
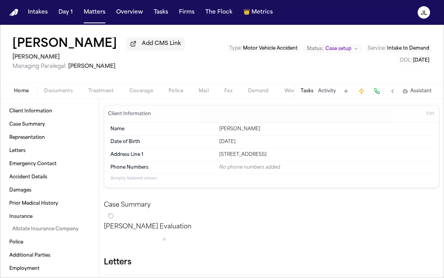
click at [146, 90] on span "Coverage" at bounding box center [141, 91] width 24 height 6
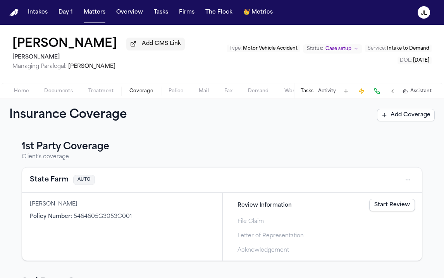
click at [403, 202] on link "Start Review" at bounding box center [392, 205] width 46 height 12
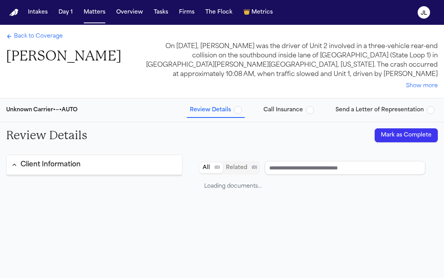
type input "**********"
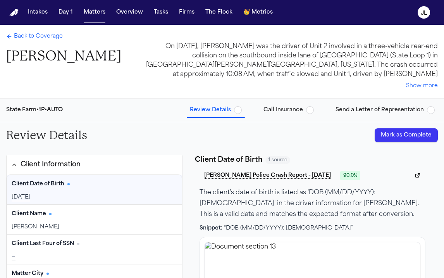
click at [430, 137] on button "Mark as Complete" at bounding box center [406, 135] width 63 height 14
click at [290, 112] on span "Call Insurance" at bounding box center [283, 110] width 40 height 8
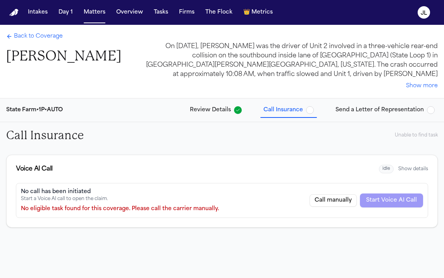
click at [18, 34] on span "Back to Coverage" at bounding box center [38, 37] width 49 height 8
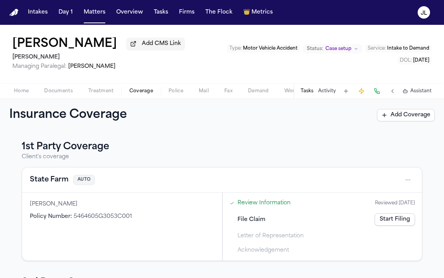
click at [40, 183] on button "State Farm" at bounding box center [49, 179] width 39 height 11
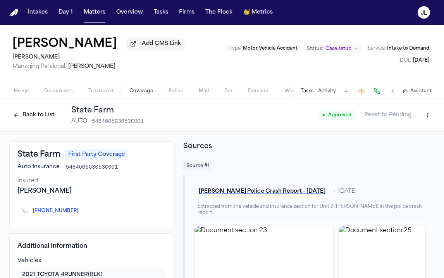
click at [29, 112] on button "Back to List" at bounding box center [33, 115] width 49 height 12
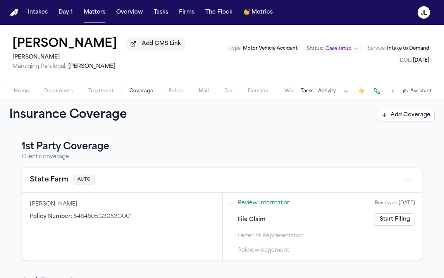
click at [60, 185] on button "State Farm" at bounding box center [49, 179] width 39 height 11
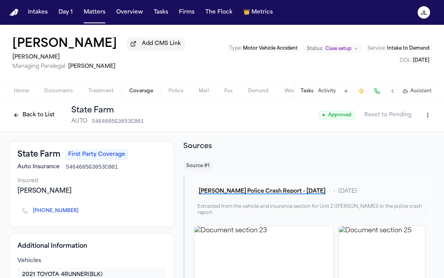
click at [43, 115] on button "Back to List" at bounding box center [33, 115] width 49 height 12
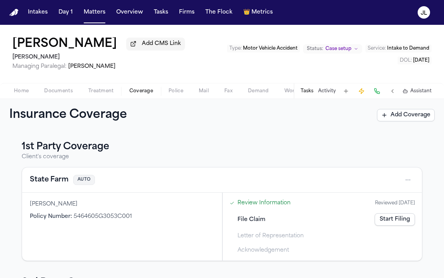
click at [409, 223] on link "Start Filing" at bounding box center [395, 219] width 40 height 12
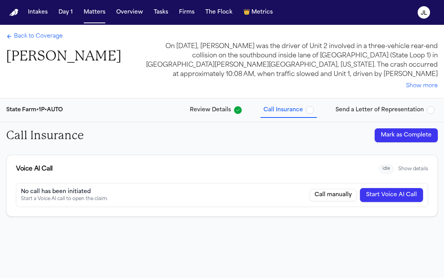
click at [410, 193] on button "Start Voice AI Call" at bounding box center [391, 195] width 63 height 14
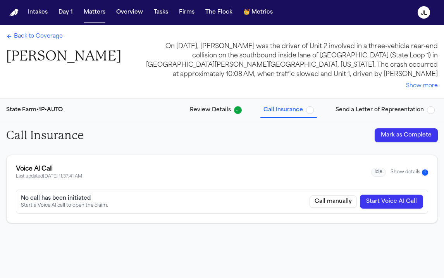
click at [407, 174] on button "Show details 1" at bounding box center [410, 172] width 38 height 7
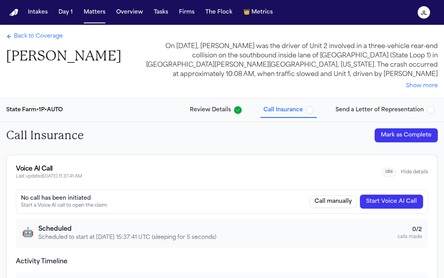
click at [412, 174] on button "Hide details" at bounding box center [414, 172] width 27 height 6
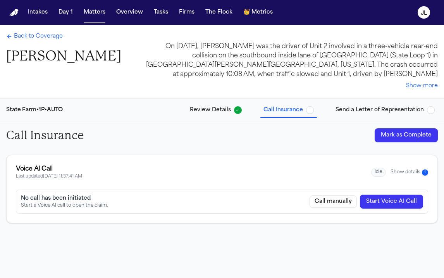
click at [404, 174] on button "Show details 1" at bounding box center [410, 172] width 38 height 7
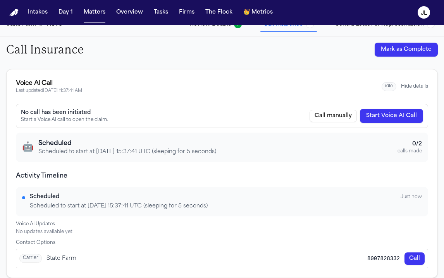
scroll to position [91, 0]
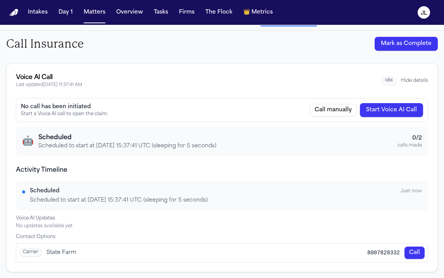
click at [423, 83] on button "Hide details" at bounding box center [414, 80] width 27 height 6
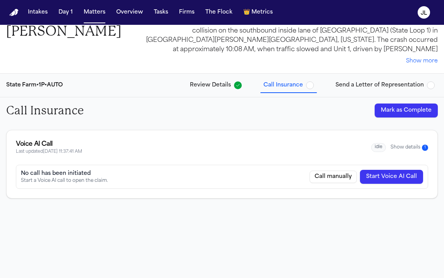
scroll to position [25, 0]
click at [408, 147] on button "Show details 1" at bounding box center [410, 147] width 38 height 7
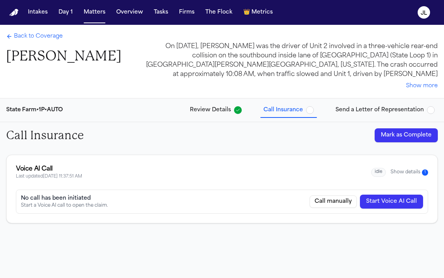
click at [406, 170] on button "Show details 1" at bounding box center [410, 172] width 38 height 7
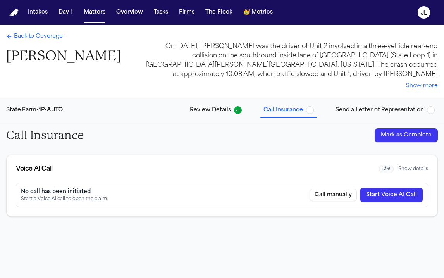
scroll to position [25, 0]
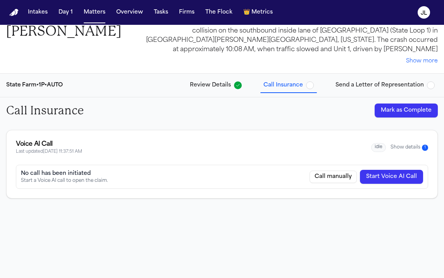
click at [401, 144] on button "Show details 1" at bounding box center [410, 147] width 38 height 7
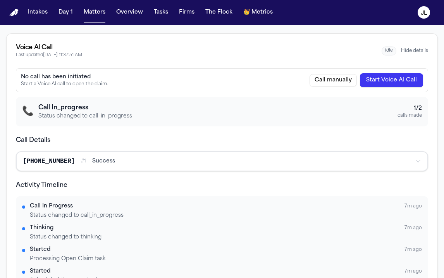
scroll to position [0, 0]
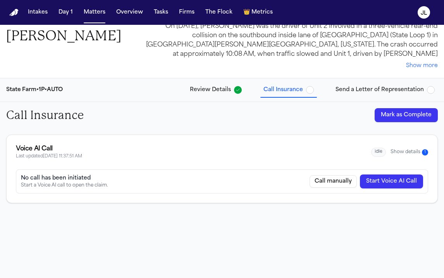
scroll to position [25, 0]
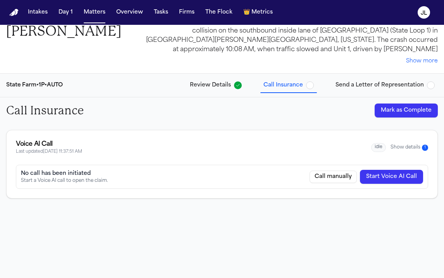
click at [424, 150] on span "1" at bounding box center [425, 148] width 6 height 6
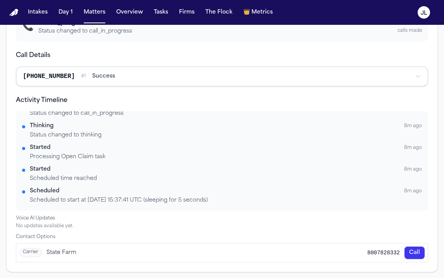
scroll to position [0, 0]
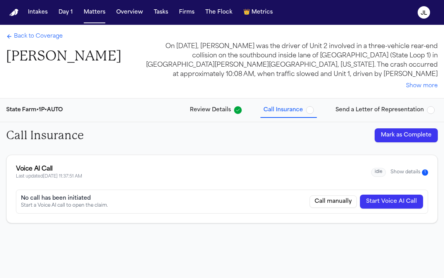
click at [418, 169] on button "Show details 1" at bounding box center [410, 172] width 38 height 7
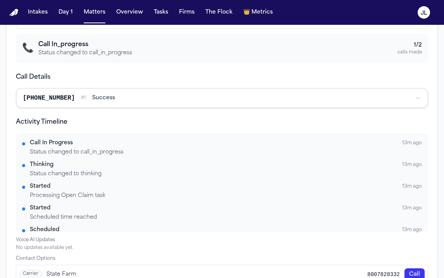
scroll to position [206, 0]
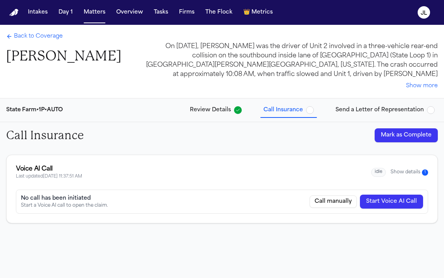
scroll to position [25, 0]
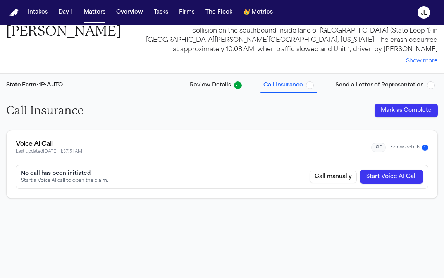
click at [411, 145] on button "Show details 1" at bounding box center [410, 147] width 38 height 7
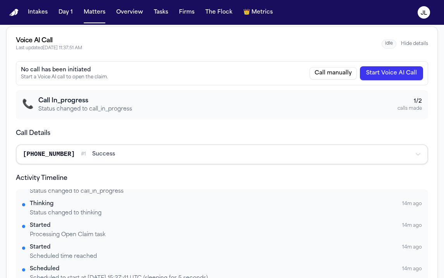
scroll to position [206, 0]
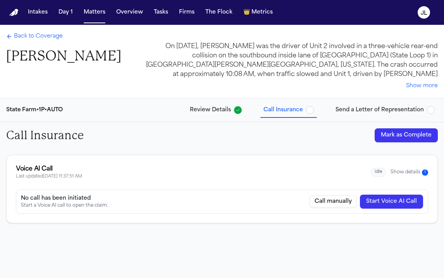
click at [419, 172] on button "Show details 1" at bounding box center [410, 172] width 38 height 7
click at [417, 175] on button "Show details 1" at bounding box center [410, 172] width 38 height 7
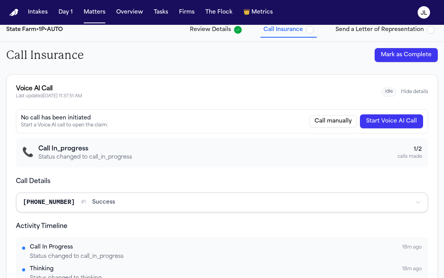
scroll to position [84, 0]
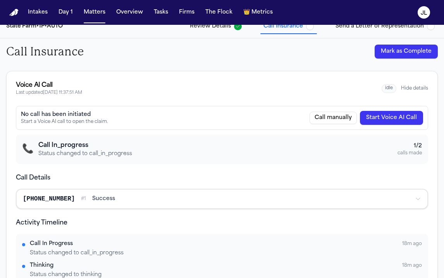
click at [424, 86] on button "Hide details" at bounding box center [414, 88] width 27 height 6
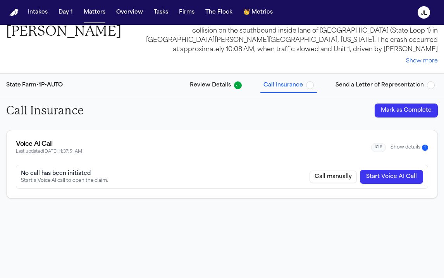
scroll to position [25, 0]
click at [406, 154] on div "Voice AI Call Last updated 9/22/2025, 11:37:51 AM idle Show details 1" at bounding box center [222, 147] width 412 height 16
click at [406, 148] on button "Show details 1" at bounding box center [410, 147] width 38 height 7
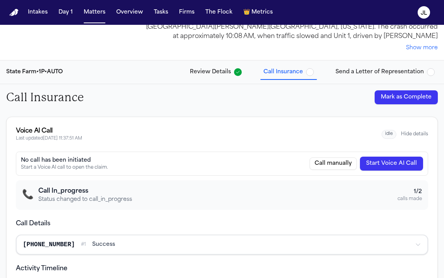
scroll to position [0, 0]
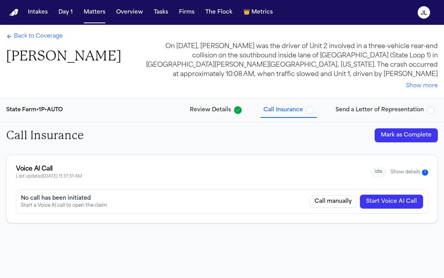
click at [411, 173] on button "Show details 1" at bounding box center [410, 172] width 38 height 7
click at [410, 176] on div "idle Show details 1" at bounding box center [399, 172] width 57 height 9
click at [410, 173] on button "Show details 1" at bounding box center [410, 172] width 38 height 7
click at [420, 171] on button "Show details 1" at bounding box center [410, 172] width 38 height 7
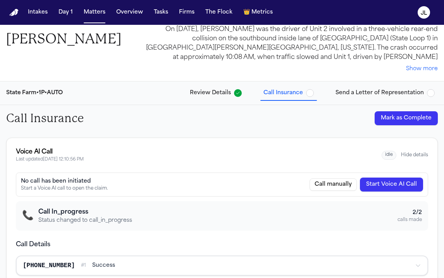
scroll to position [1, 0]
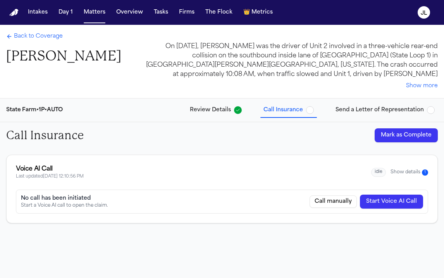
scroll to position [25, 0]
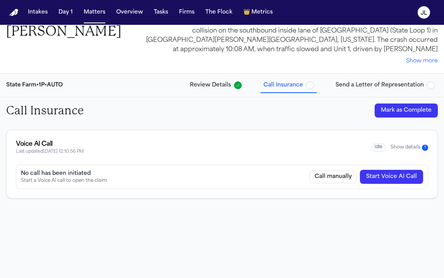
click at [397, 145] on button "Show details 1" at bounding box center [410, 147] width 38 height 7
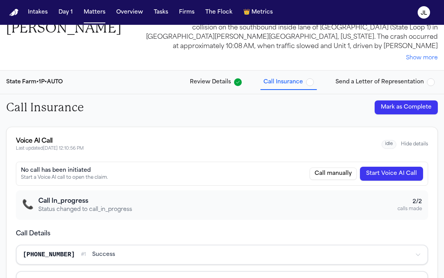
scroll to position [0, 0]
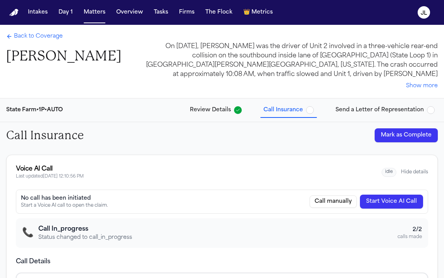
click at [36, 38] on span "Back to Coverage" at bounding box center [38, 37] width 49 height 8
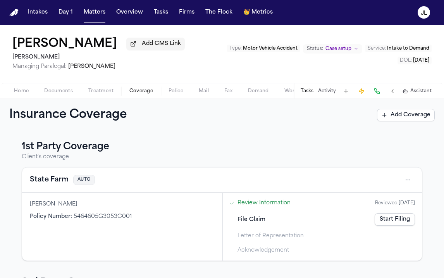
click at [41, 181] on button "State Farm" at bounding box center [49, 179] width 39 height 11
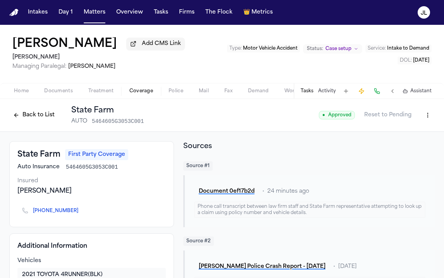
click at [35, 114] on button "Back to List" at bounding box center [33, 115] width 49 height 12
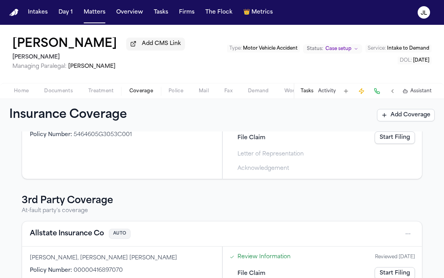
scroll to position [142, 0]
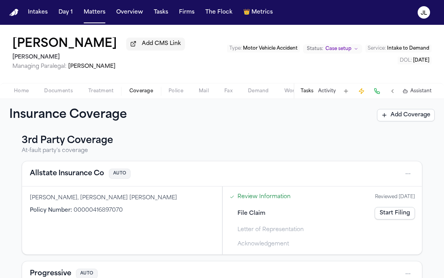
click at [67, 175] on button "Allstate Insurance Co" at bounding box center [67, 173] width 74 height 11
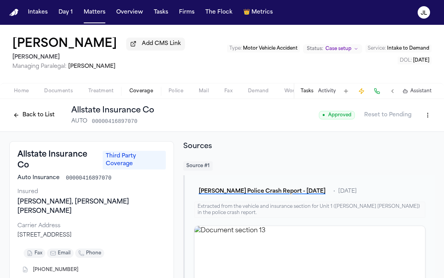
click at [44, 121] on button "Back to List" at bounding box center [33, 115] width 49 height 12
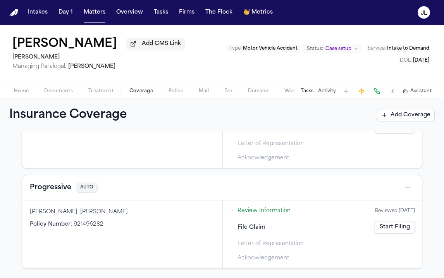
scroll to position [229, 0]
click at [372, 223] on div "File Claim Start Filing" at bounding box center [322, 227] width 191 height 17
click at [383, 225] on link "Start Filing" at bounding box center [395, 227] width 40 height 12
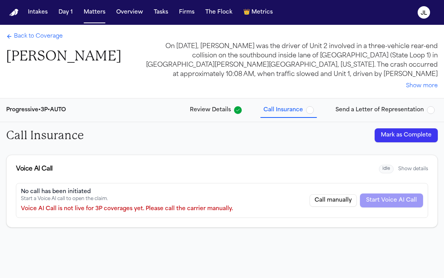
click at [388, 115] on button "Send a Letter of Representation" at bounding box center [384, 110] width 105 height 14
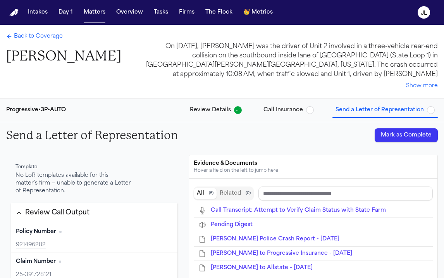
click at [420, 134] on button "Mark as Complete" at bounding box center [406, 135] width 63 height 14
click at [36, 37] on span "Back to Coverage" at bounding box center [38, 37] width 49 height 8
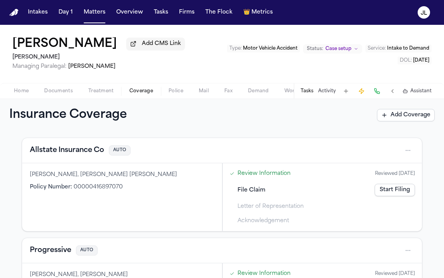
scroll to position [183, 0]
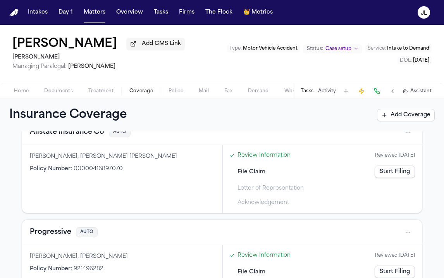
click at [392, 170] on link "Start Filing" at bounding box center [395, 171] width 40 height 12
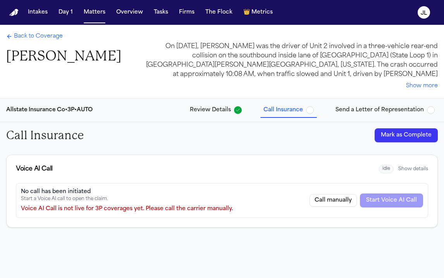
click at [389, 114] on button "Send a Letter of Representation" at bounding box center [384, 110] width 105 height 14
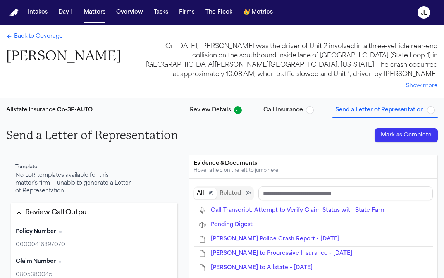
click at [391, 132] on button "Mark as Complete" at bounding box center [406, 135] width 63 height 14
click at [288, 115] on button "Call Insurance" at bounding box center [288, 110] width 57 height 14
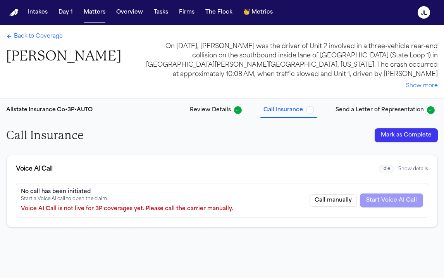
click at [413, 139] on button "Mark as Complete" at bounding box center [406, 135] width 63 height 14
click at [26, 36] on span "Back to Coverage" at bounding box center [38, 37] width 49 height 8
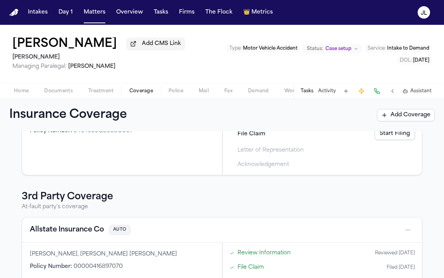
scroll to position [229, 0]
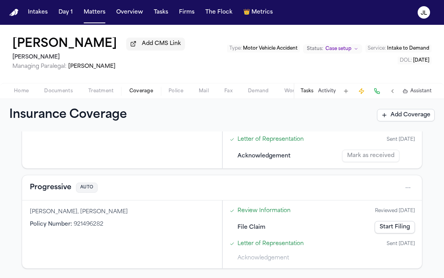
click at [388, 225] on link "Start Filing" at bounding box center [395, 227] width 40 height 12
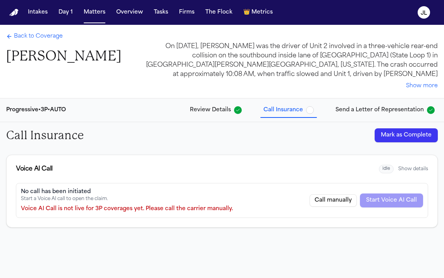
click at [418, 134] on button "Mark as Complete" at bounding box center [406, 135] width 63 height 14
click at [43, 33] on span "Back to Coverage" at bounding box center [38, 37] width 49 height 8
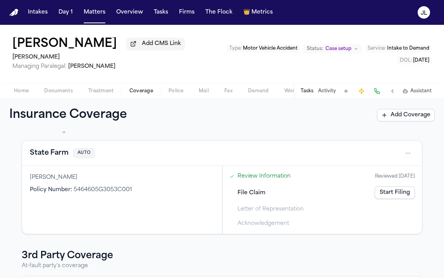
scroll to position [26, 0]
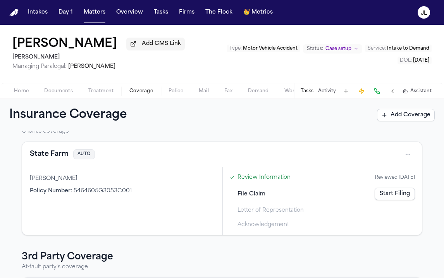
click at [69, 158] on div "State Farm AUTO" at bounding box center [62, 154] width 65 height 11
click at [55, 160] on button "State Farm" at bounding box center [49, 154] width 39 height 11
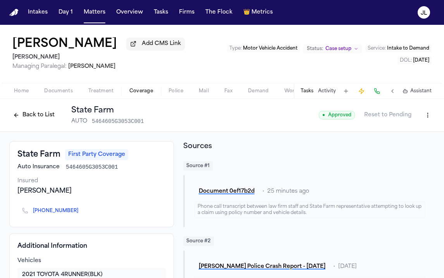
click at [40, 118] on button "Back to List" at bounding box center [33, 115] width 49 height 12
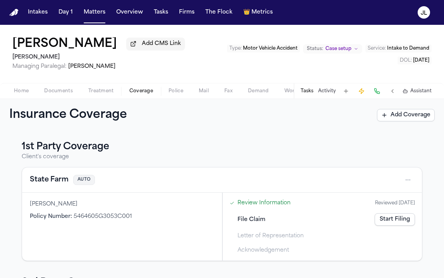
click at [66, 178] on button "State Farm" at bounding box center [49, 179] width 39 height 11
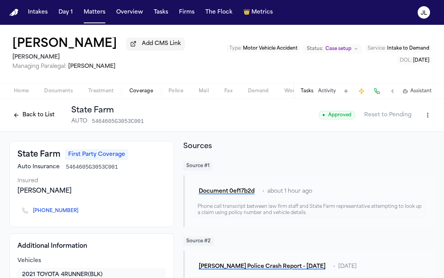
click at [26, 109] on div "Back to List State Farm AUTO 5464605G3053C001" at bounding box center [76, 115] width 134 height 20
click at [30, 117] on button "Back to List" at bounding box center [33, 115] width 49 height 12
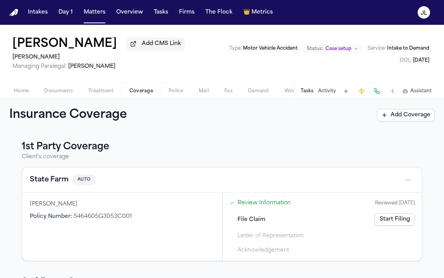
click at [396, 222] on link "Start Filing" at bounding box center [395, 219] width 40 height 12
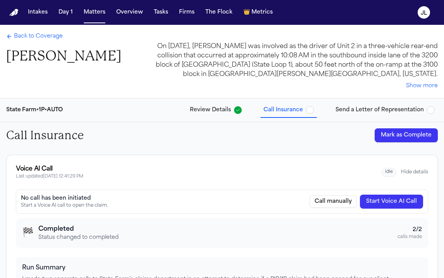
click at [17, 36] on span "Back to Coverage" at bounding box center [38, 37] width 49 height 8
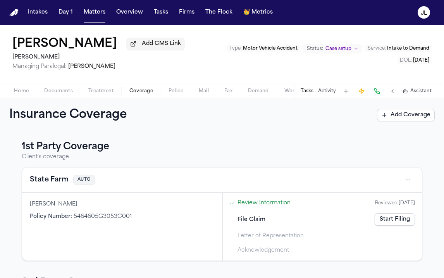
click at [44, 182] on button "State Farm" at bounding box center [49, 179] width 39 height 11
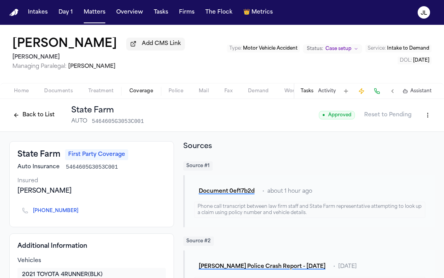
click at [81, 213] on icon "Copy to clipboard" at bounding box center [82, 211] width 3 height 3
click at [381, 91] on button at bounding box center [377, 91] width 11 height 11
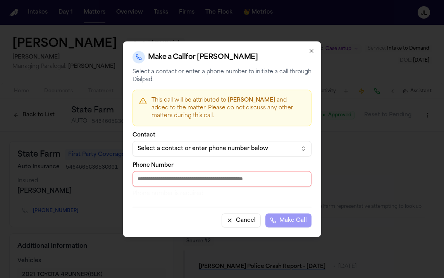
click at [174, 183] on input "Phone Number" at bounding box center [222, 178] width 179 height 15
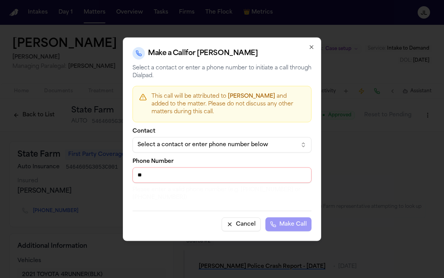
type input "*"
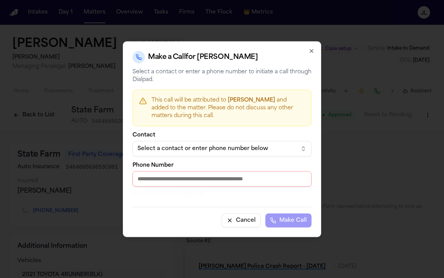
paste input "**********"
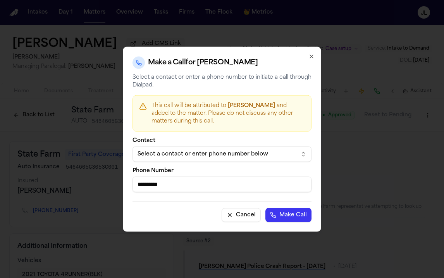
type input "**********"
click at [286, 210] on button "Make Call" at bounding box center [288, 215] width 46 height 14
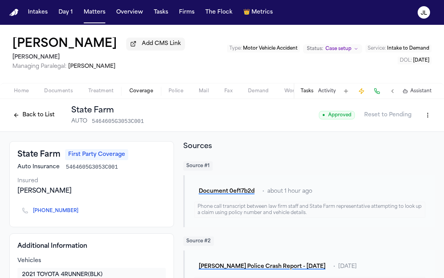
click at [186, 121] on div "Back to List State Farm AUTO 5464605G3053C001 ● Approved Reset to Pending" at bounding box center [221, 115] width 425 height 20
click at [29, 114] on button "Back to List" at bounding box center [33, 115] width 49 height 12
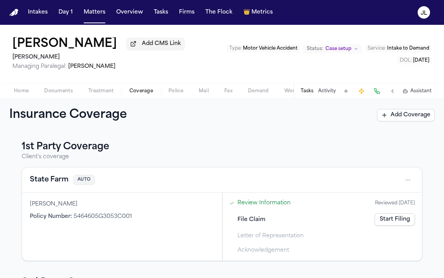
click at [27, 94] on span "Home" at bounding box center [21, 91] width 15 height 6
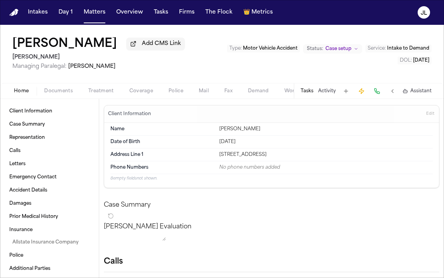
click at [19, 88] on button "Home" at bounding box center [21, 90] width 30 height 9
click at [59, 88] on button "Documents" at bounding box center [58, 90] width 44 height 9
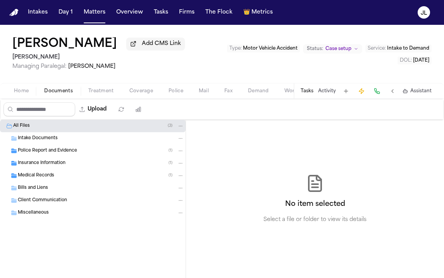
click at [56, 148] on div "Police Report and Evidence ( 1 )" at bounding box center [93, 151] width 186 height 12
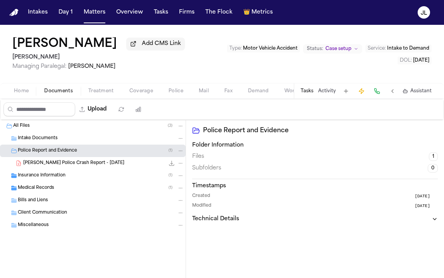
click at [66, 167] on span "C. Beck - Austin Police Crash Report - 9.11.25" at bounding box center [73, 163] width 101 height 7
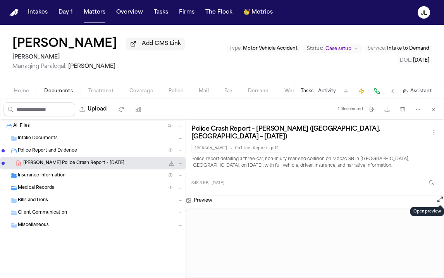
click at [441, 198] on button "Open preview" at bounding box center [440, 199] width 8 height 8
click at [442, 201] on div "Preview" at bounding box center [315, 236] width 258 height 83
click at [441, 198] on button "Open preview" at bounding box center [440, 199] width 8 height 8
click at [145, 83] on div "Charles Beck Add CMS Link David Lopez Managing Paralegal: Jacqueline Maldonado …" at bounding box center [222, 54] width 444 height 58
click at [143, 93] on span "Coverage" at bounding box center [141, 91] width 24 height 6
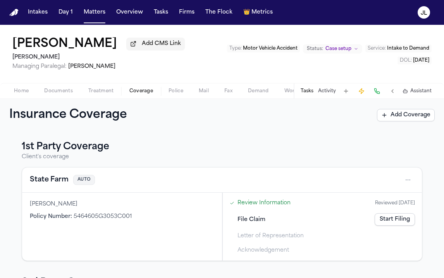
click at [399, 217] on link "Start Filing" at bounding box center [395, 219] width 40 height 12
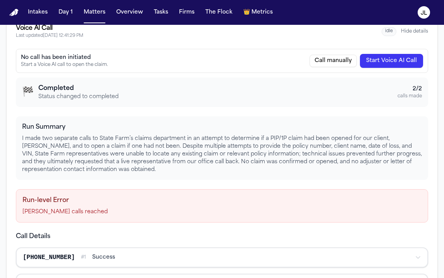
scroll to position [144, 0]
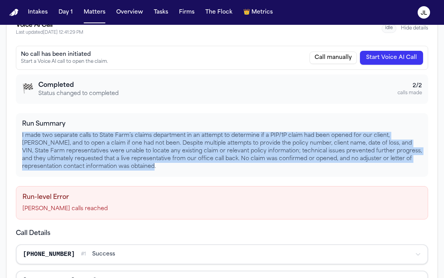
drag, startPoint x: 124, startPoint y: 167, endPoint x: 21, endPoint y: 136, distance: 107.6
click at [21, 136] on div "Run Summary I made two separate calls to State Farm’s claims department in an a…" at bounding box center [222, 145] width 412 height 64
copy p "I made two separate calls to State Farm’s claims department in an attempt to de…"
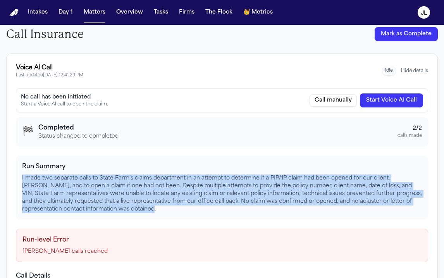
scroll to position [0, 0]
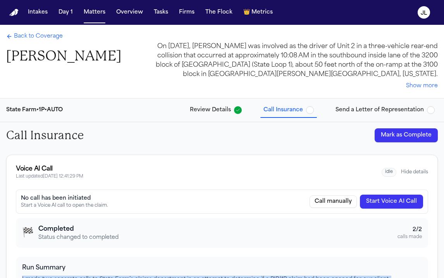
click at [33, 36] on span "Back to Coverage" at bounding box center [38, 37] width 49 height 8
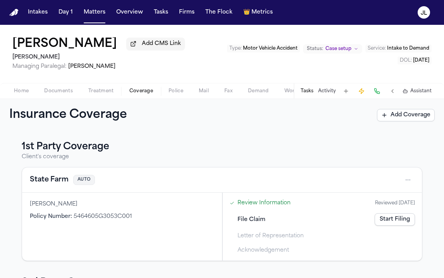
click at [61, 176] on div "State Farm AUTO" at bounding box center [222, 180] width 384 height 12
click at [60, 179] on button "State Farm" at bounding box center [49, 179] width 39 height 11
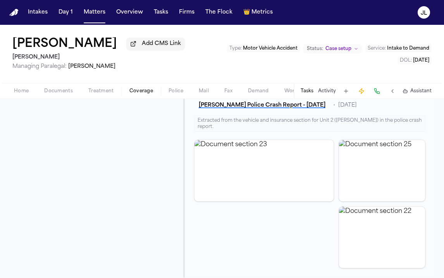
scroll to position [322, 0]
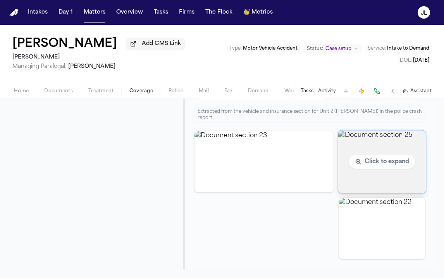
click at [372, 172] on img "View document section 25" at bounding box center [382, 161] width 88 height 62
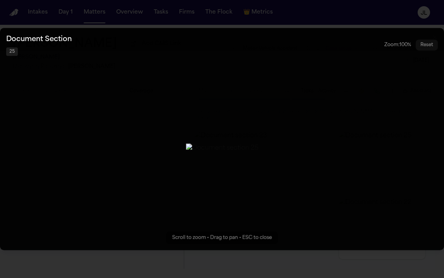
click at [246, 247] on button "Zoomable image viewer. Use mouse wheel to zoom, drag to pan, or press R to rese…" at bounding box center [222, 139] width 444 height 222
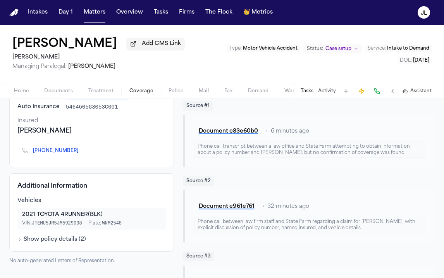
scroll to position [0, 0]
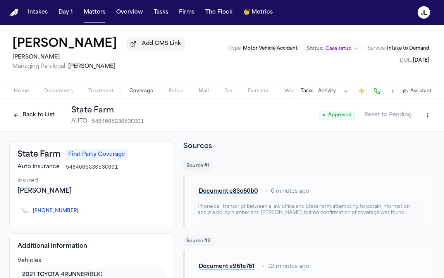
click at [36, 112] on button "Back to List" at bounding box center [33, 115] width 49 height 12
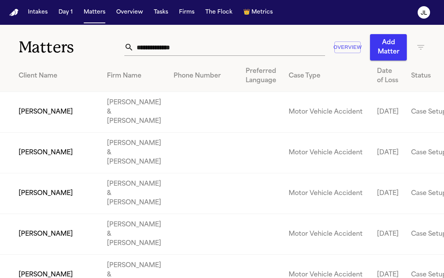
click at [167, 43] on input "text" at bounding box center [229, 47] width 191 height 17
type input "*"
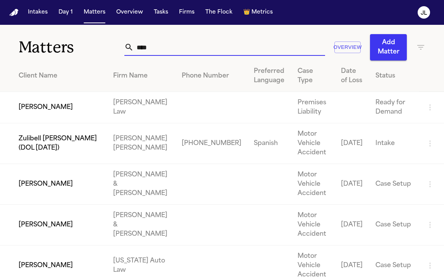
type input "**********"
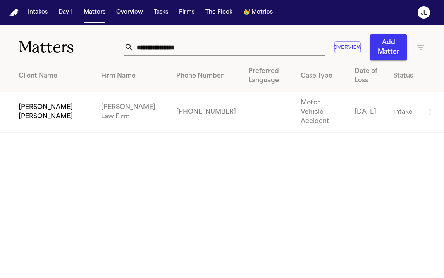
click at [32, 101] on td "[PERSON_NAME] [PERSON_NAME]" at bounding box center [47, 112] width 95 height 41
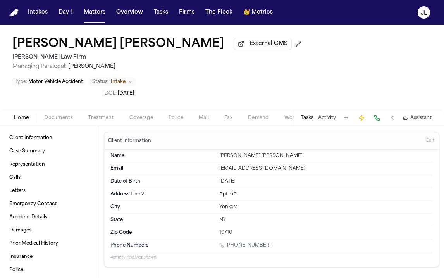
click at [145, 110] on div "Home Documents Treatment Coverage Police Mail Fax Demand Workspaces Artifacts T…" at bounding box center [222, 117] width 444 height 15
click at [145, 122] on span "button" at bounding box center [141, 122] width 33 height 1
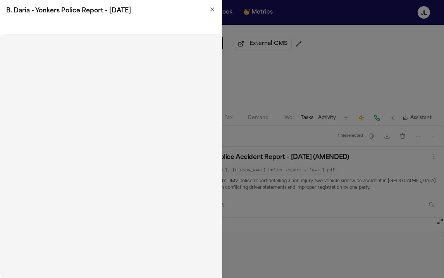
scroll to position [345, 0]
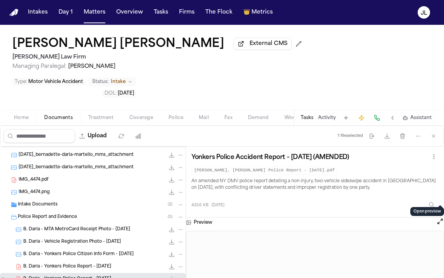
click at [20, 115] on span "Home" at bounding box center [21, 118] width 15 height 6
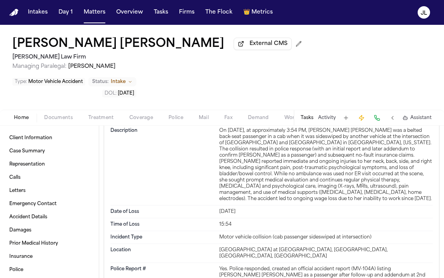
scroll to position [1912, 0]
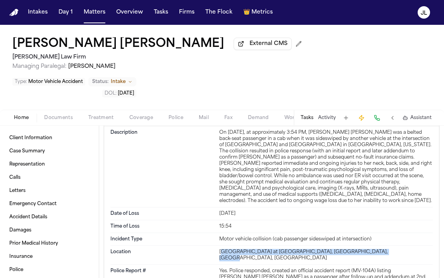
drag, startPoint x: 386, startPoint y: 184, endPoint x: 222, endPoint y: 179, distance: 164.4
click at [222, 246] on div "Location [GEOGRAPHIC_DATA] at [GEOGRAPHIC_DATA], [GEOGRAPHIC_DATA], [GEOGRAPHIC…" at bounding box center [271, 255] width 322 height 19
click at [222, 249] on div "[GEOGRAPHIC_DATA] at [GEOGRAPHIC_DATA], [GEOGRAPHIC_DATA], [GEOGRAPHIC_DATA], […" at bounding box center [326, 255] width 214 height 12
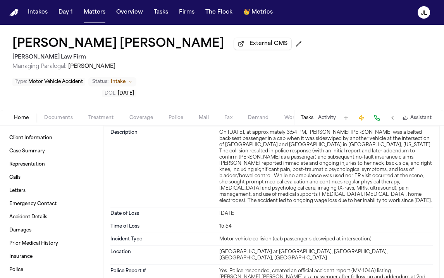
click at [372, 249] on div "[GEOGRAPHIC_DATA] at [GEOGRAPHIC_DATA], [GEOGRAPHIC_DATA], [GEOGRAPHIC_DATA], […" at bounding box center [326, 255] width 214 height 12
click at [378, 249] on div "[GEOGRAPHIC_DATA] at [GEOGRAPHIC_DATA], [GEOGRAPHIC_DATA], [GEOGRAPHIC_DATA], […" at bounding box center [326, 255] width 214 height 12
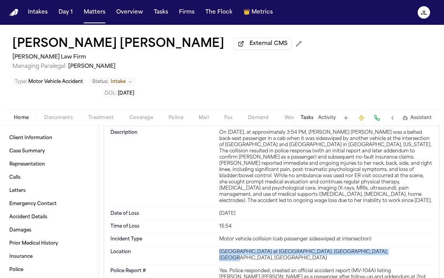
drag, startPoint x: 378, startPoint y: 182, endPoint x: 220, endPoint y: 182, distance: 158.5
click at [220, 249] on div "[GEOGRAPHIC_DATA] at [GEOGRAPHIC_DATA], [GEOGRAPHIC_DATA], [GEOGRAPHIC_DATA], […" at bounding box center [326, 255] width 214 height 12
copy div "[GEOGRAPHIC_DATA] at [GEOGRAPHIC_DATA], [GEOGRAPHIC_DATA], [GEOGRAPHIC_DATA], […"
click at [57, 115] on span "Documents" at bounding box center [58, 118] width 29 height 6
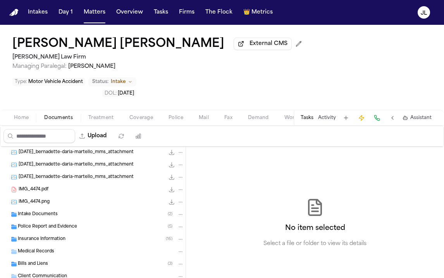
scroll to position [345, 0]
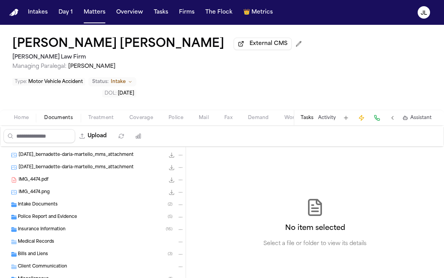
click at [62, 214] on span "Police Report and Evidence" at bounding box center [47, 217] width 59 height 7
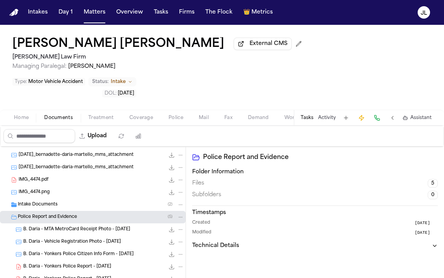
click at [64, 276] on span "B. Daria - Yonkers Police Report - 8.7.25" at bounding box center [67, 279] width 88 height 7
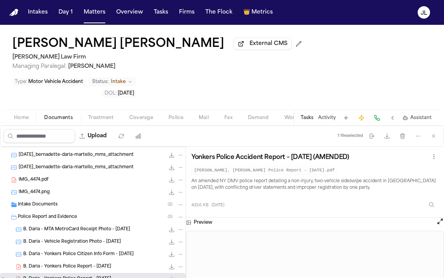
click at [440, 217] on button "Open preview" at bounding box center [440, 221] width 8 height 8
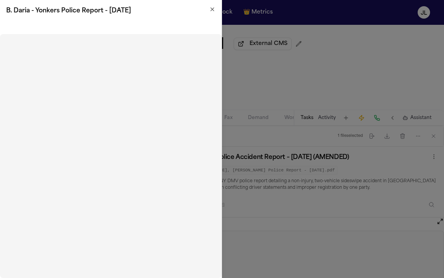
click at [214, 13] on h2 "B. Daria - Yonkers Police Report - 8.7.25" at bounding box center [110, 10] width 209 height 9
click at [214, 11] on icon "button" at bounding box center [212, 9] width 6 height 6
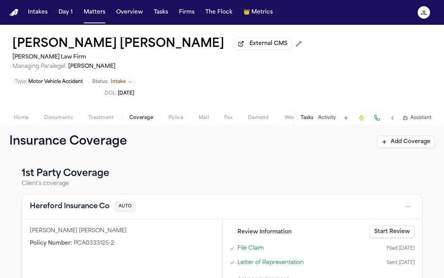
click at [24, 115] on span "Home" at bounding box center [21, 118] width 15 height 6
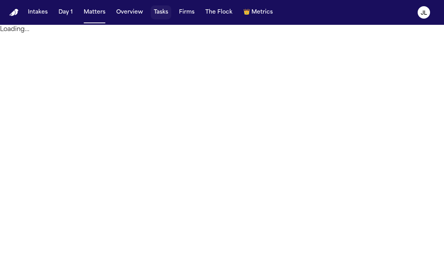
click at [160, 8] on button "Tasks" at bounding box center [161, 12] width 21 height 14
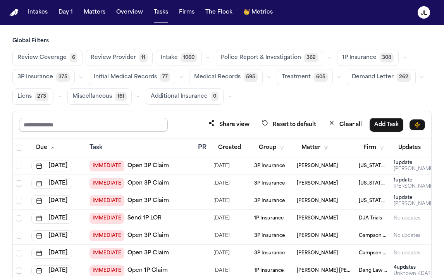
click at [95, 127] on input "text" at bounding box center [93, 125] width 149 height 14
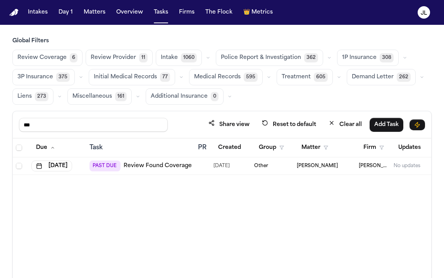
click at [152, 167] on link "Review Found Coverage" at bounding box center [158, 166] width 68 height 8
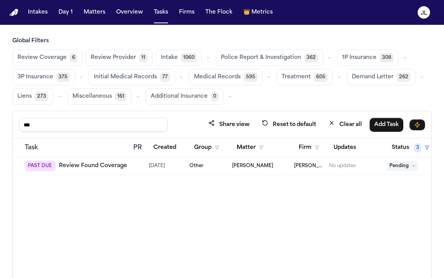
scroll to position [0, 124]
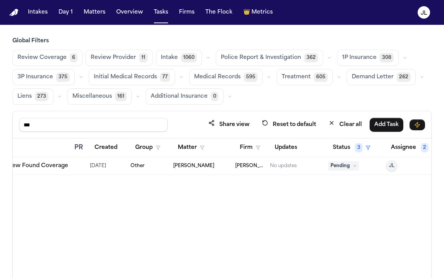
drag, startPoint x: 97, startPoint y: 129, endPoint x: 0, endPoint y: 129, distance: 97.6
click at [0, 129] on div "Global Filters Review Coverage 6 Review Provider 11 Intake 1060 Police Report &…" at bounding box center [222, 184] width 444 height 294
type input "*"
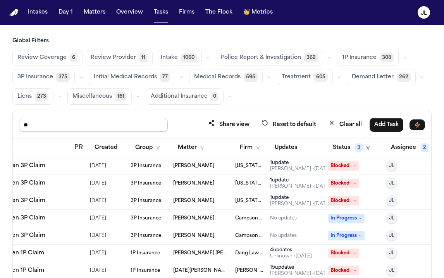
click at [64, 128] on input "**" at bounding box center [93, 125] width 149 height 14
type input "****"
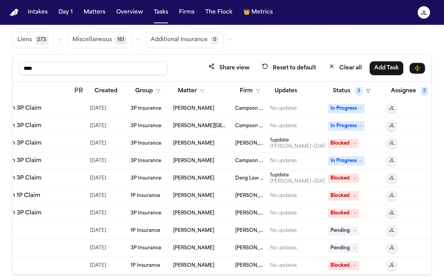
scroll to position [65, 0]
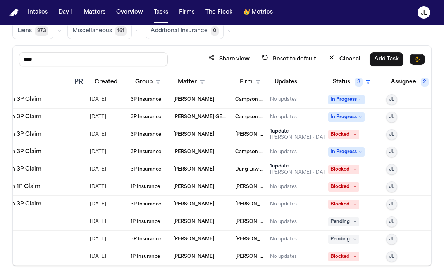
click at [187, 220] on span "[PERSON_NAME]" at bounding box center [193, 222] width 41 height 6
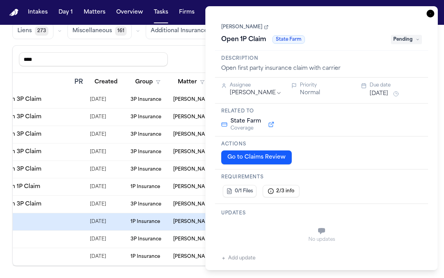
click at [252, 29] on link "[PERSON_NAME]" at bounding box center [244, 27] width 47 height 6
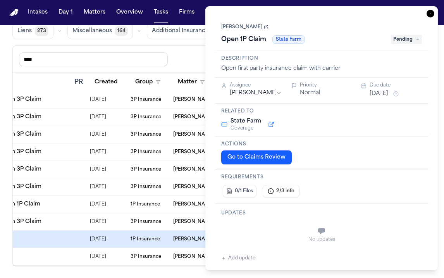
click at [431, 12] on icon "button" at bounding box center [431, 14] width 8 height 8
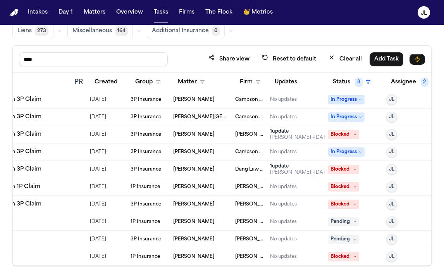
scroll to position [350, 123]
click at [197, 220] on span "[PERSON_NAME]" at bounding box center [194, 222] width 41 height 6
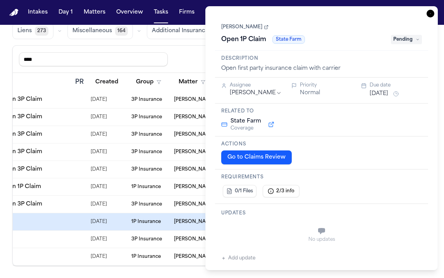
click at [252, 29] on link "Melissa Johnson" at bounding box center [244, 27] width 47 height 6
click at [428, 14] on icon "button" at bounding box center [431, 14] width 8 height 8
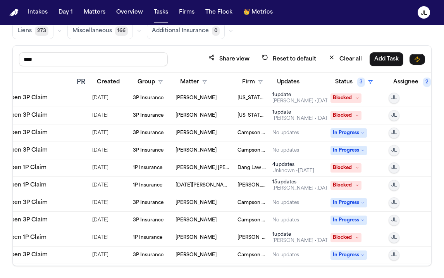
scroll to position [0, 121]
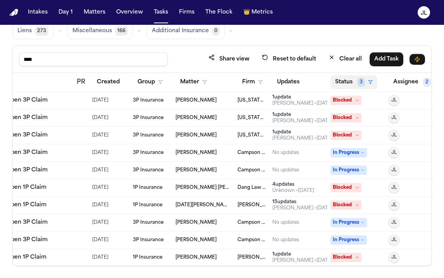
click at [356, 81] on button "Status 3" at bounding box center [354, 82] width 47 height 14
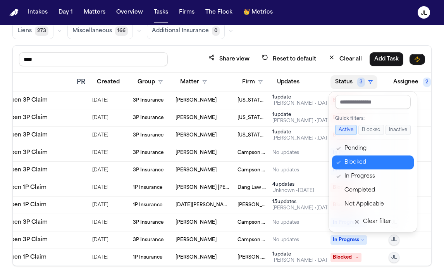
click at [356, 166] on div "Blocked" at bounding box center [376, 162] width 65 height 9
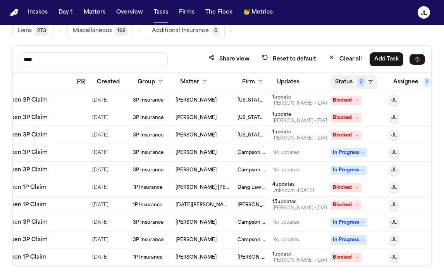
click at [355, 83] on button "Status 2" at bounding box center [354, 82] width 47 height 14
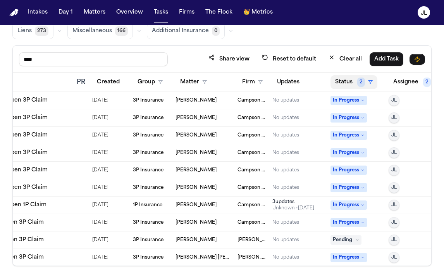
click at [363, 88] on button "Status 2" at bounding box center [354, 82] width 47 height 14
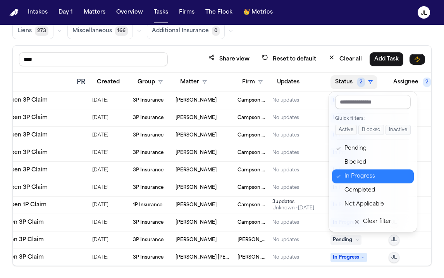
click at [363, 174] on div "In Progress" at bounding box center [376, 176] width 65 height 9
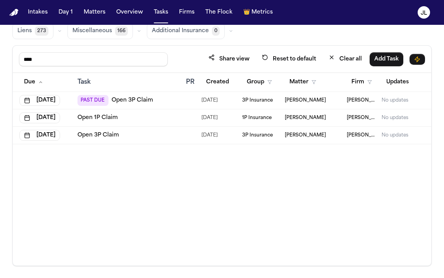
scroll to position [0, 9]
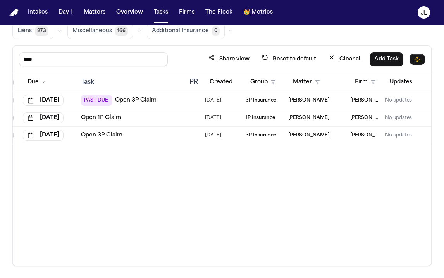
click at [310, 101] on span "[PERSON_NAME]" at bounding box center [308, 100] width 41 height 6
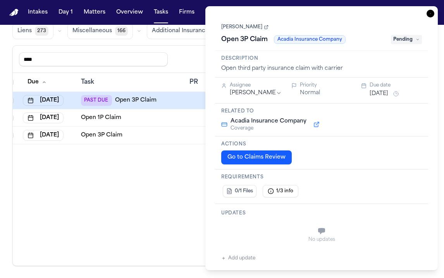
click at [433, 16] on icon "button" at bounding box center [431, 14] width 8 height 8
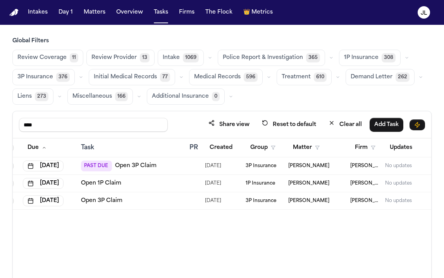
click at [139, 168] on link "Open 3P Claim" at bounding box center [135, 166] width 41 height 8
click at [153, 10] on button "Tasks" at bounding box center [161, 12] width 21 height 14
click at [105, 14] on button "Matters" at bounding box center [95, 12] width 28 height 14
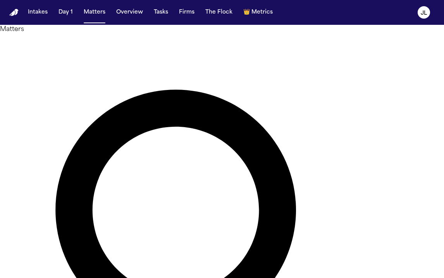
click at [81, 5] on button "Matters" at bounding box center [95, 12] width 28 height 14
type input "*********"
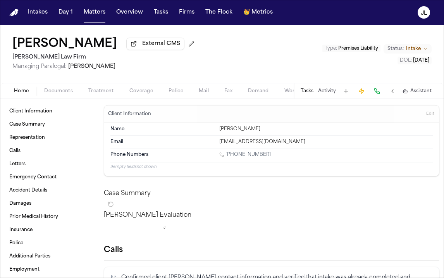
click at [140, 93] on span "Coverage" at bounding box center [141, 91] width 24 height 6
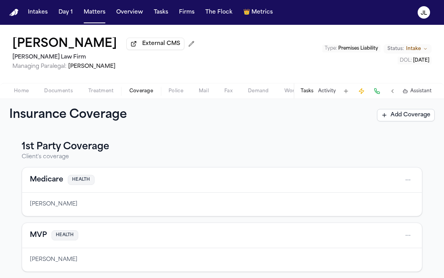
click at [16, 100] on div "Insurance Coverage Add Coverage" at bounding box center [222, 115] width 444 height 33
click at [16, 93] on span "Home" at bounding box center [21, 91] width 15 height 6
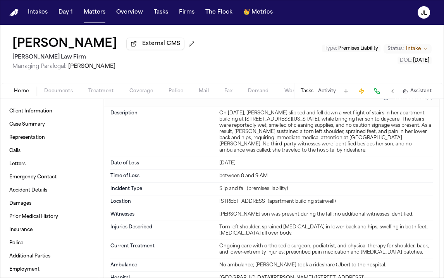
scroll to position [482, 0]
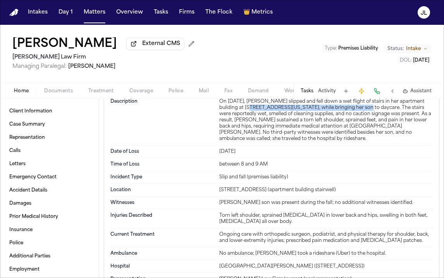
drag, startPoint x: 366, startPoint y: 110, endPoint x: 246, endPoint y: 110, distance: 120.1
click at [246, 110] on div "On June 5, 2023, Ariel Ray slipped and fell down a wet flight of stairs in her …" at bounding box center [326, 119] width 214 height 43
copy div "505 South Second Avenue, Mount Vernon, New York,"
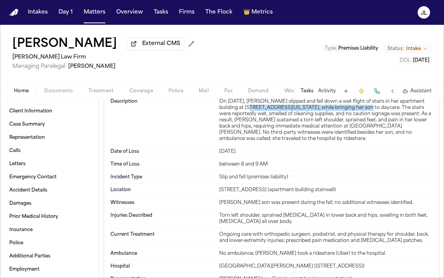
click at [379, 96] on button at bounding box center [377, 91] width 11 height 11
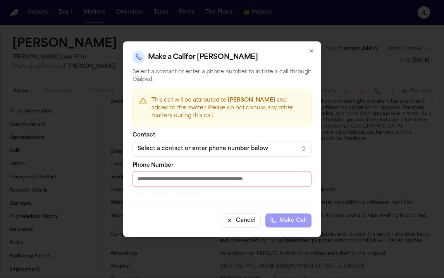
click at [203, 183] on input "Phone Number" at bounding box center [222, 178] width 179 height 15
paste input "**********"
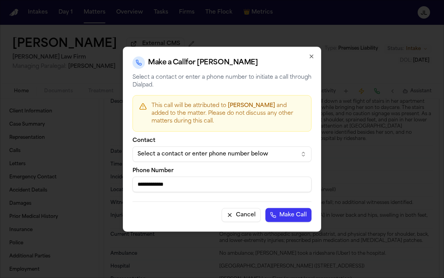
type input "**********"
click at [280, 207] on div "Cancel Make Call" at bounding box center [222, 211] width 179 height 21
click at [282, 212] on button "Make Call" at bounding box center [288, 215] width 46 height 14
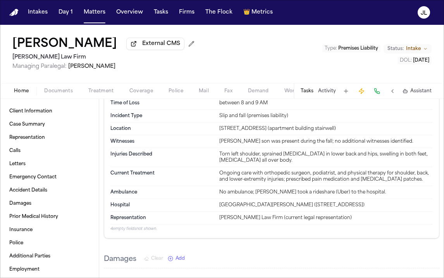
scroll to position [603, 0]
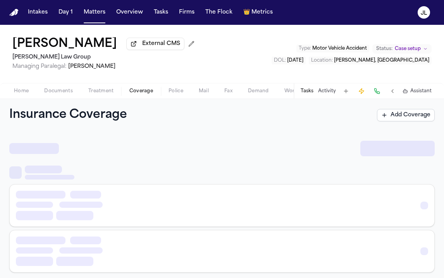
click at [149, 90] on span "Coverage" at bounding box center [141, 91] width 24 height 6
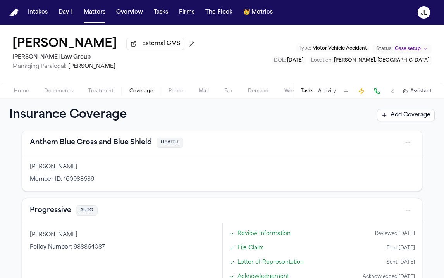
scroll to position [43, 0]
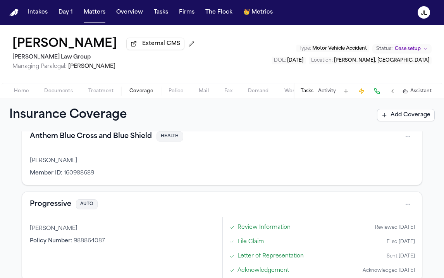
click at [110, 137] on button "Anthem Blue Cross and Blue Shield" at bounding box center [91, 136] width 122 height 11
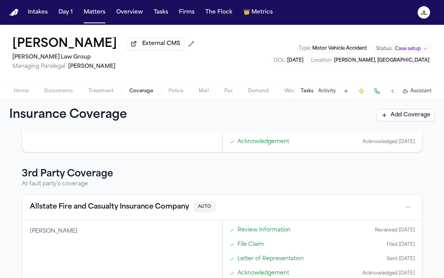
scroll to position [191, 0]
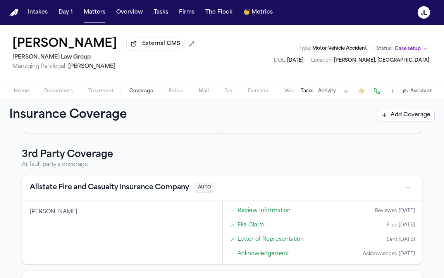
click at [60, 191] on button "Allstate Fire and Casualty Insurance Company" at bounding box center [109, 187] width 159 height 11
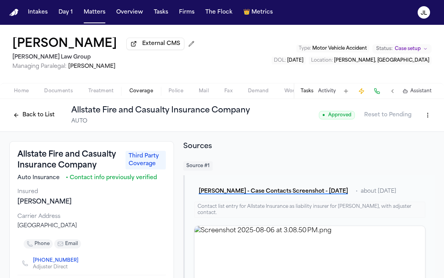
click at [30, 117] on button "Back to List" at bounding box center [33, 115] width 49 height 12
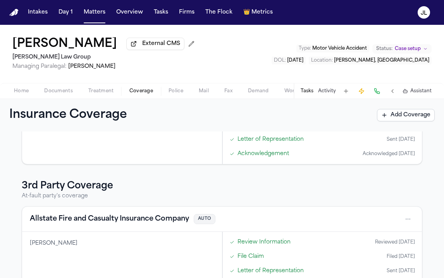
scroll to position [289, 0]
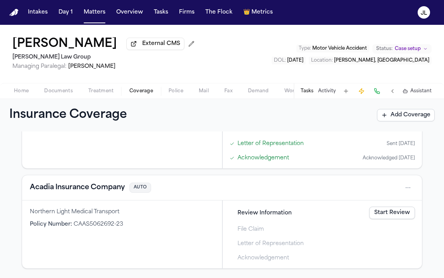
click at [82, 189] on button "Acadia Insurance Company" at bounding box center [77, 187] width 95 height 11
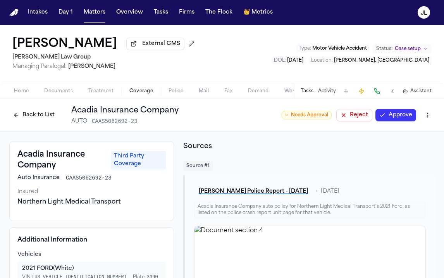
click at [391, 114] on button "Approve" at bounding box center [395, 115] width 41 height 12
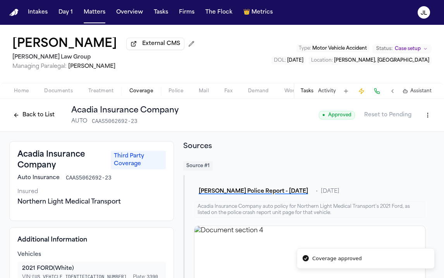
click at [17, 115] on button "Back to List" at bounding box center [33, 115] width 49 height 12
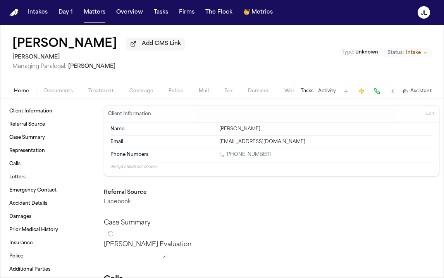
click at [144, 93] on span "Coverage" at bounding box center [141, 91] width 24 height 6
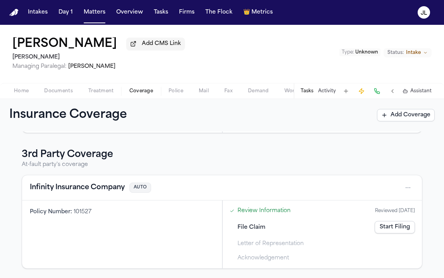
scroll to position [77, 0]
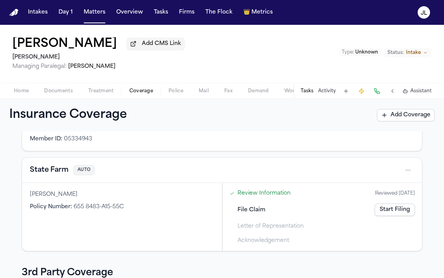
click at [55, 167] on button "State Farm" at bounding box center [49, 170] width 39 height 11
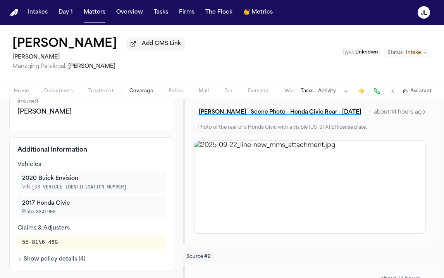
scroll to position [86, 0]
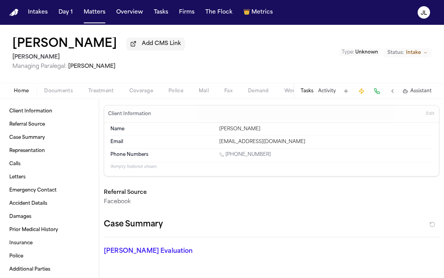
click at [133, 94] on span "Coverage" at bounding box center [141, 91] width 24 height 6
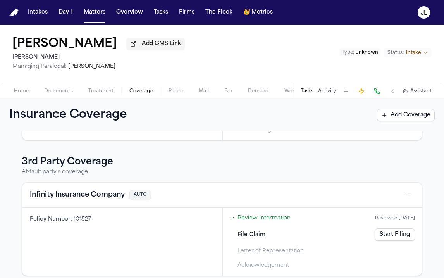
scroll to position [197, 0]
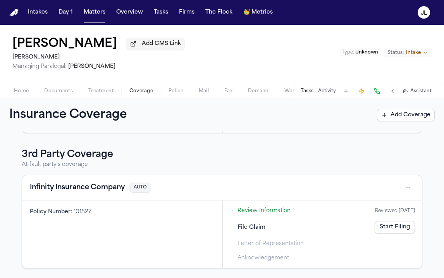
click at [68, 188] on button "Infinity Insurance Company" at bounding box center [77, 187] width 95 height 11
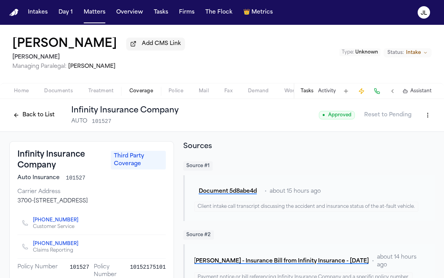
click at [19, 119] on button "Back to List" at bounding box center [33, 115] width 49 height 12
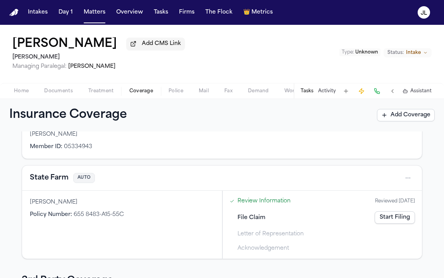
scroll to position [33, 0]
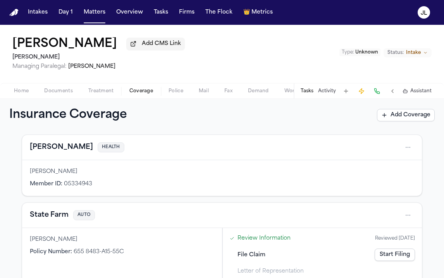
click at [53, 218] on button "State Farm" at bounding box center [49, 215] width 39 height 11
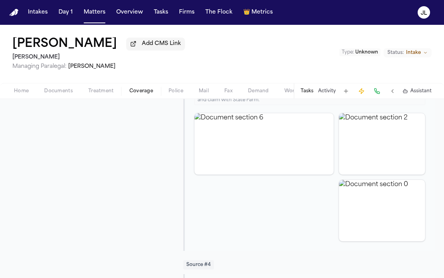
scroll to position [519, 0]
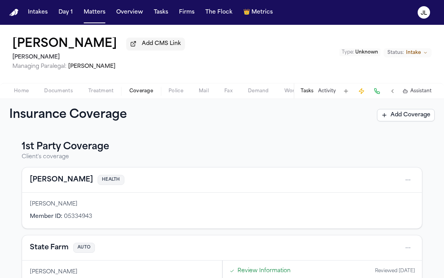
click at [30, 96] on span "button" at bounding box center [21, 95] width 24 height 1
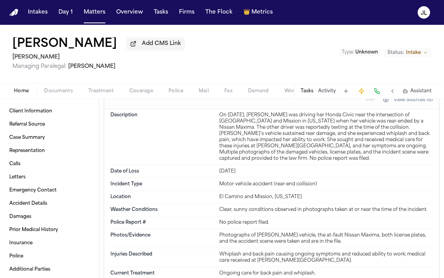
scroll to position [551, 0]
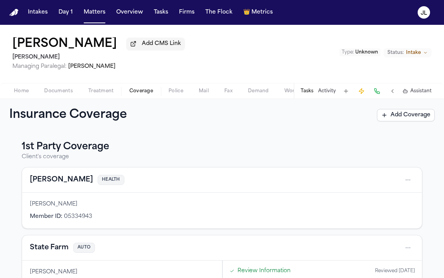
click at [138, 88] on button "Coverage" at bounding box center [141, 90] width 39 height 9
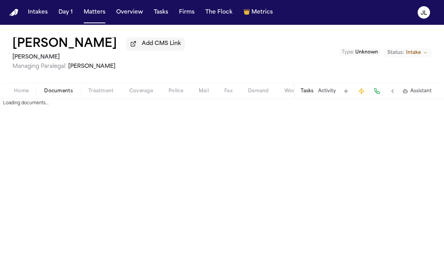
click at [67, 94] on span "Documents" at bounding box center [58, 91] width 29 height 6
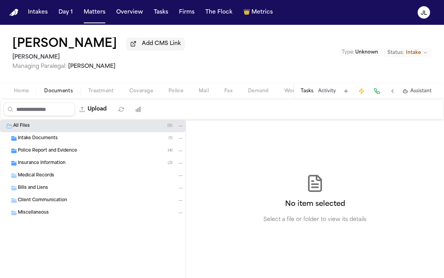
click at [61, 139] on div "Intake Documents ( 1 )" at bounding box center [101, 138] width 166 height 7
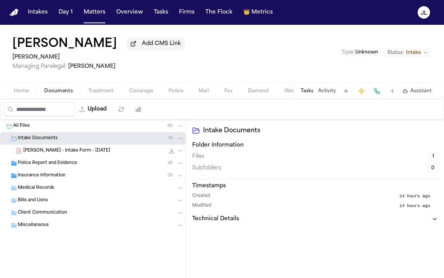
click at [60, 152] on span "M. Johnson - Intake Form - 9.22.25" at bounding box center [66, 151] width 87 height 7
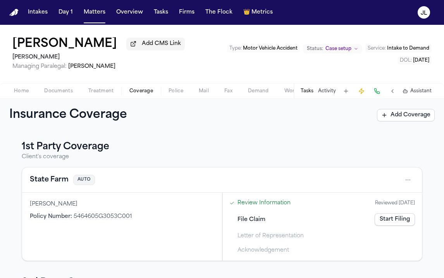
click at [38, 183] on button "State Farm" at bounding box center [49, 179] width 39 height 11
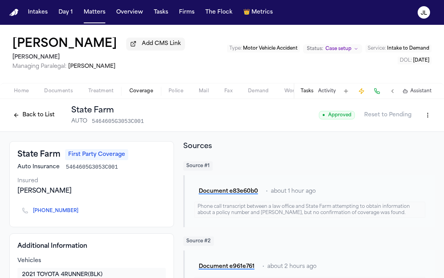
click at [19, 115] on button "Back to List" at bounding box center [33, 115] width 49 height 12
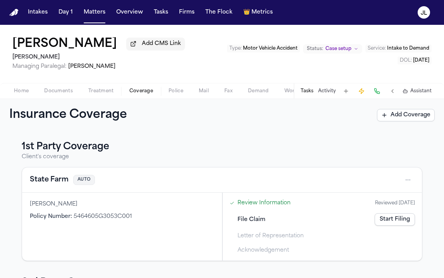
click at [47, 184] on button "State Farm" at bounding box center [49, 179] width 39 height 11
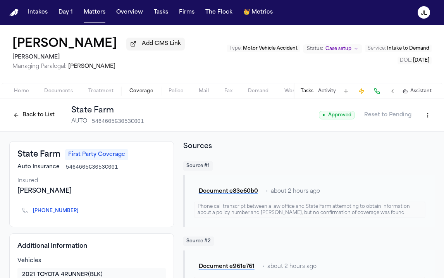
click at [26, 117] on button "Back to List" at bounding box center [33, 115] width 49 height 12
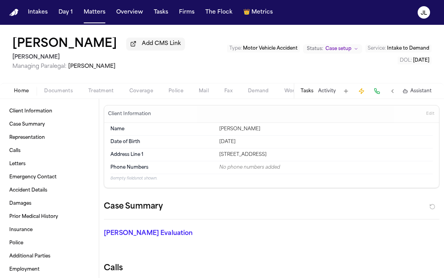
click at [21, 93] on span "Home" at bounding box center [21, 91] width 15 height 6
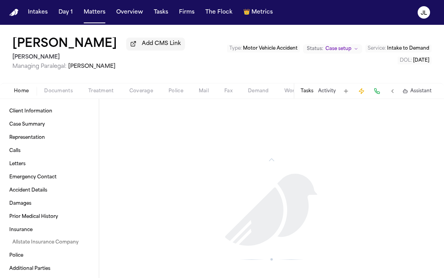
scroll to position [1126, 0]
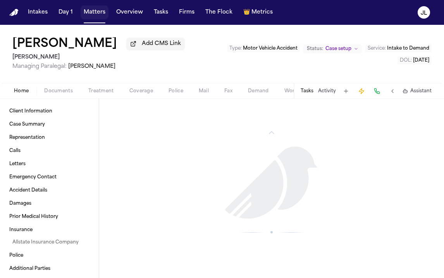
click at [95, 11] on button "Matters" at bounding box center [95, 12] width 28 height 14
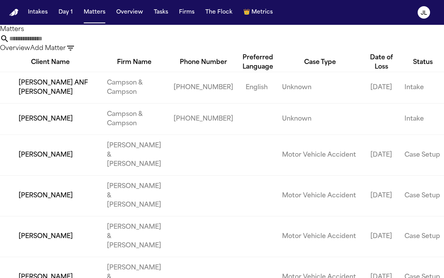
click at [71, 39] on input "text" at bounding box center [40, 38] width 62 height 9
paste input "**********"
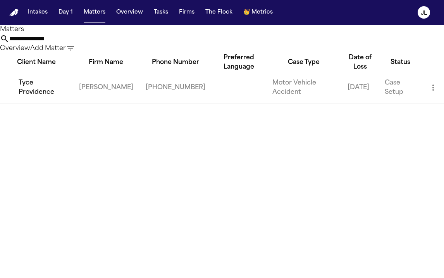
type input "**********"
click at [41, 103] on td "Tyce Providence" at bounding box center [36, 87] width 73 height 31
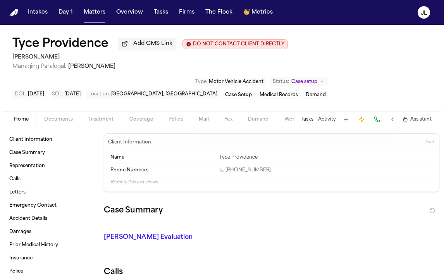
click at [140, 121] on span "Coverage" at bounding box center [141, 119] width 24 height 6
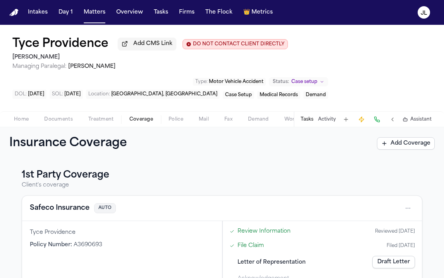
click at [59, 210] on button "Safeco Insurance" at bounding box center [60, 208] width 60 height 11
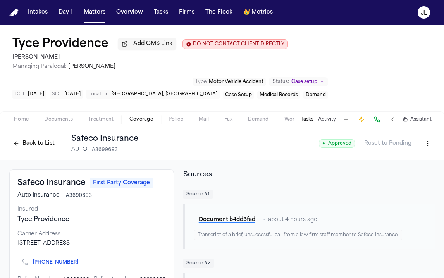
click at [26, 146] on button "Back to List" at bounding box center [33, 143] width 49 height 12
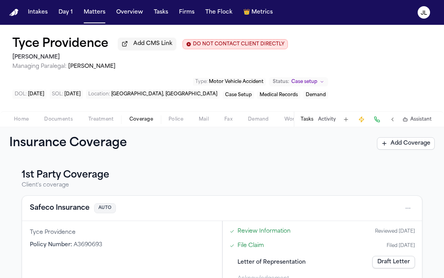
click at [398, 248] on div "Filed 09/22/2025" at bounding box center [401, 246] width 28 height 6
click at [253, 249] on link "File Claim" at bounding box center [251, 245] width 26 height 8
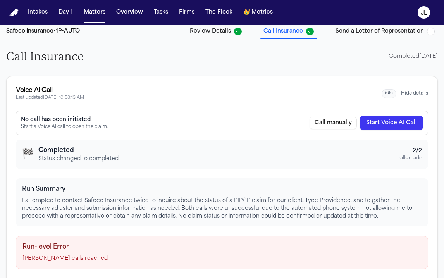
scroll to position [48, 0]
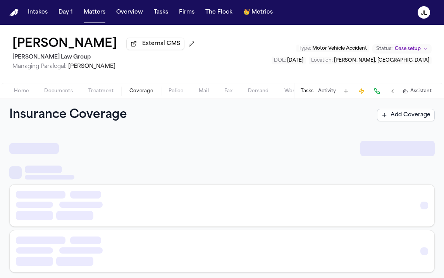
click at [147, 91] on span "Coverage" at bounding box center [141, 91] width 24 height 6
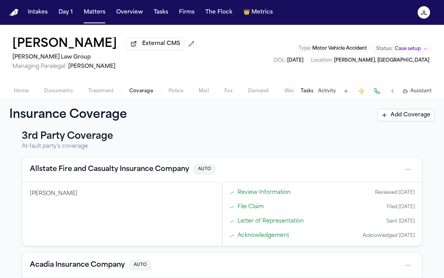
scroll to position [205, 0]
